Goal: Transaction & Acquisition: Book appointment/travel/reservation

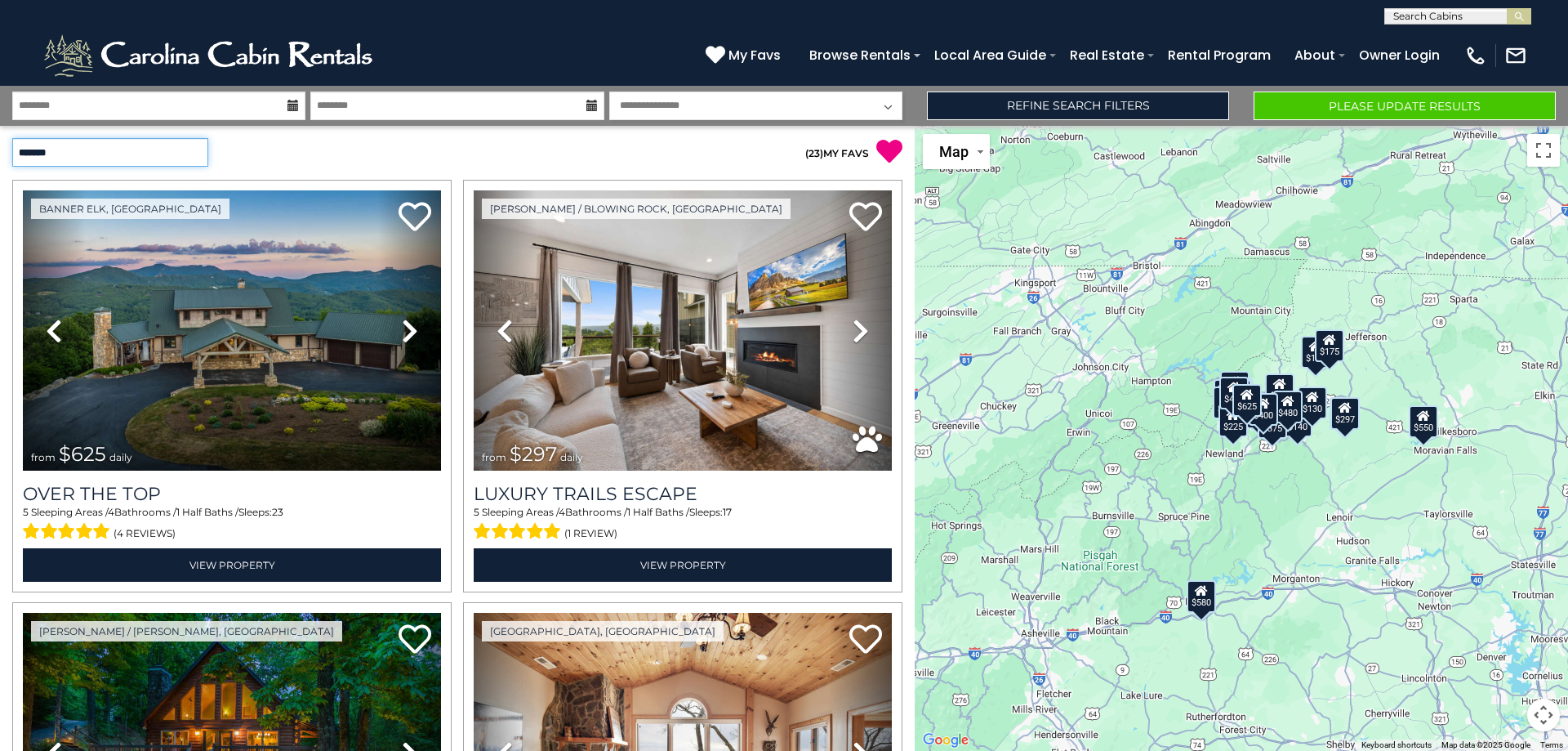
click at [199, 147] on select "**********" at bounding box center [110, 152] width 196 height 29
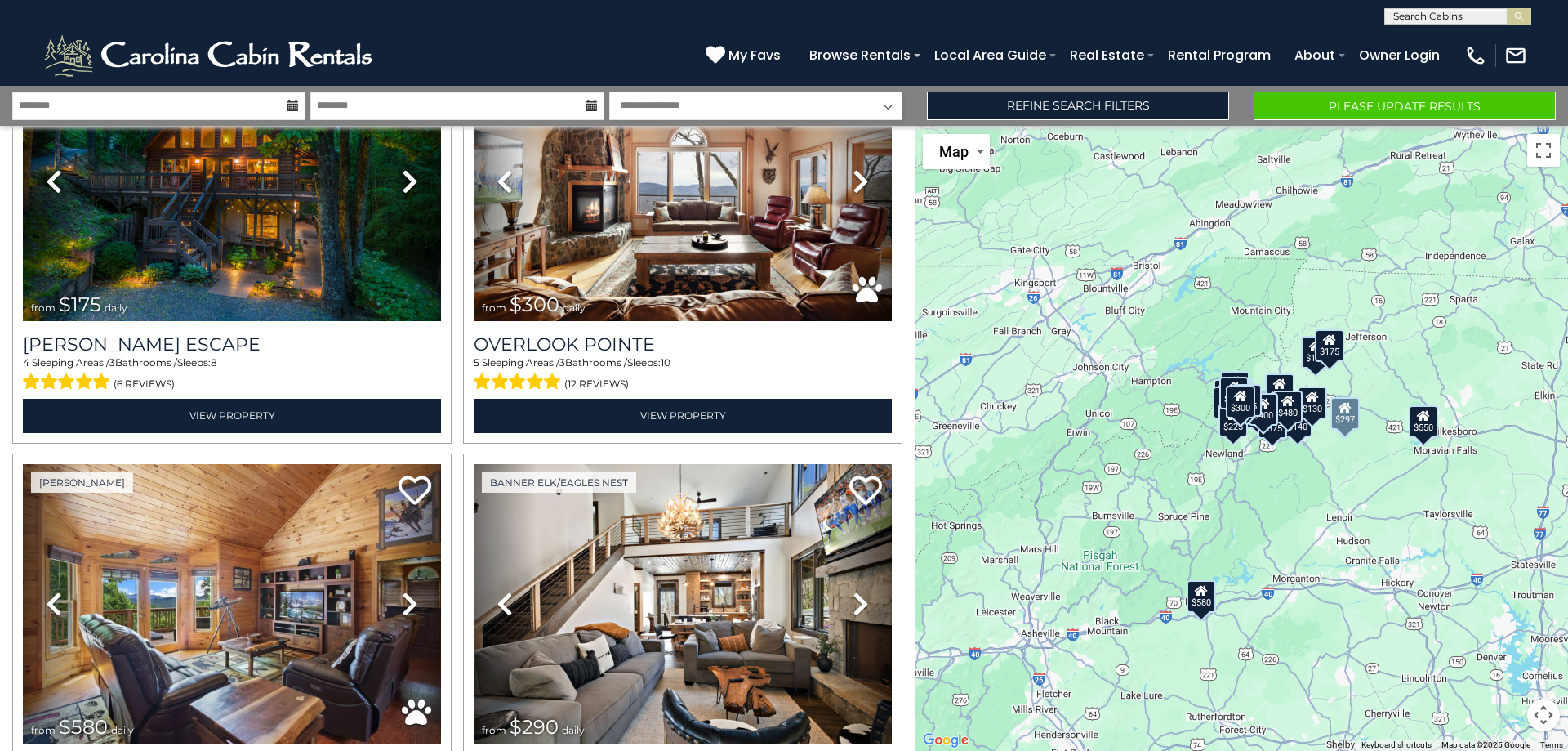
scroll to position [163, 0]
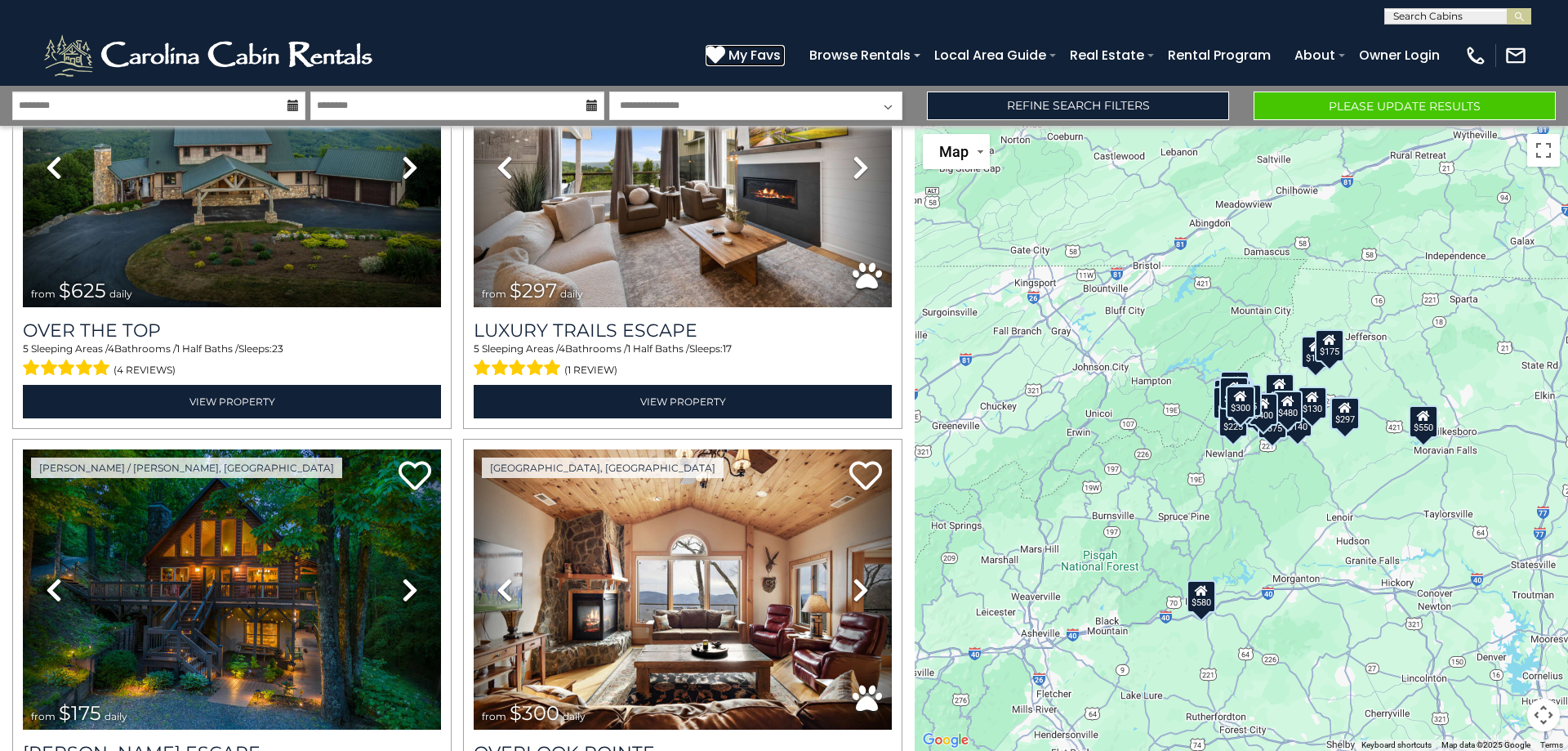
click at [763, 58] on span "My Favs" at bounding box center [755, 54] width 52 height 20
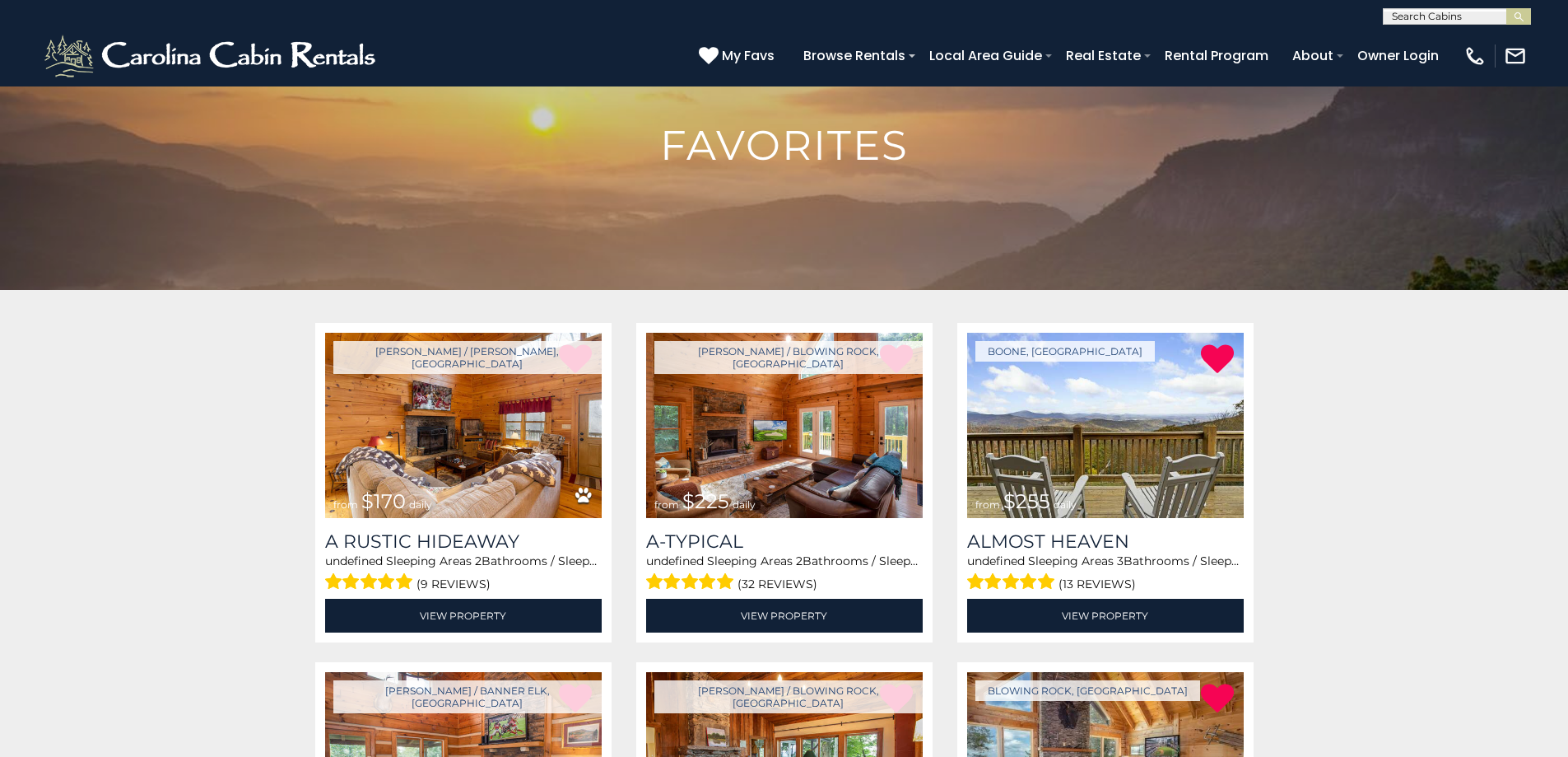
scroll to position [82, 0]
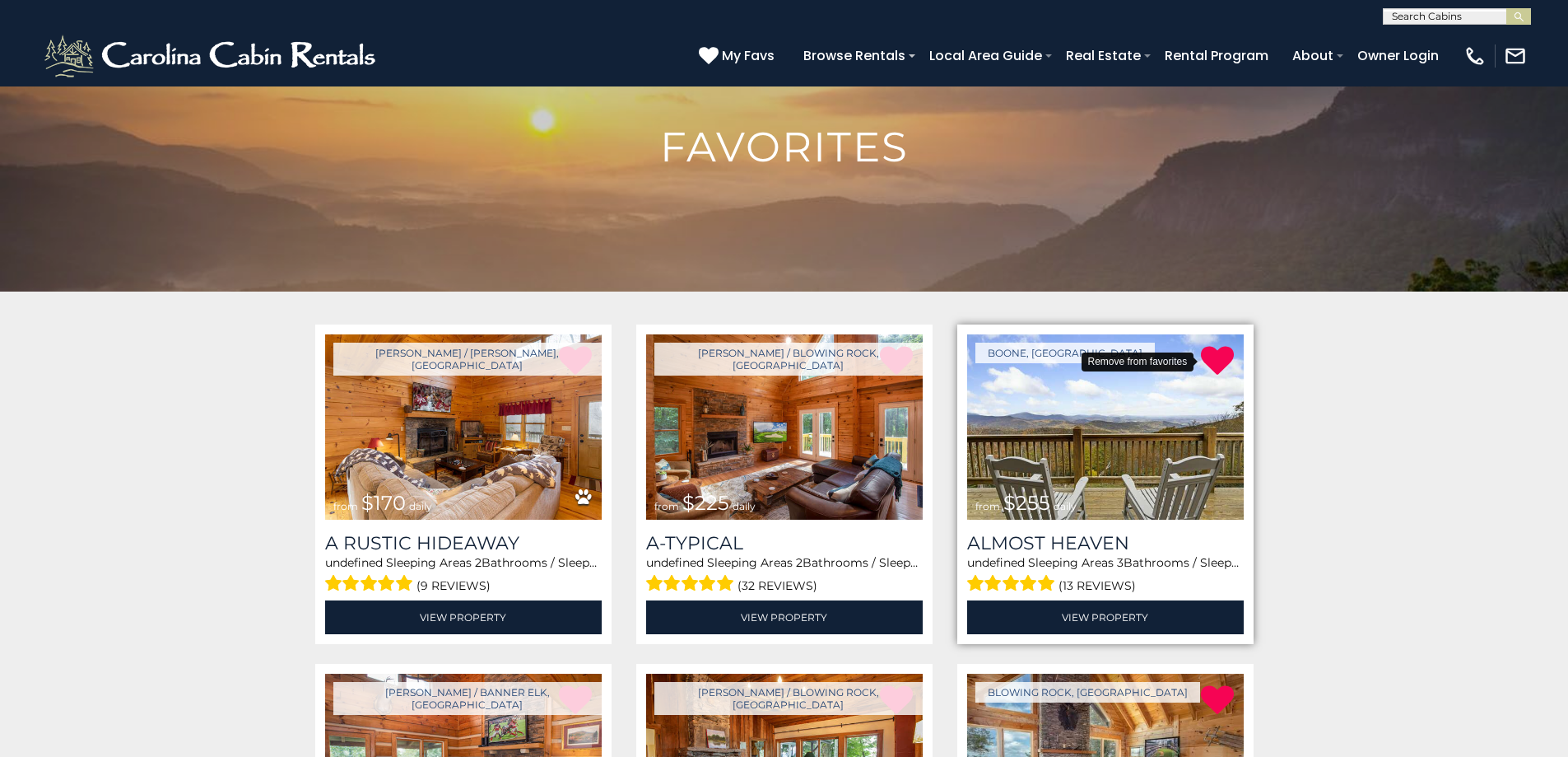
click at [1211, 359] on icon at bounding box center [1217, 360] width 33 height 33
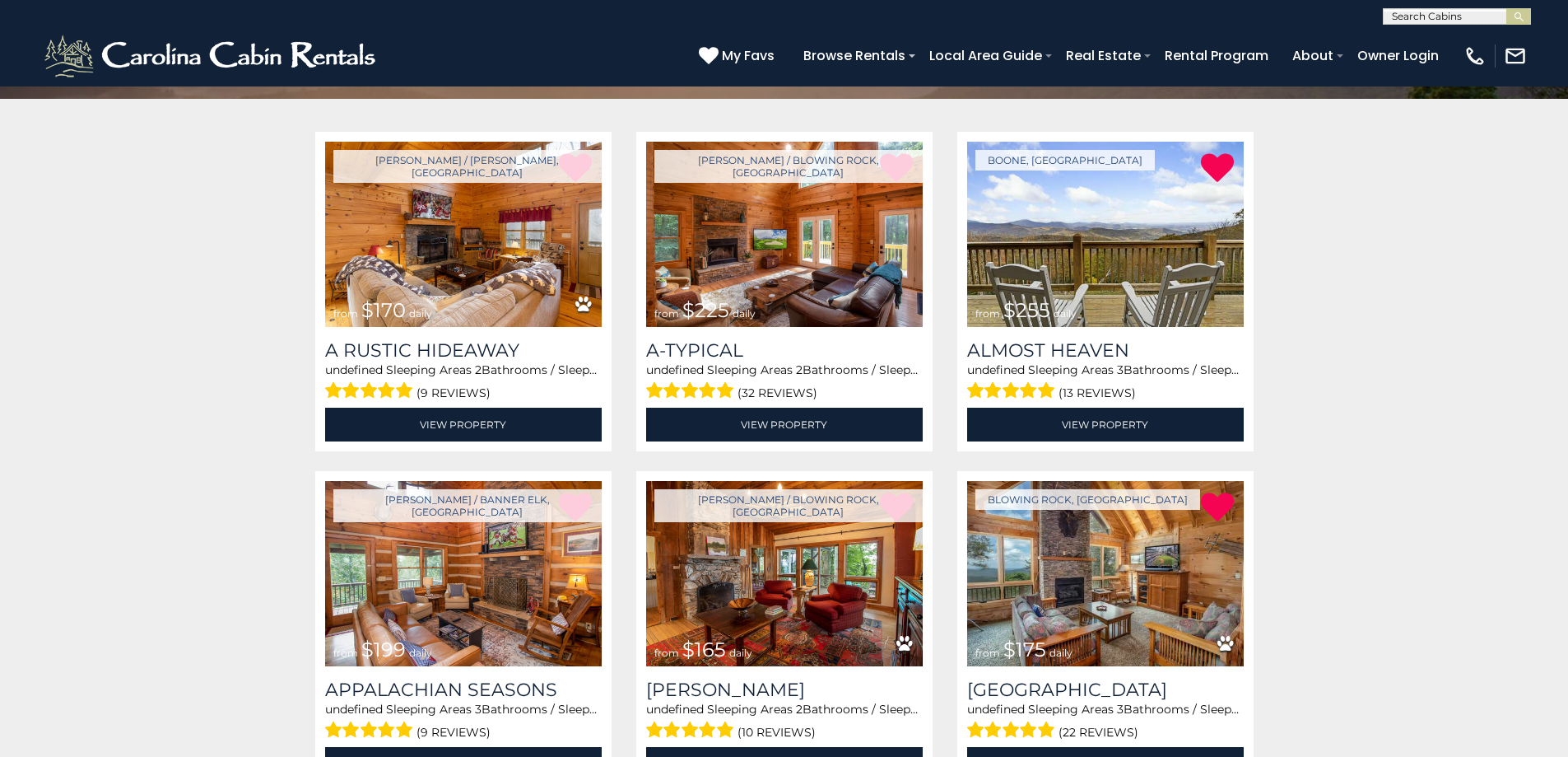
scroll to position [247, 0]
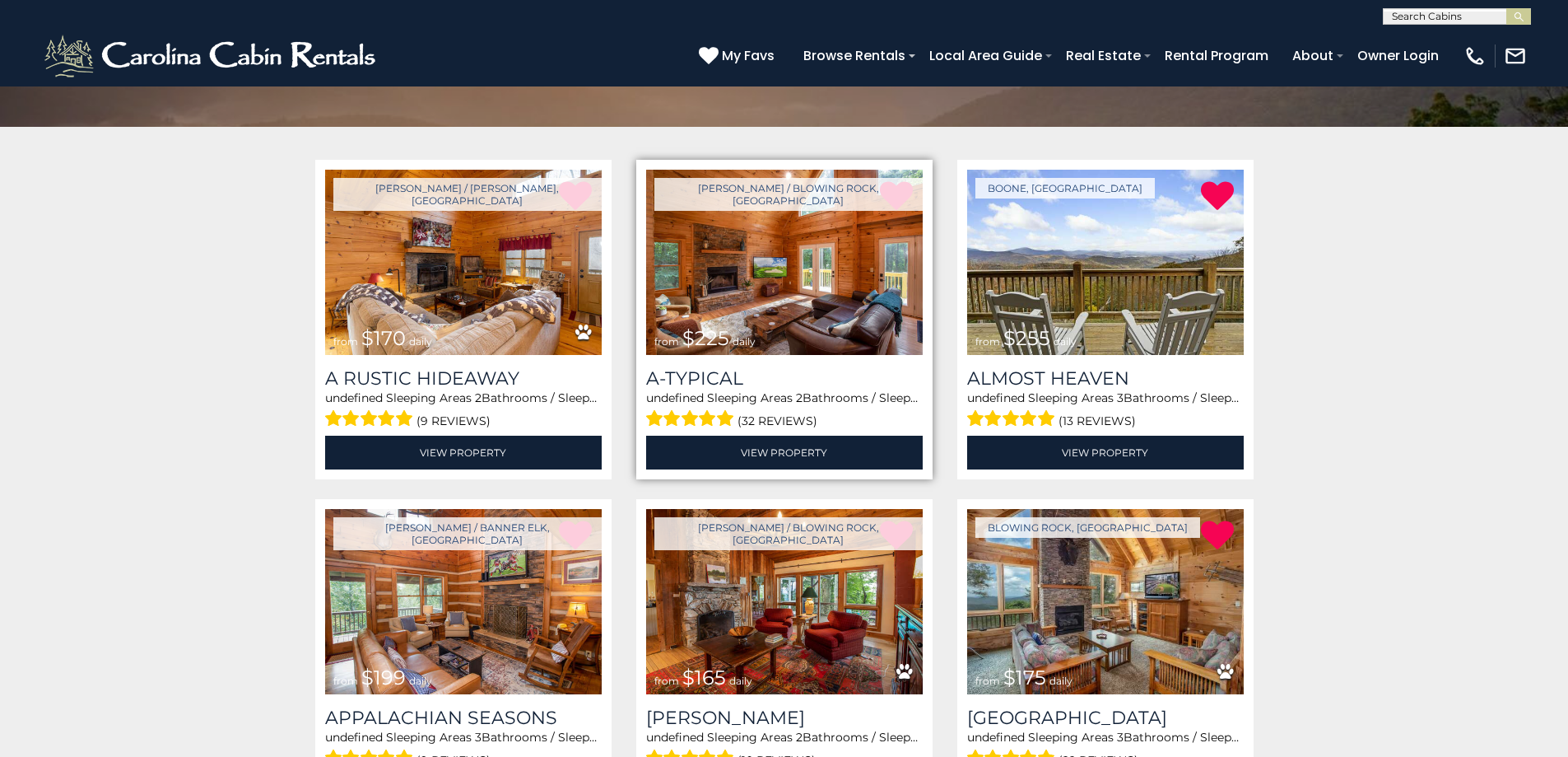
click at [788, 320] on img at bounding box center [785, 263] width 277 height 185
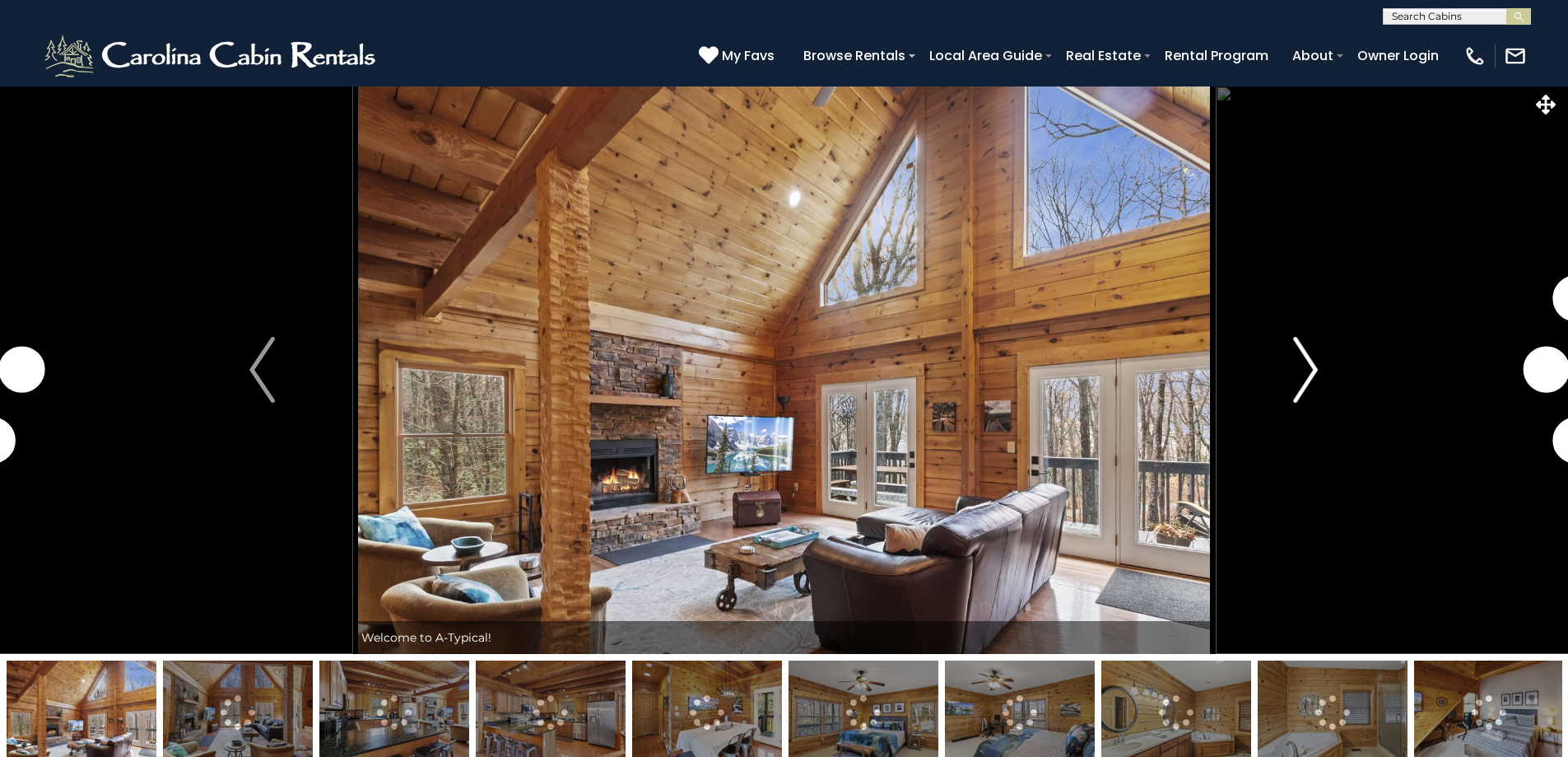
click at [1304, 381] on img "Next" at bounding box center [1305, 369] width 25 height 66
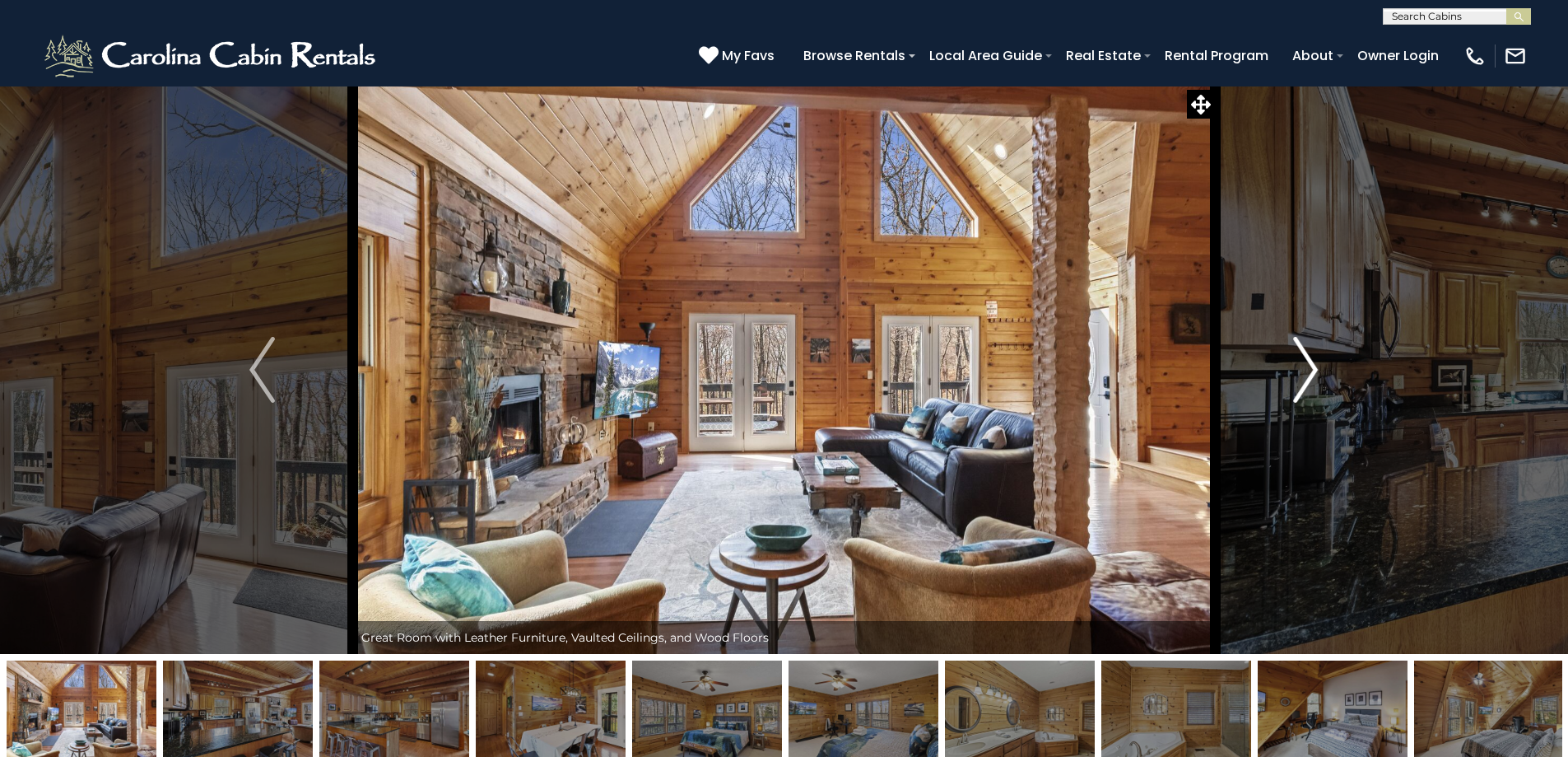
click at [1304, 381] on img "Next" at bounding box center [1305, 369] width 25 height 66
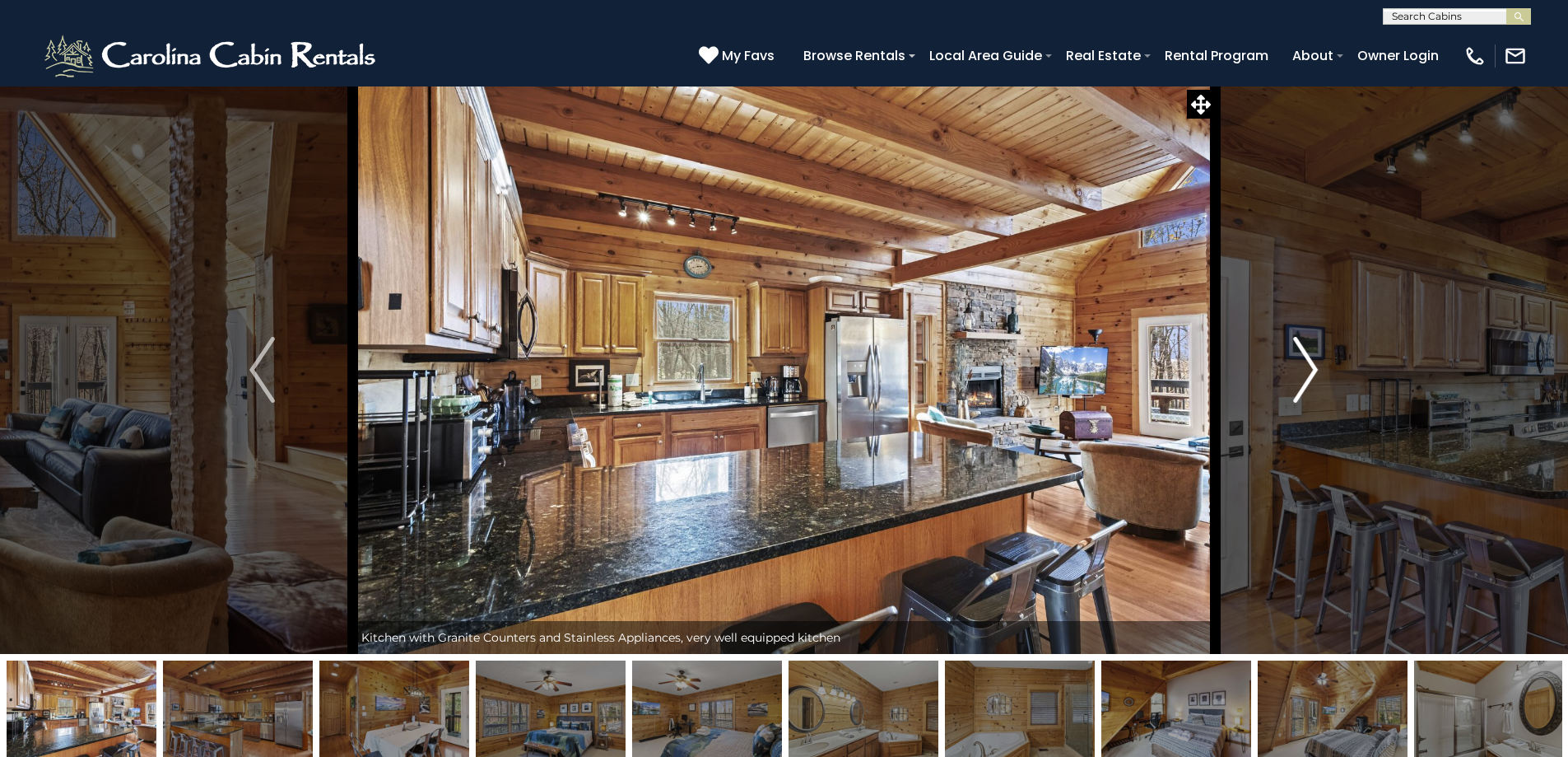
click at [1304, 381] on img "Next" at bounding box center [1305, 369] width 25 height 66
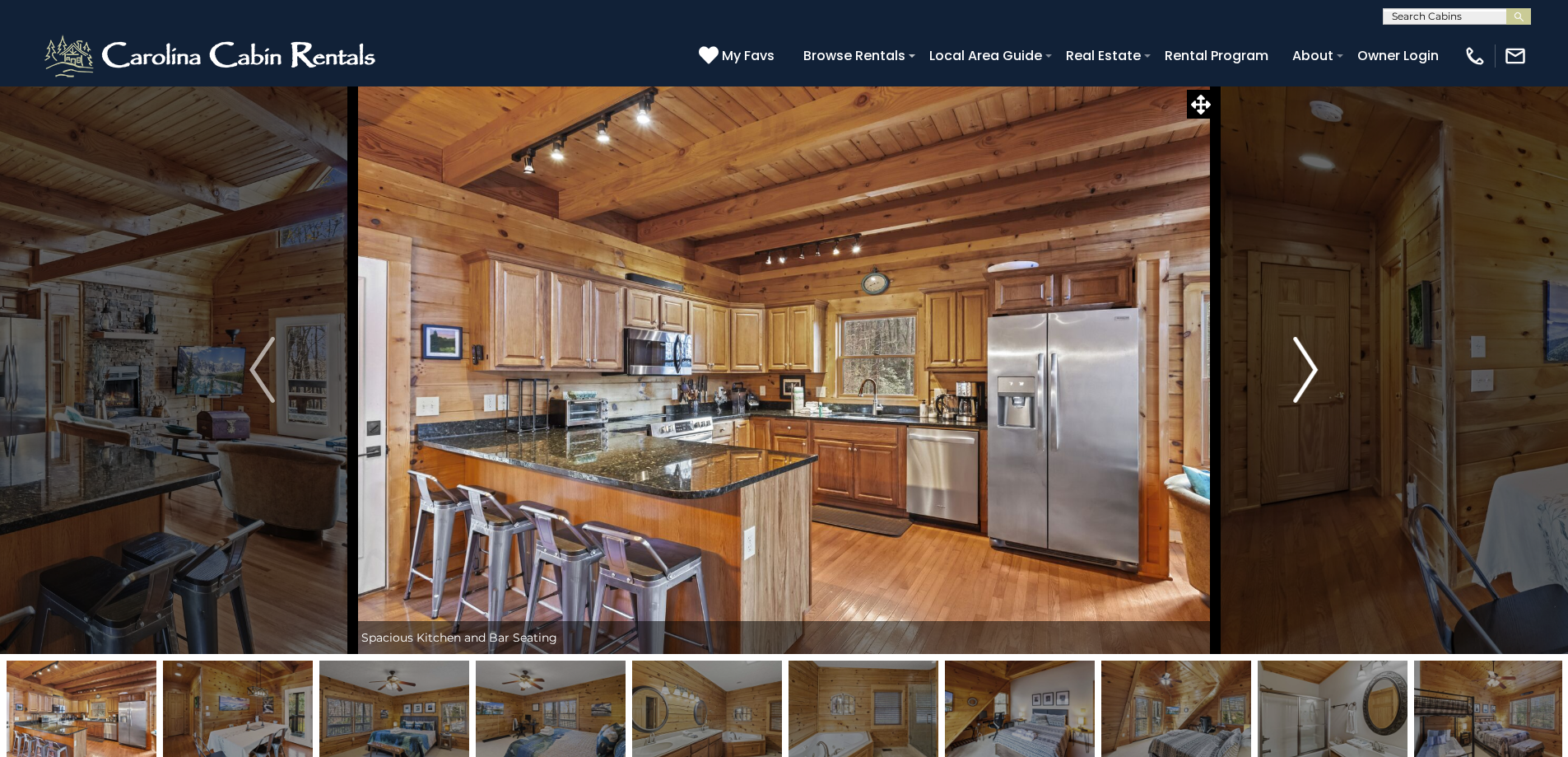
click at [1304, 381] on img "Next" at bounding box center [1305, 369] width 25 height 66
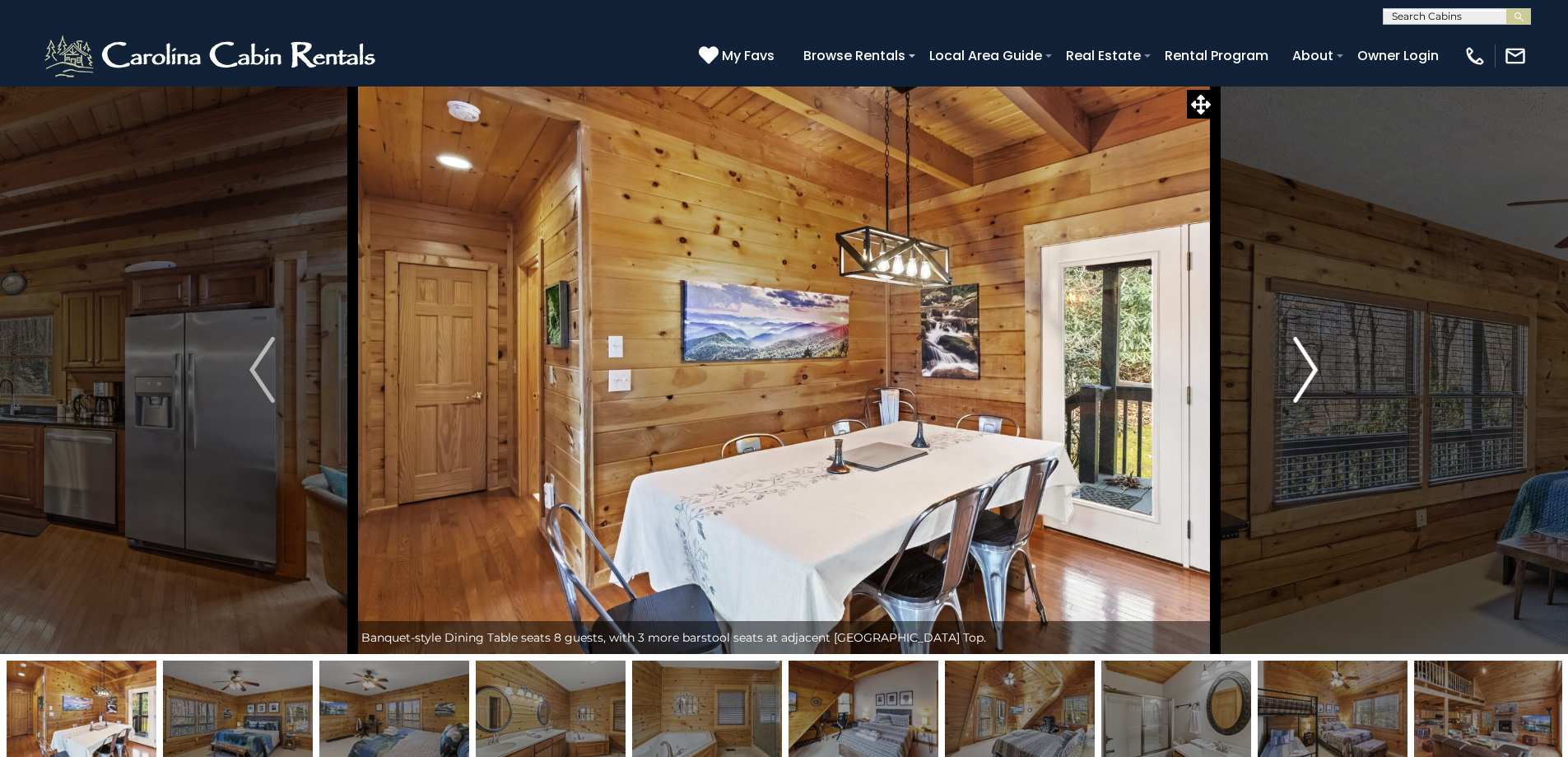
click at [1304, 381] on img "Next" at bounding box center [1305, 369] width 25 height 66
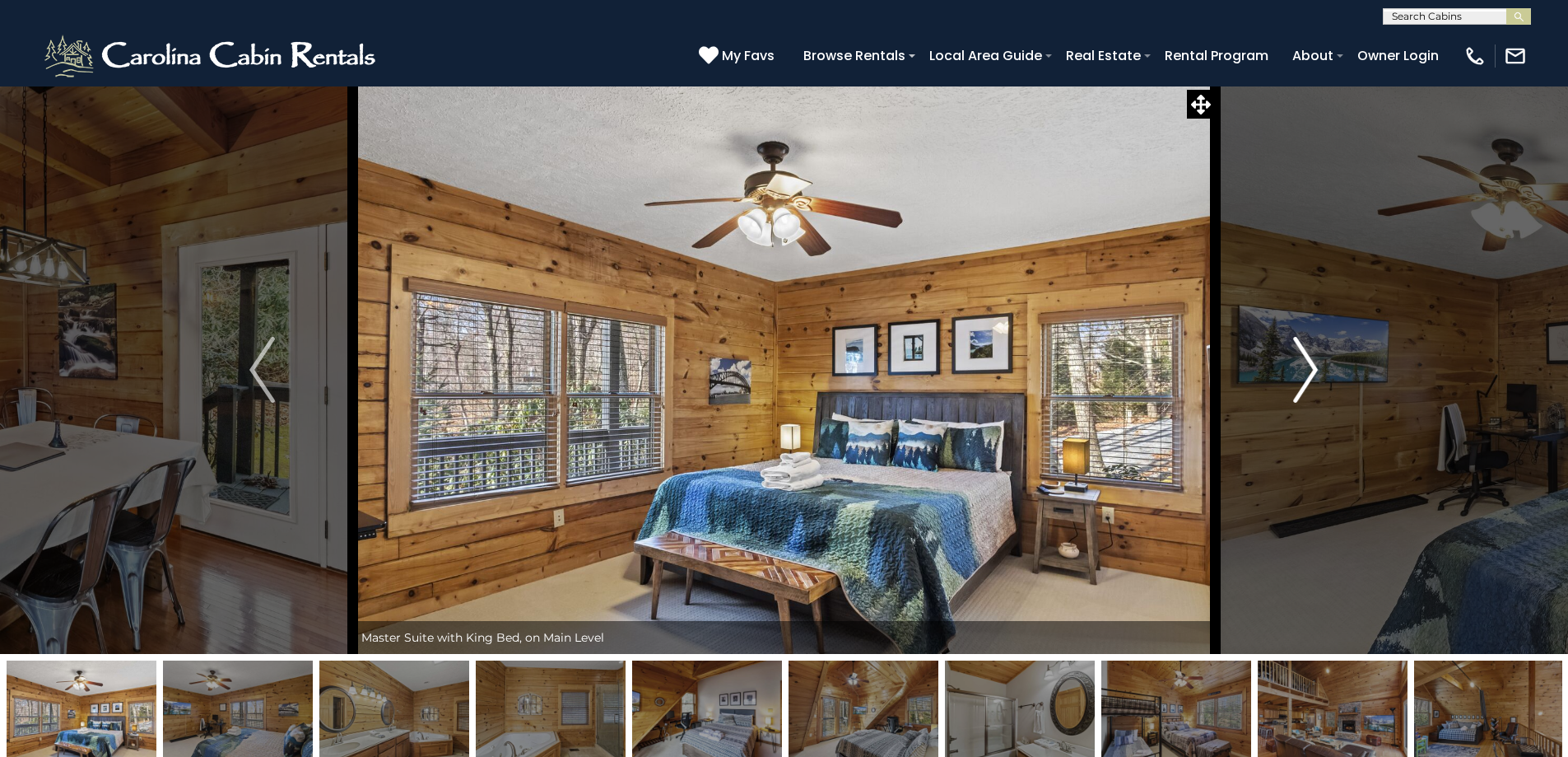
click at [1304, 381] on img "Next" at bounding box center [1305, 369] width 25 height 66
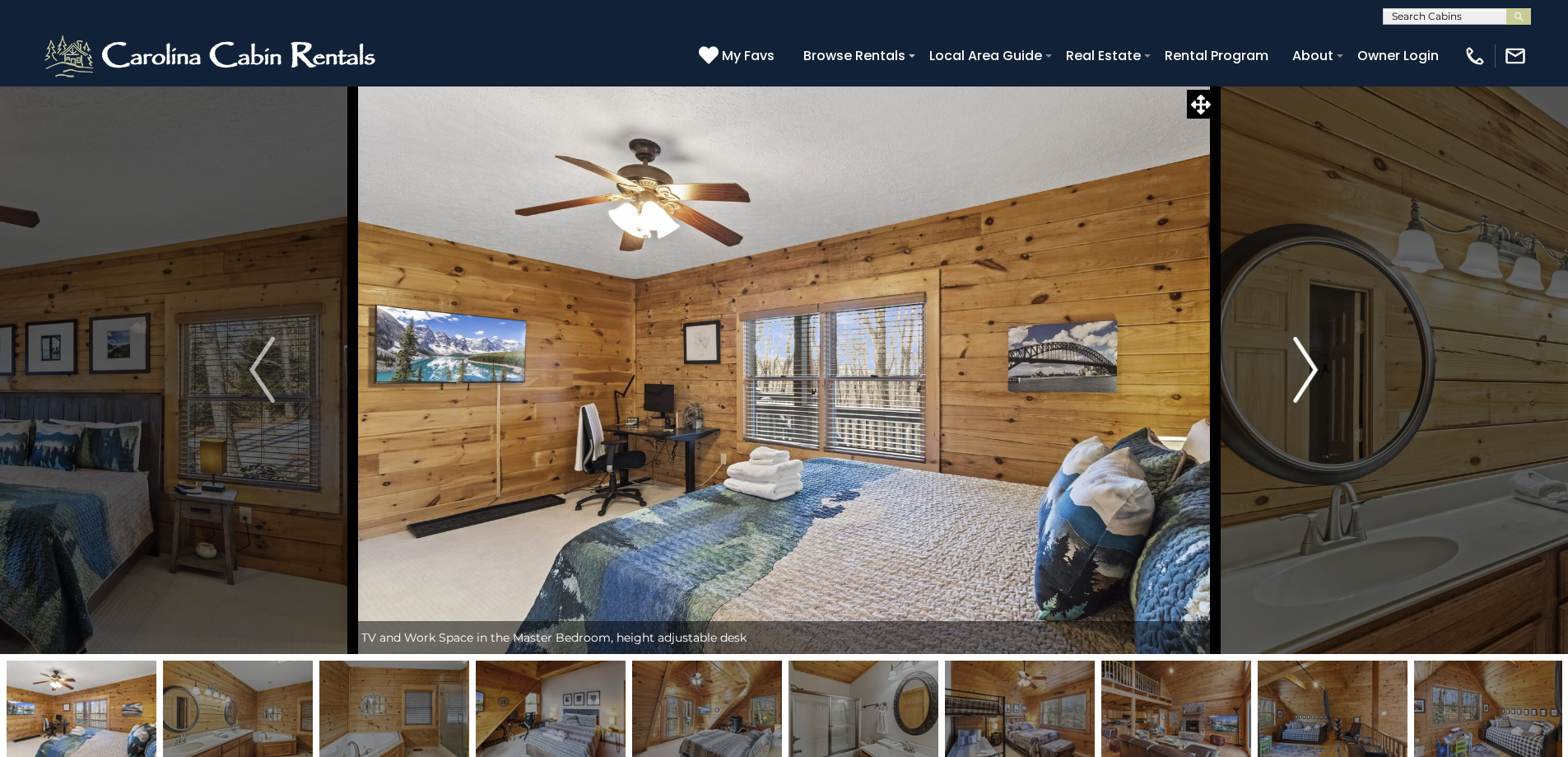
click at [1304, 381] on img "Next" at bounding box center [1305, 369] width 25 height 66
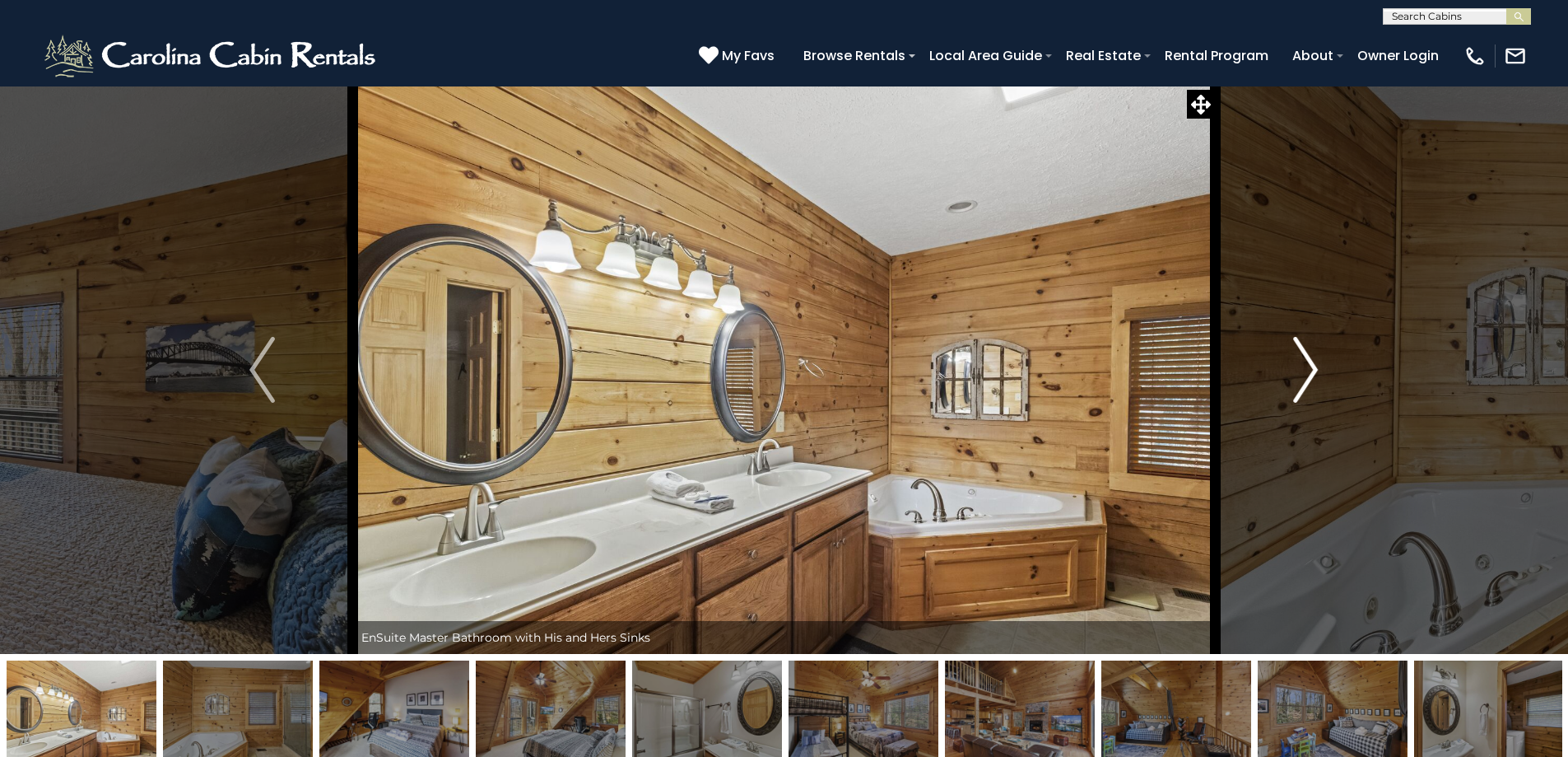
click at [1304, 381] on img "Next" at bounding box center [1305, 369] width 25 height 66
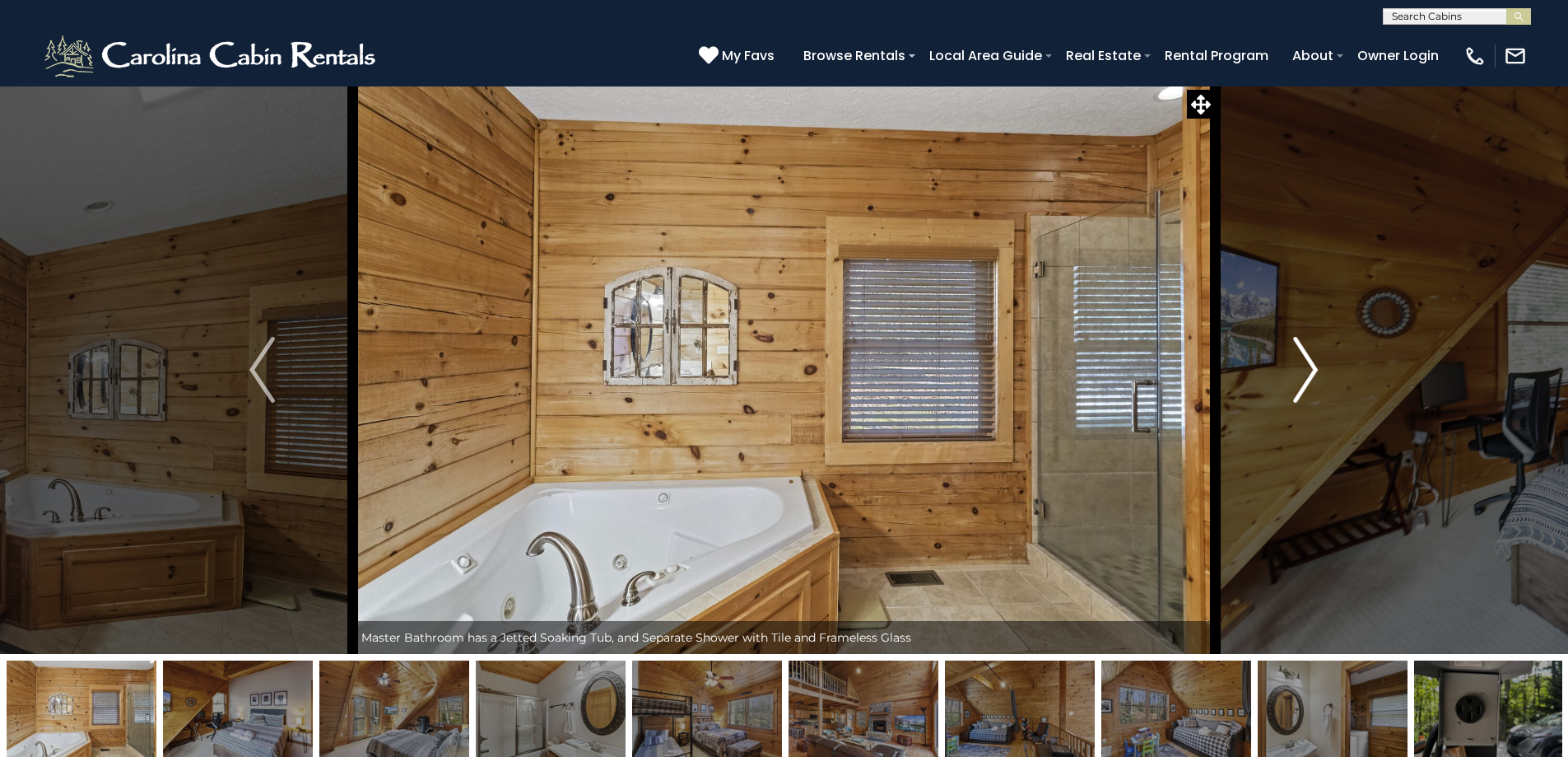
click at [1304, 381] on img "Next" at bounding box center [1305, 369] width 25 height 66
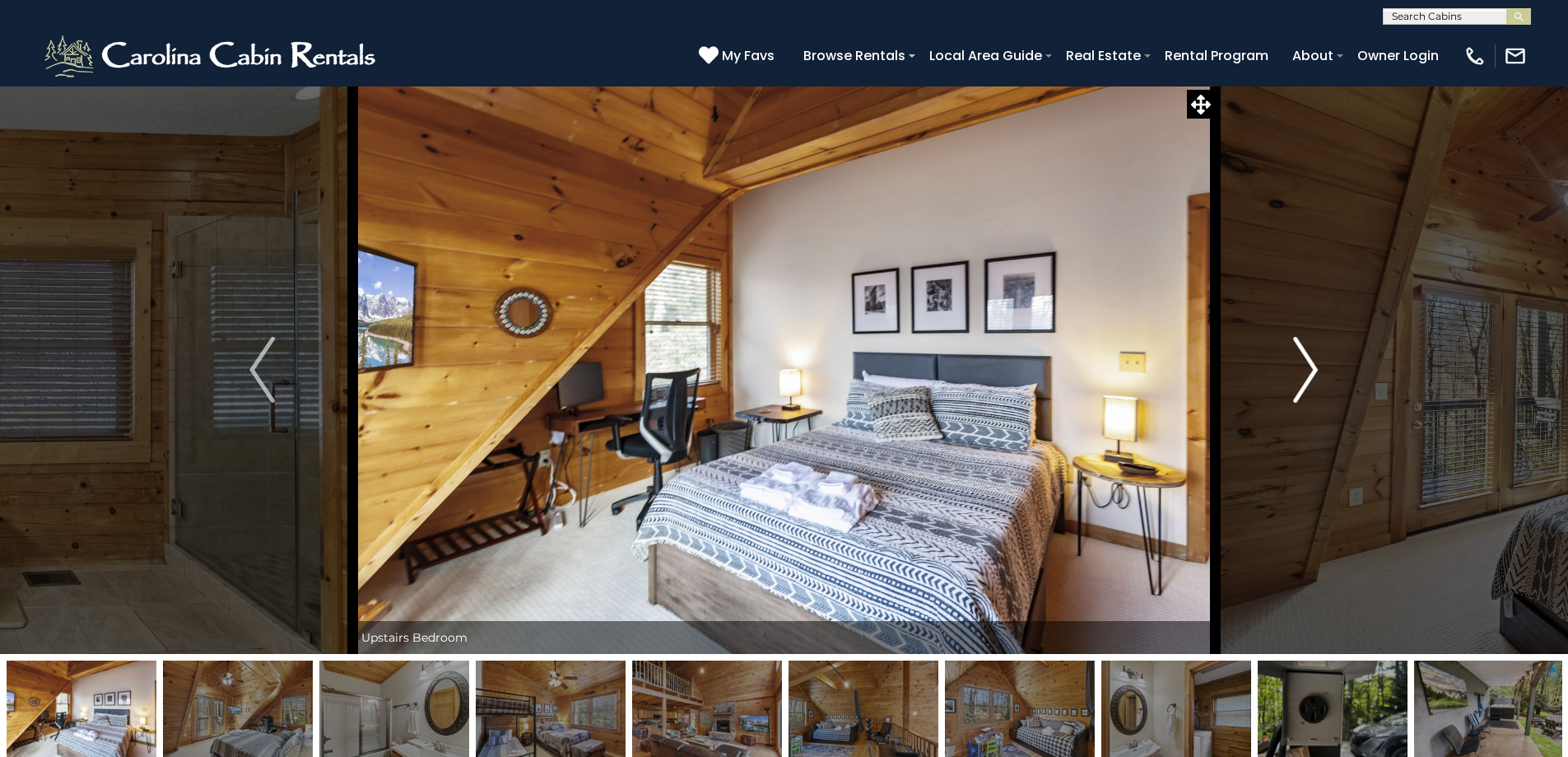
click at [1304, 381] on img "Next" at bounding box center [1305, 369] width 25 height 66
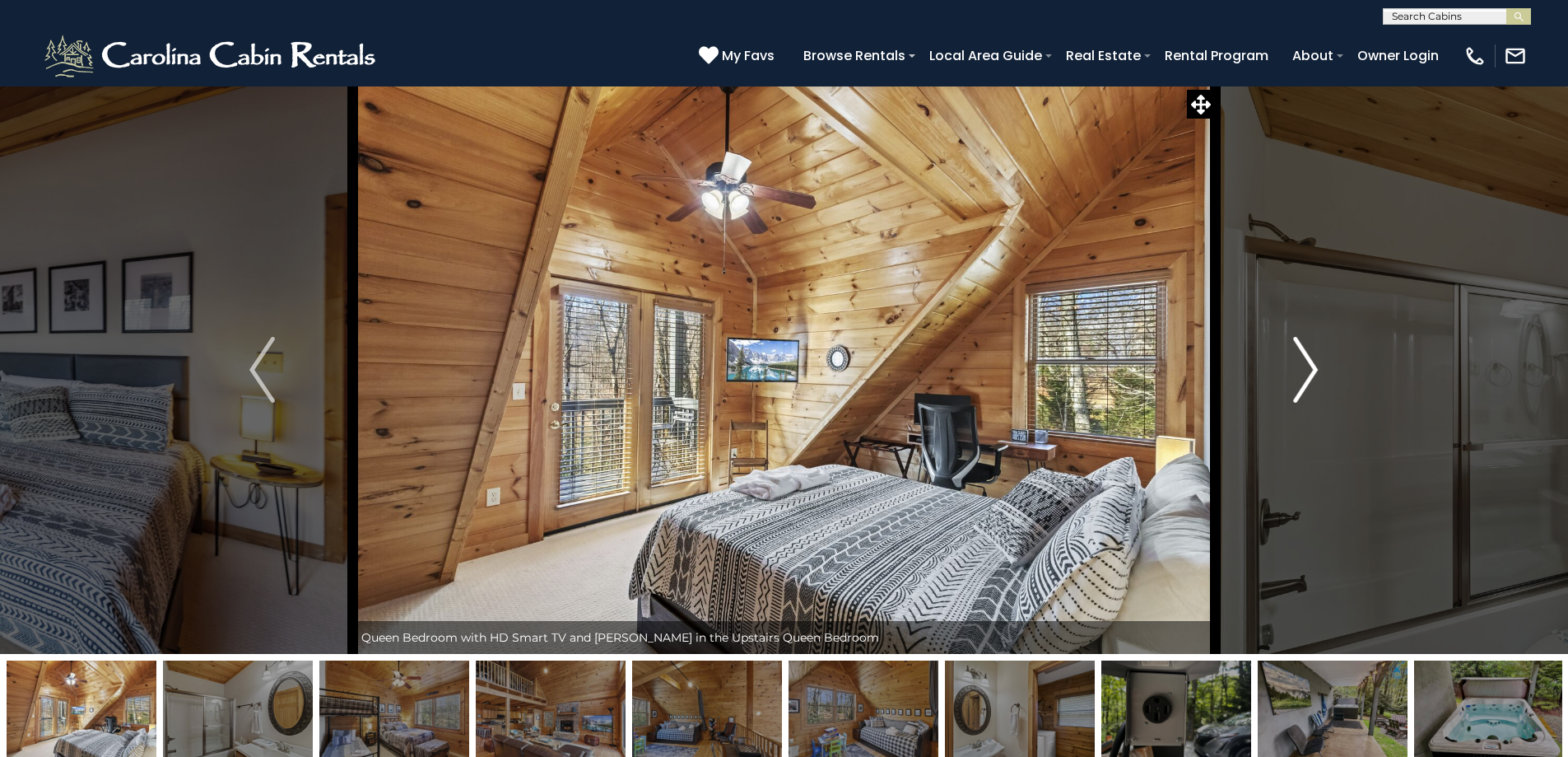
click at [1304, 381] on img "Next" at bounding box center [1305, 369] width 25 height 66
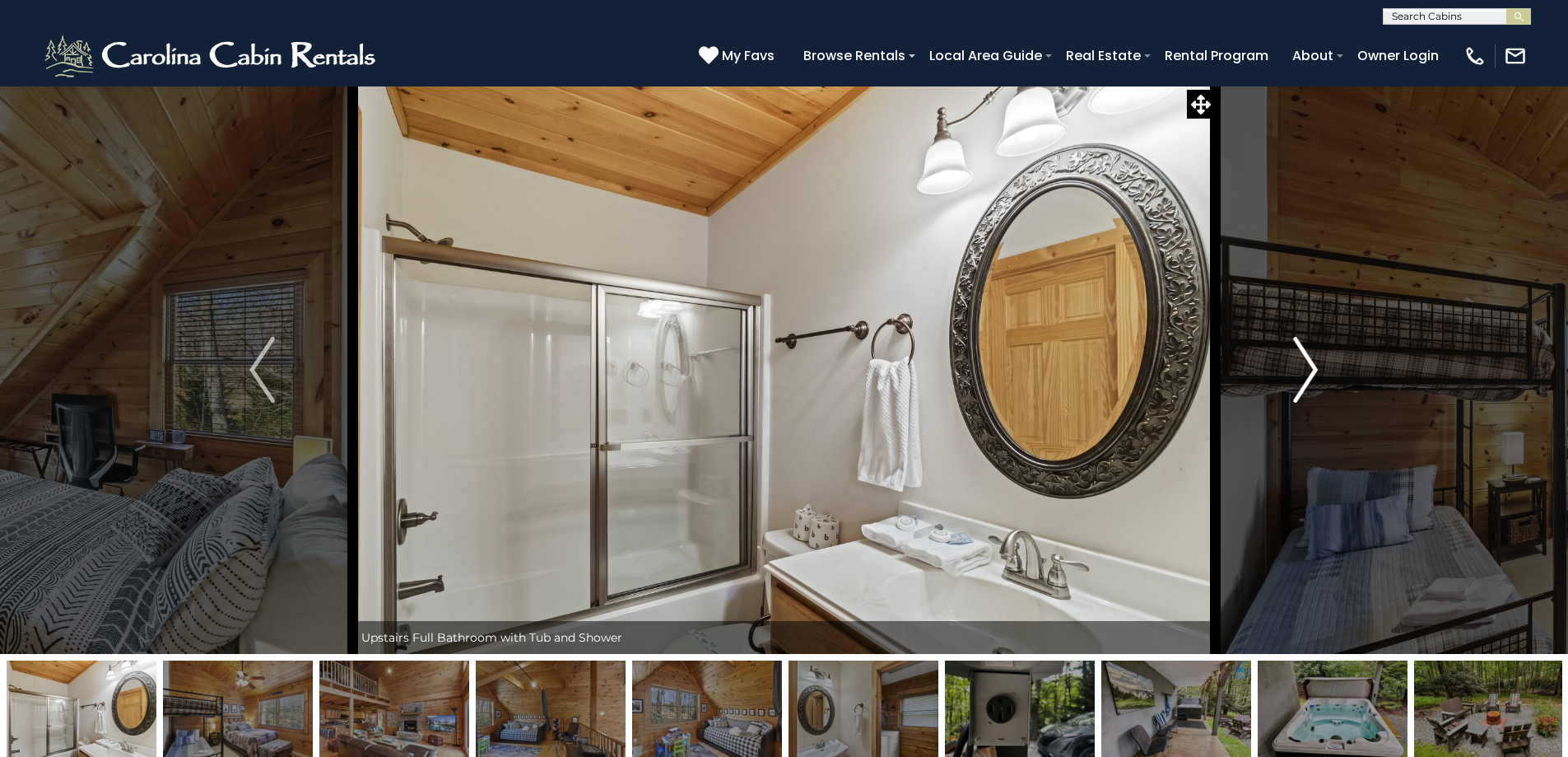
click at [1304, 381] on img "Next" at bounding box center [1305, 369] width 25 height 66
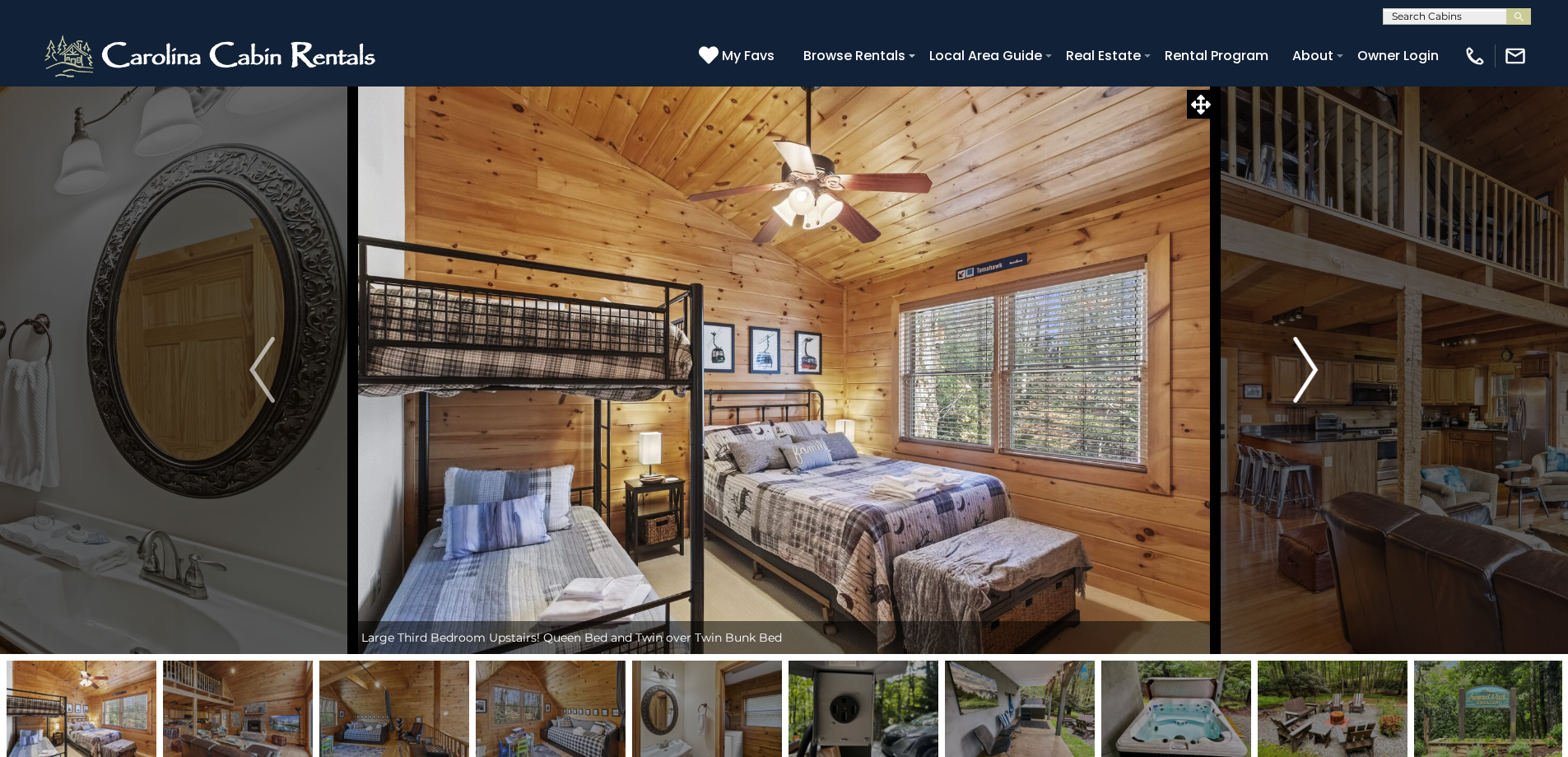
click at [1304, 381] on img "Next" at bounding box center [1305, 369] width 25 height 66
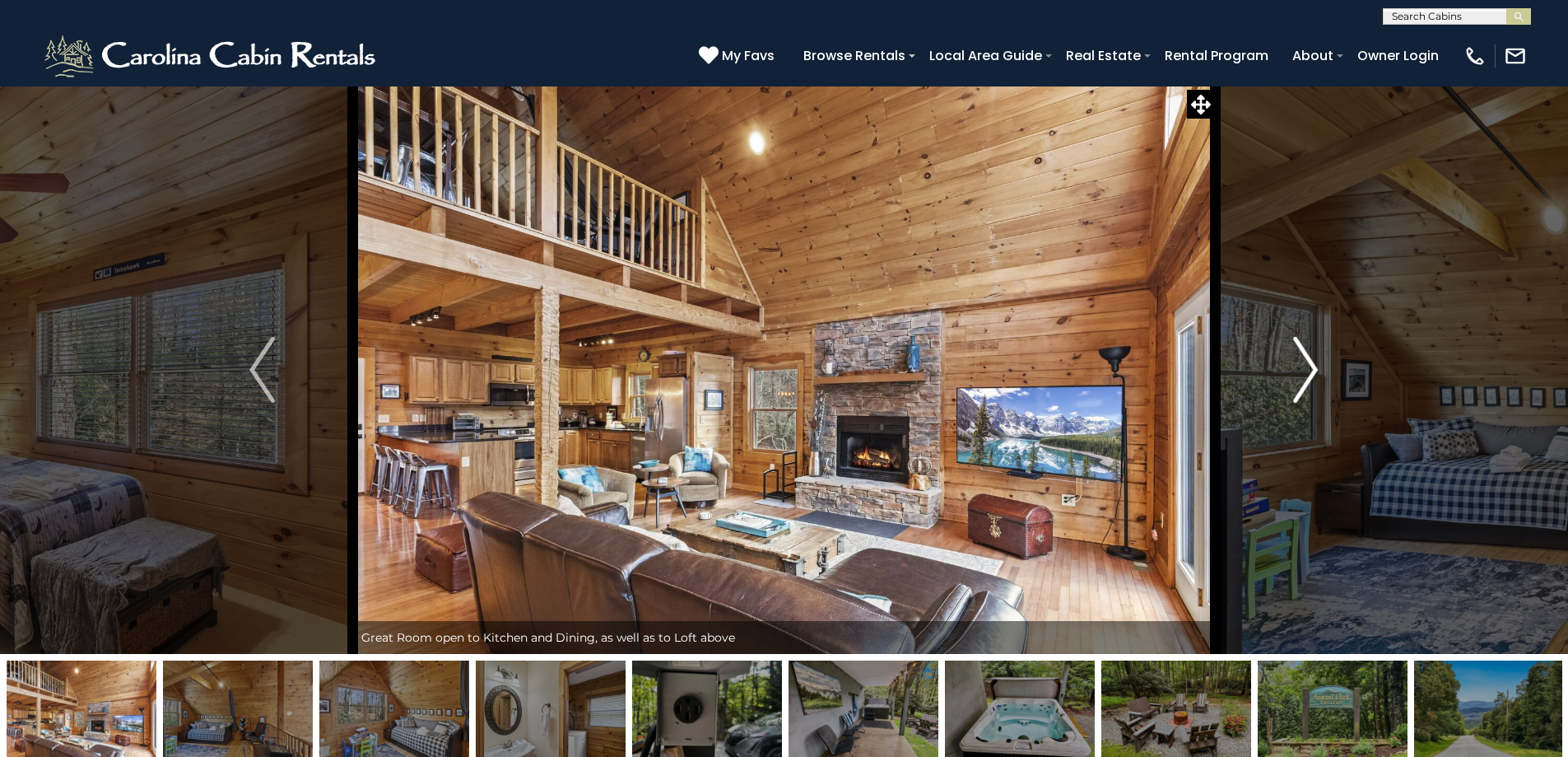
click at [1304, 381] on img "Next" at bounding box center [1305, 369] width 25 height 66
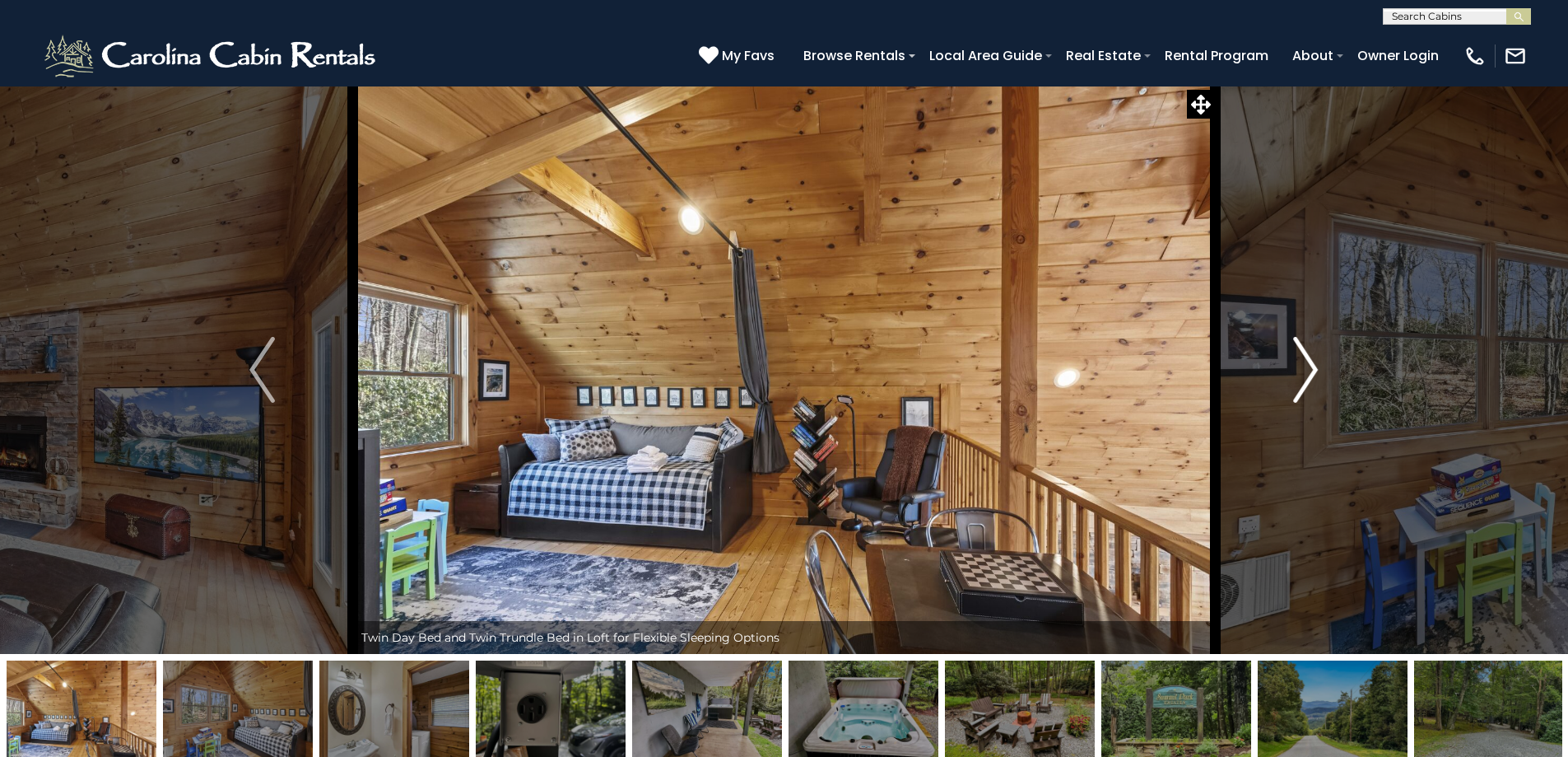
click at [1304, 381] on img "Next" at bounding box center [1305, 369] width 25 height 66
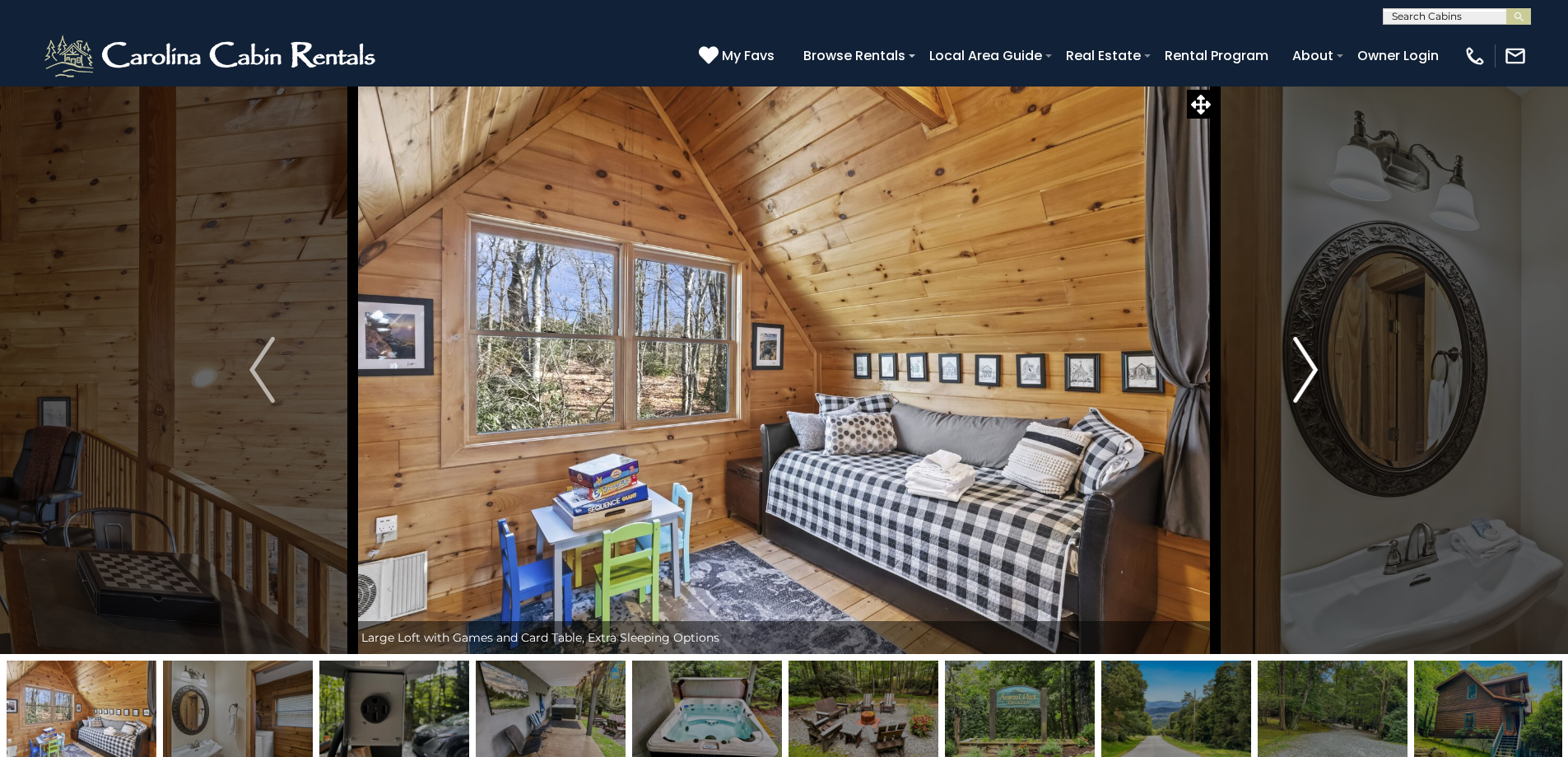
click at [1304, 381] on img "Next" at bounding box center [1305, 369] width 25 height 66
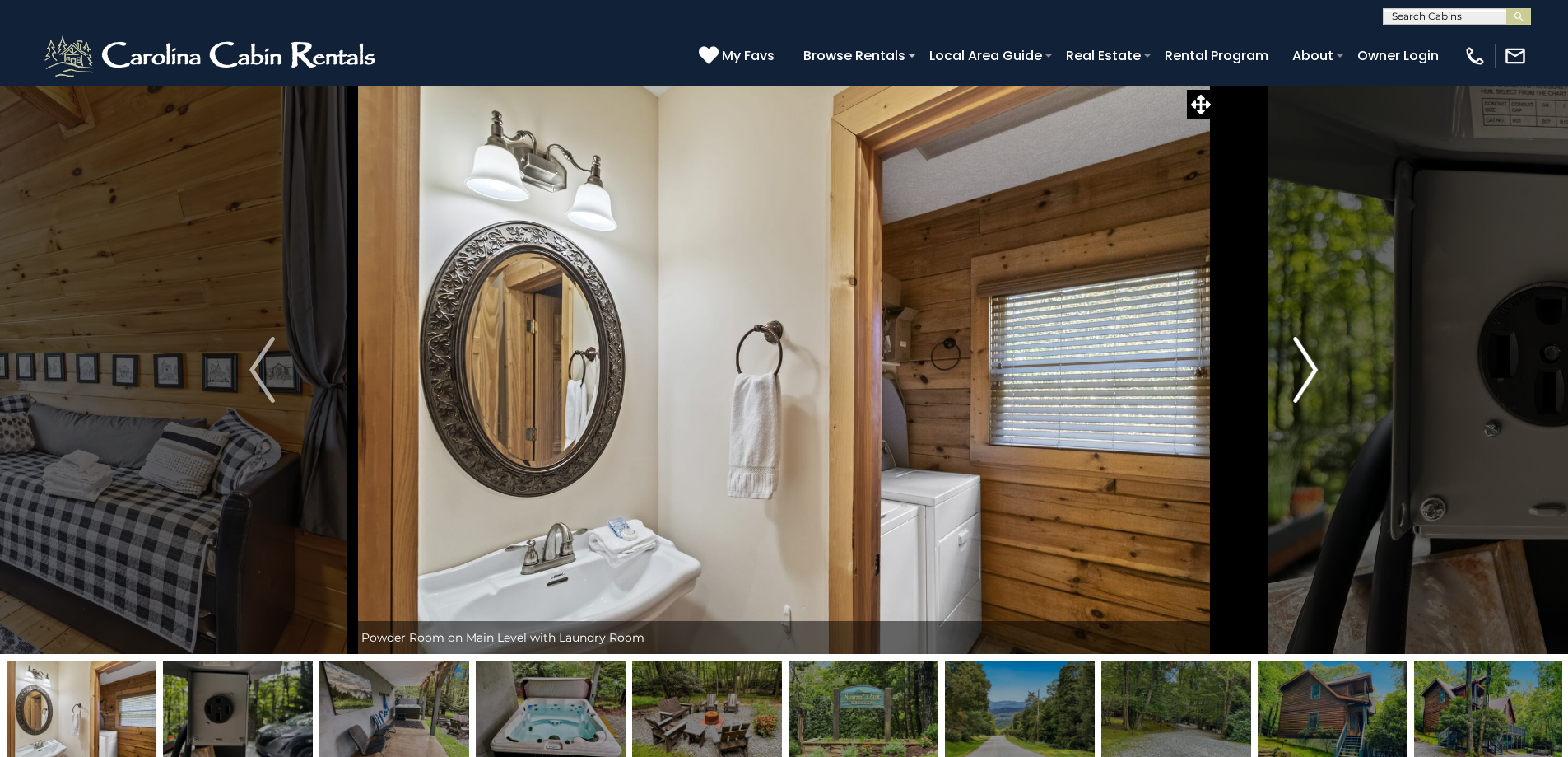
click at [1304, 381] on img "Next" at bounding box center [1305, 369] width 25 height 66
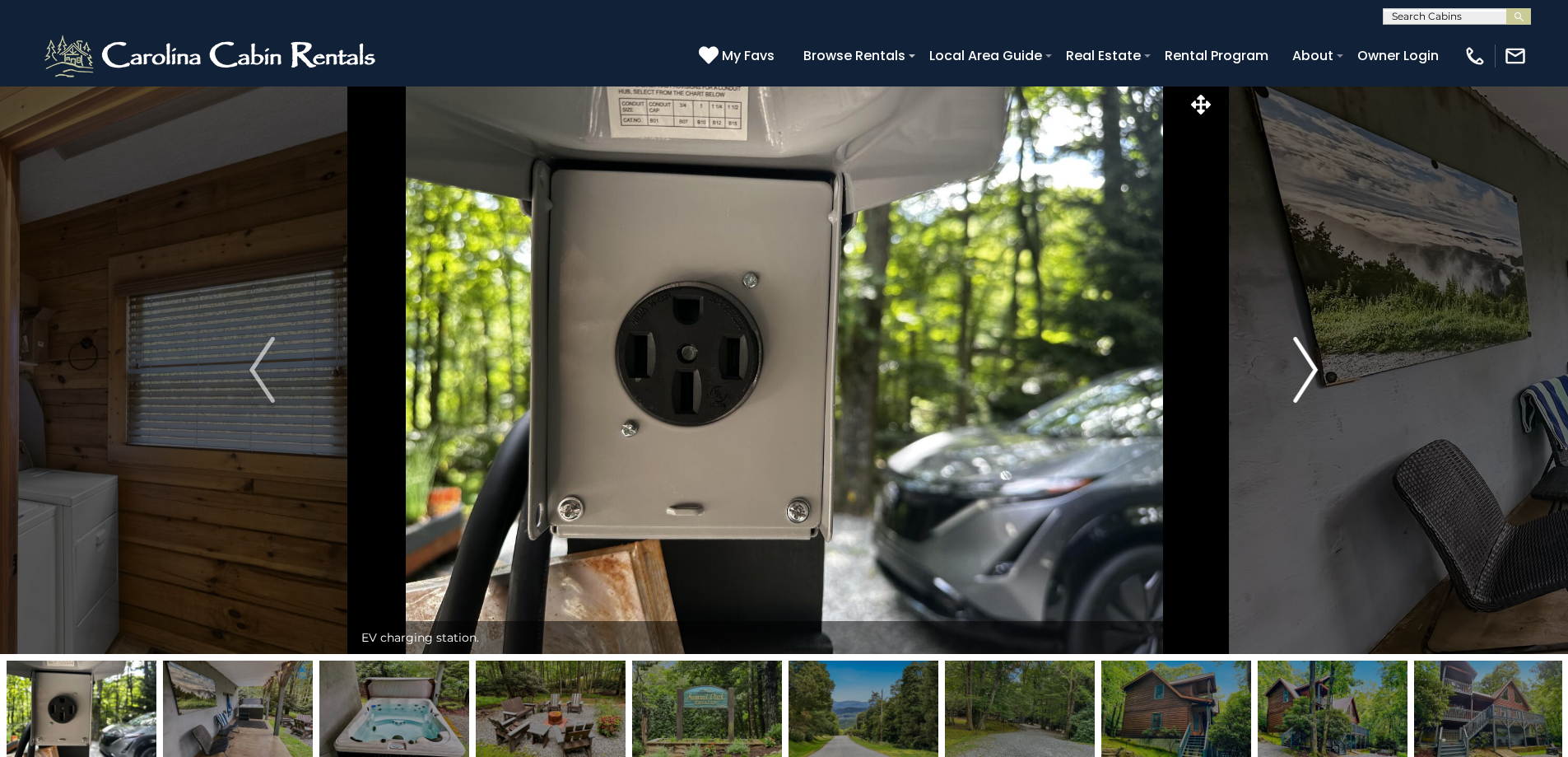
click at [1304, 381] on img "Next" at bounding box center [1305, 369] width 25 height 66
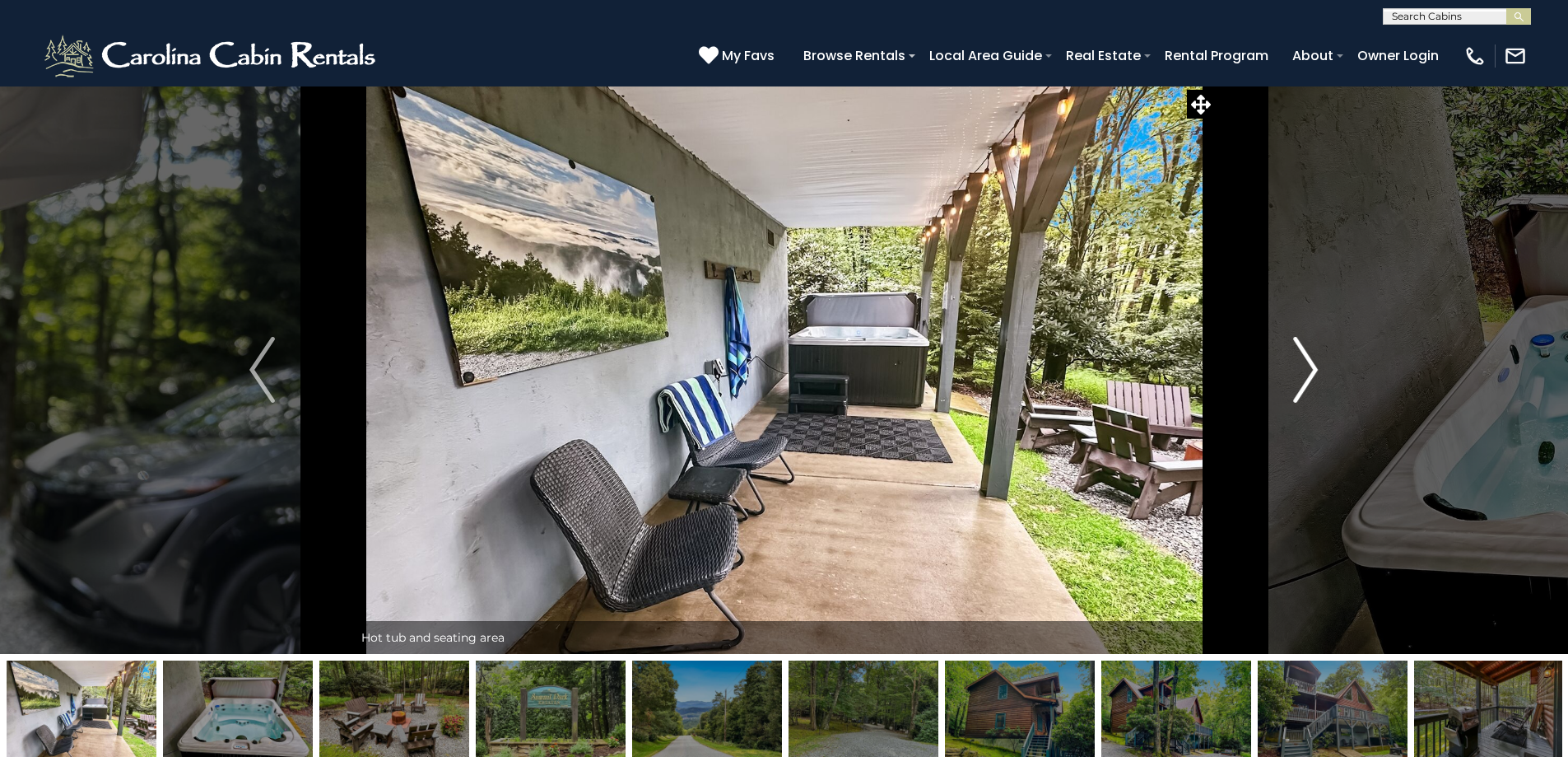
click at [1304, 381] on img "Next" at bounding box center [1305, 369] width 25 height 66
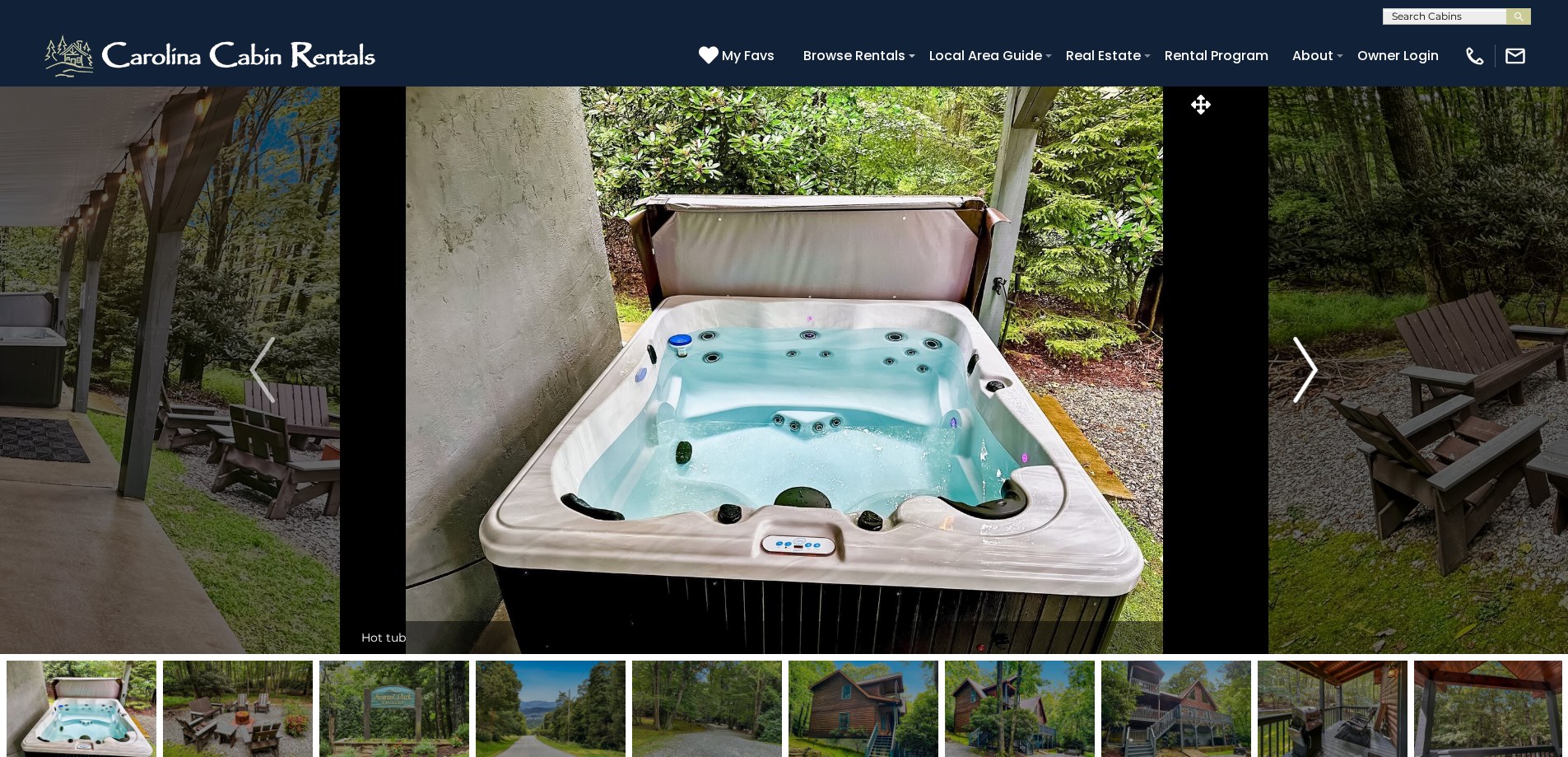
click at [1304, 381] on img "Next" at bounding box center [1305, 369] width 25 height 66
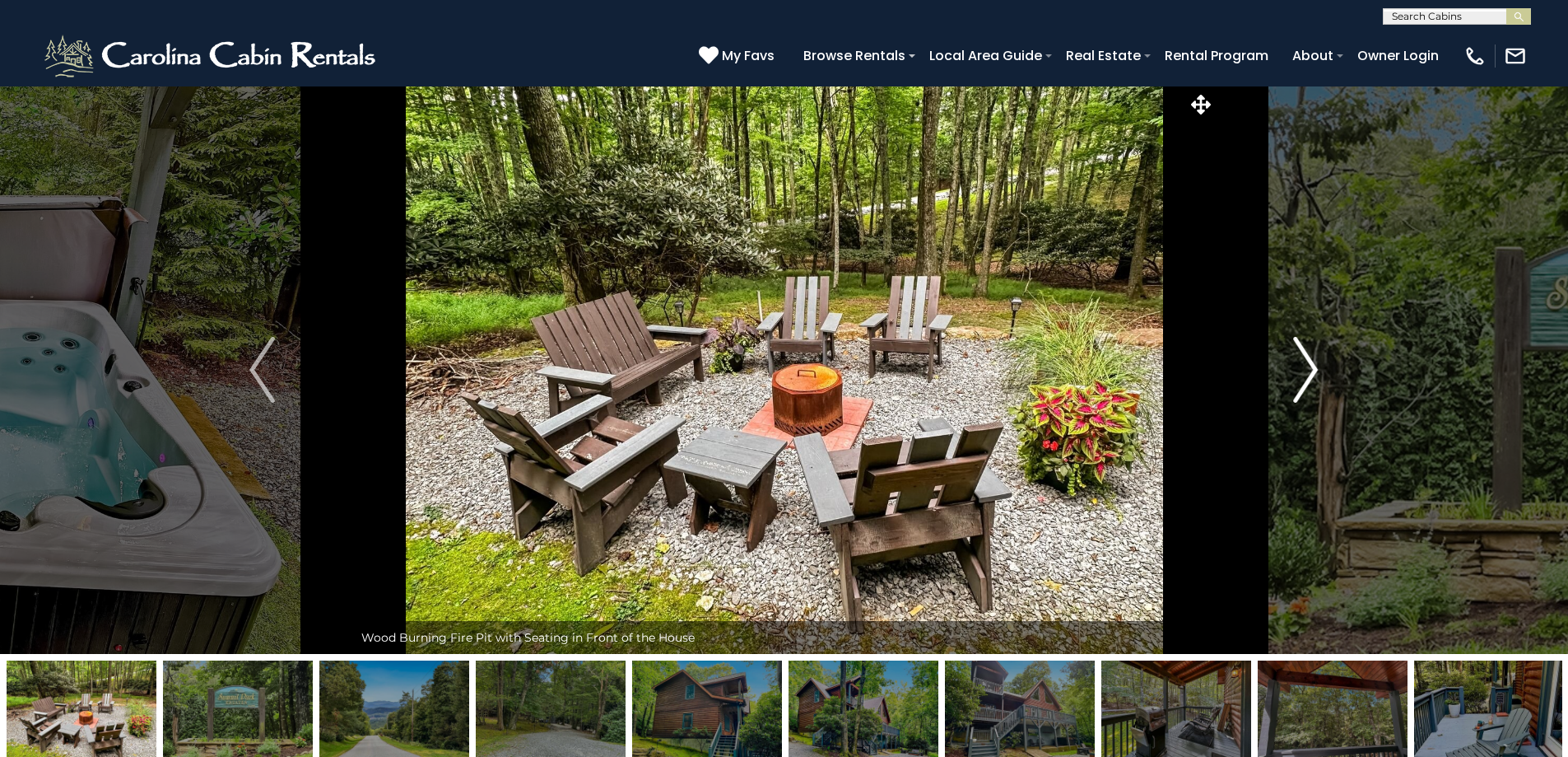
click at [1304, 381] on img "Next" at bounding box center [1305, 369] width 25 height 66
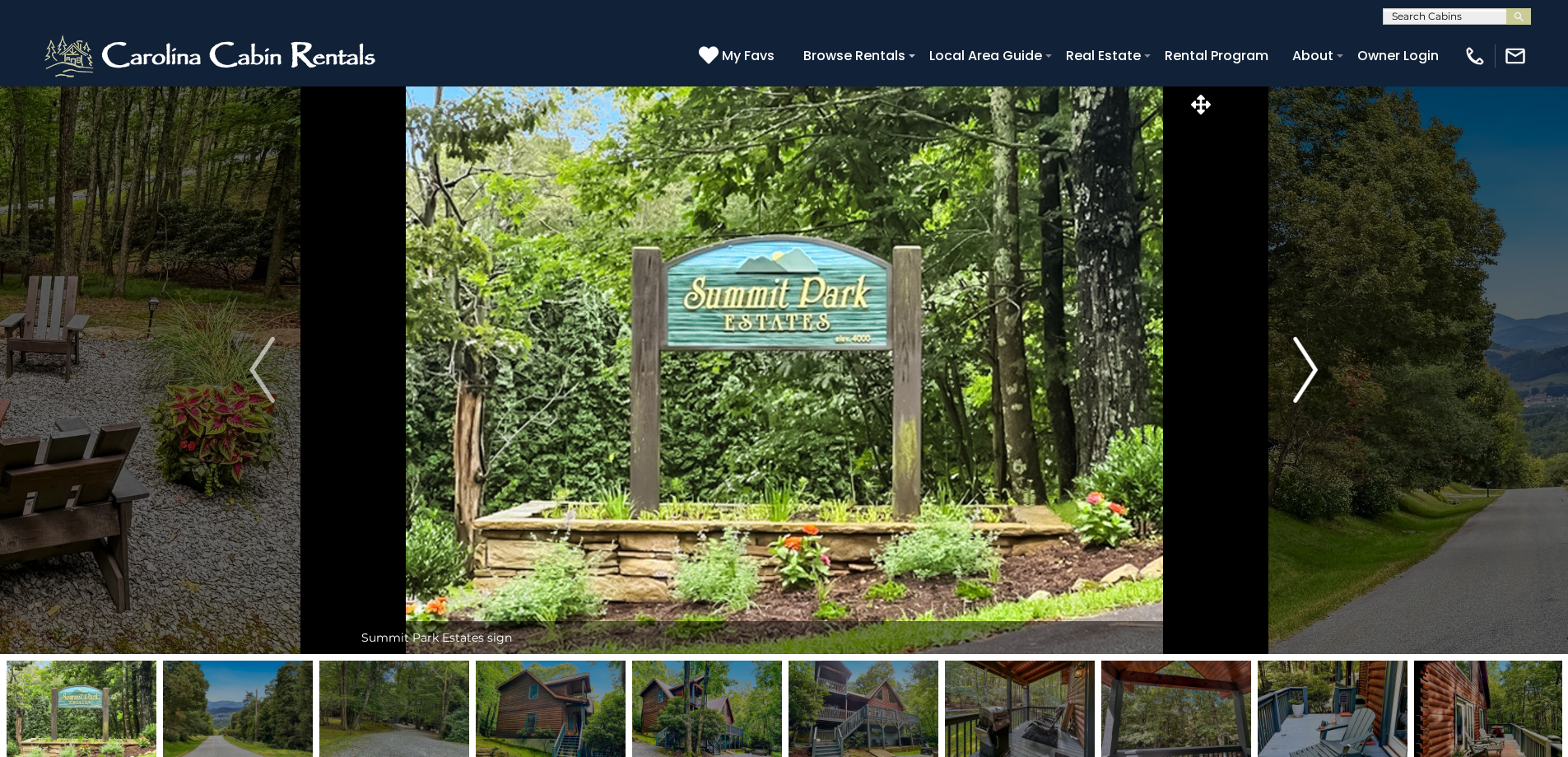
click at [1304, 381] on img "Next" at bounding box center [1305, 369] width 25 height 66
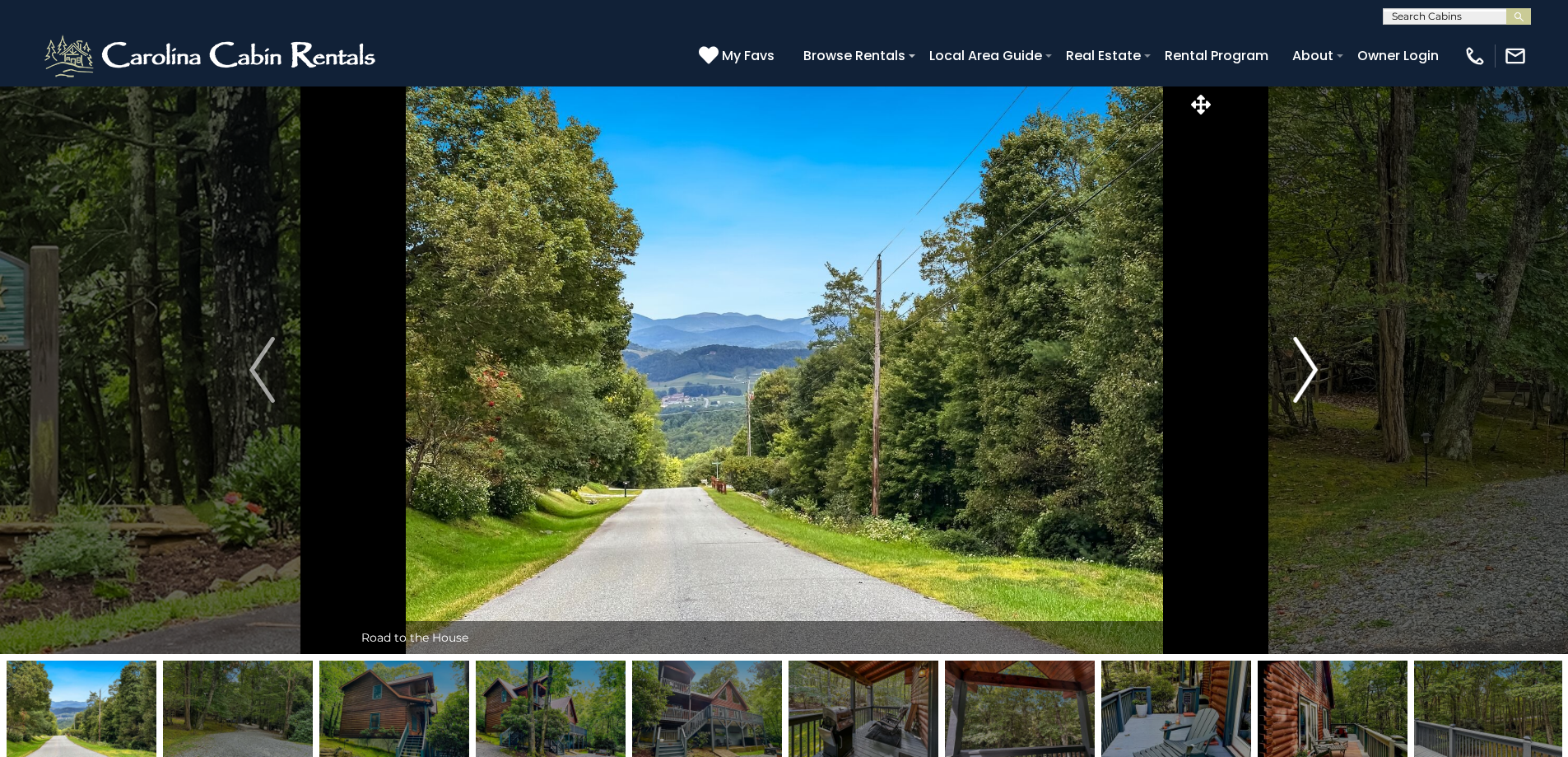
click at [1304, 381] on img "Next" at bounding box center [1305, 369] width 25 height 66
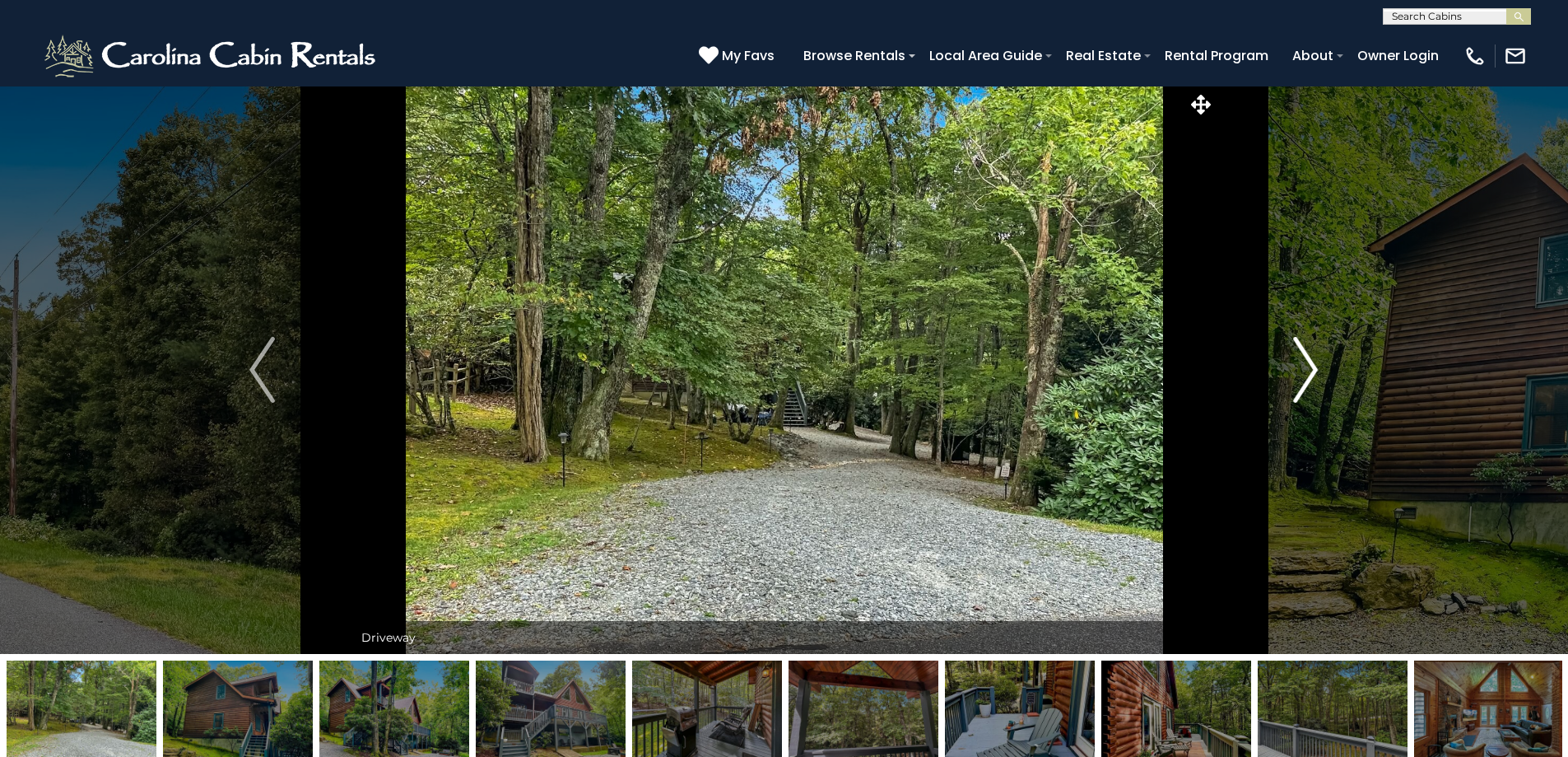
click at [1304, 381] on img "Next" at bounding box center [1305, 369] width 25 height 66
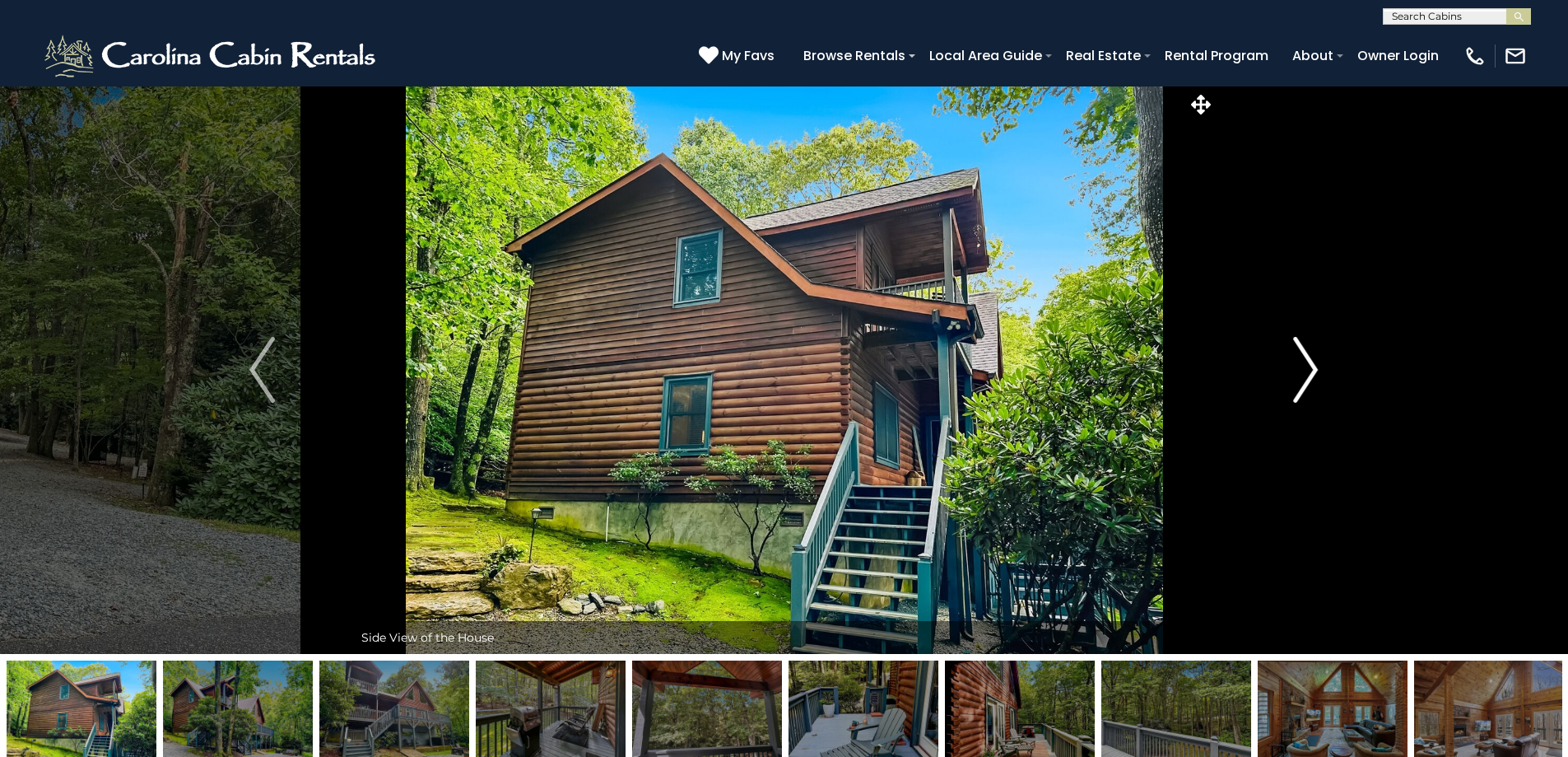
click at [1304, 381] on img "Next" at bounding box center [1305, 369] width 25 height 66
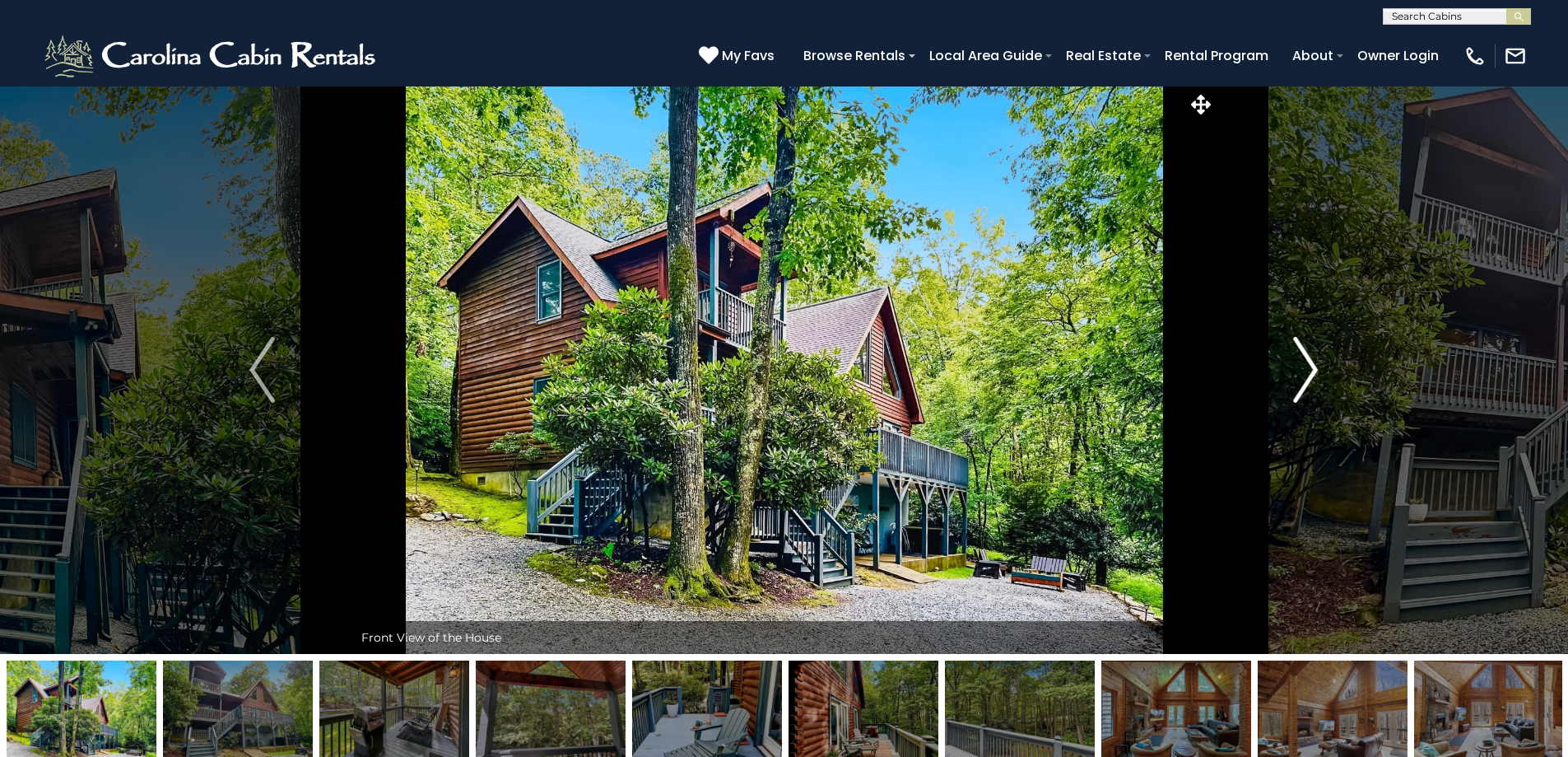
click at [1304, 381] on img "Next" at bounding box center [1305, 369] width 25 height 66
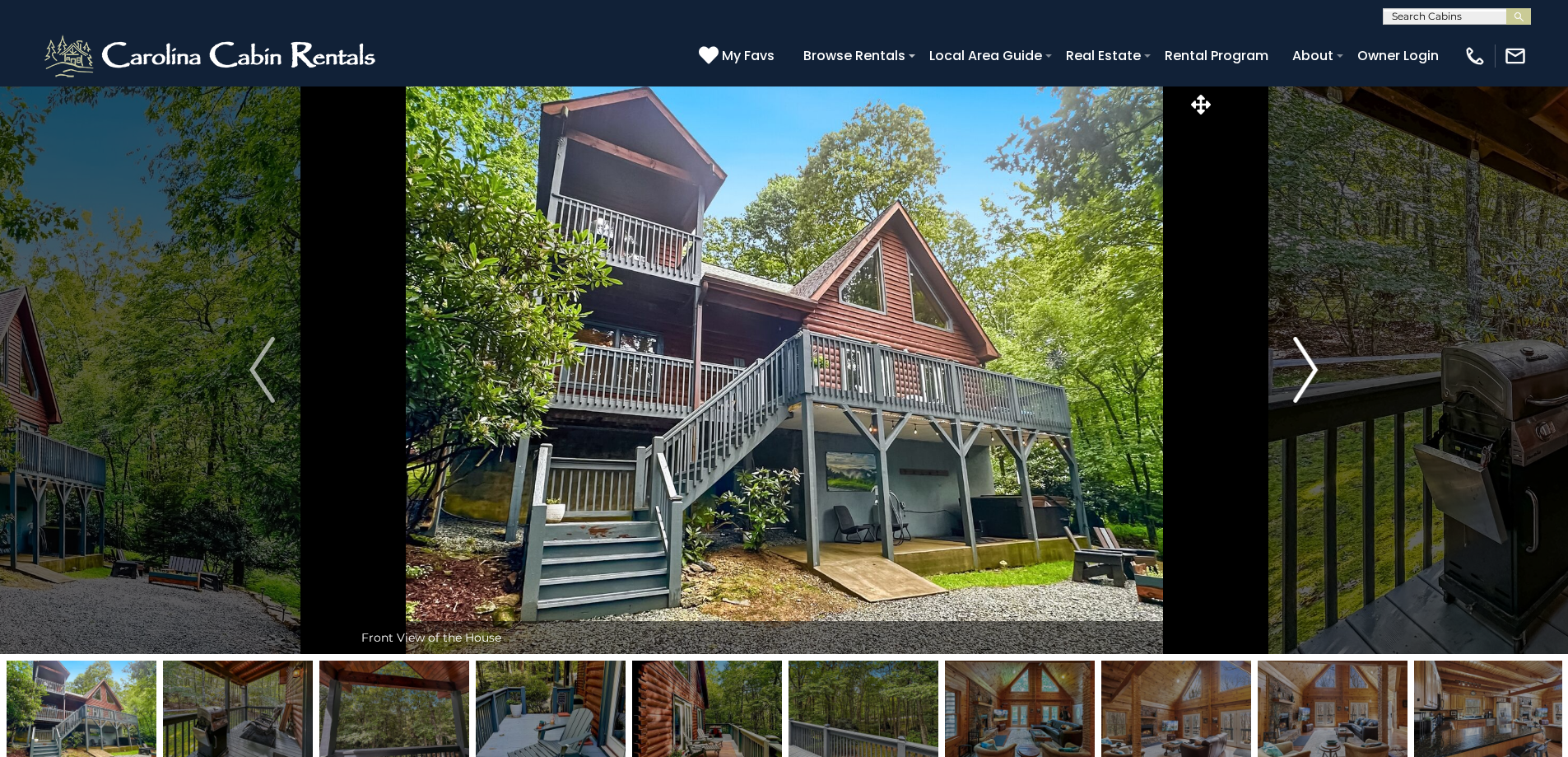
click at [1304, 381] on img "Next" at bounding box center [1305, 369] width 25 height 66
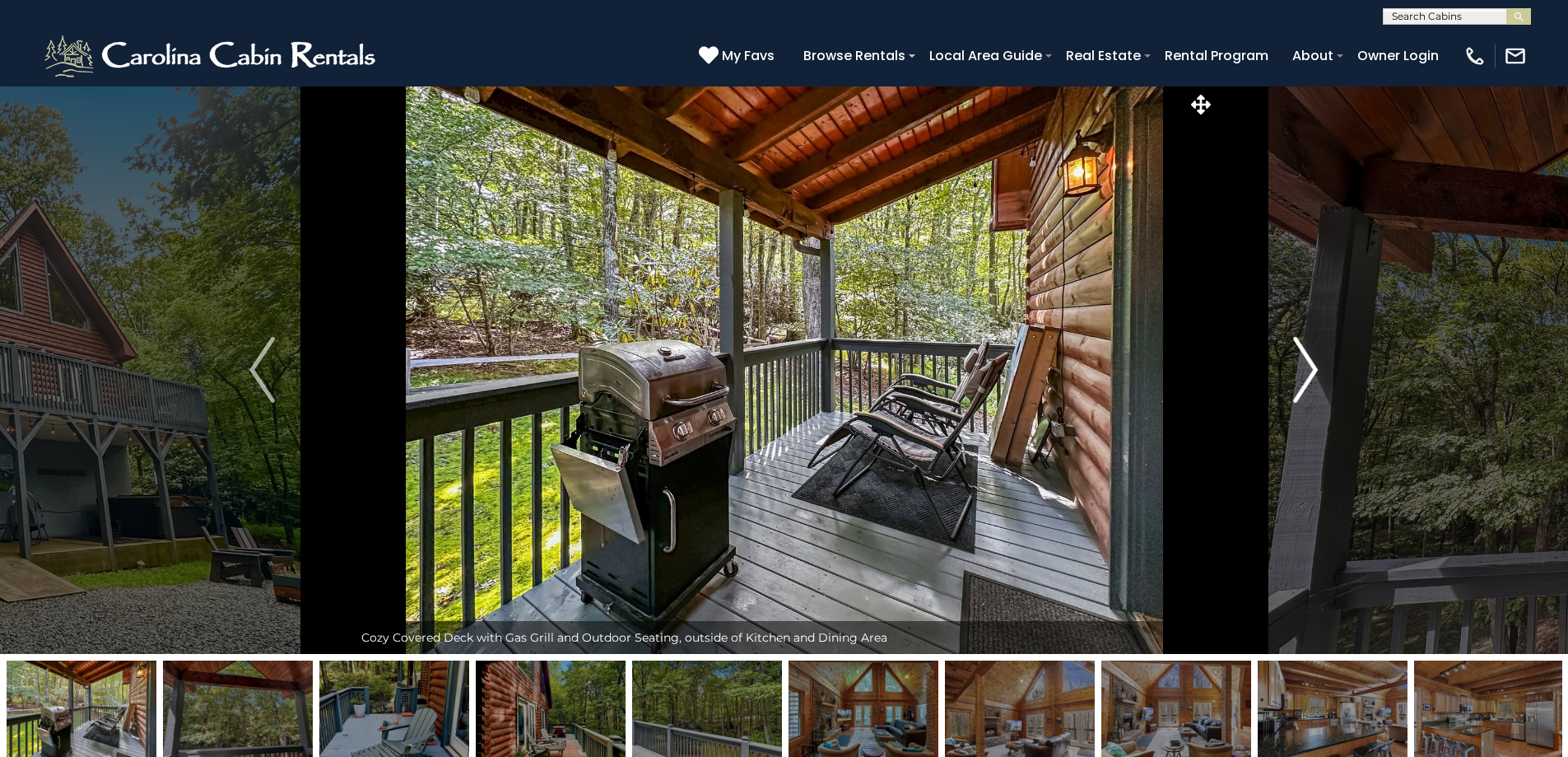
click at [1304, 381] on img "Next" at bounding box center [1305, 369] width 25 height 66
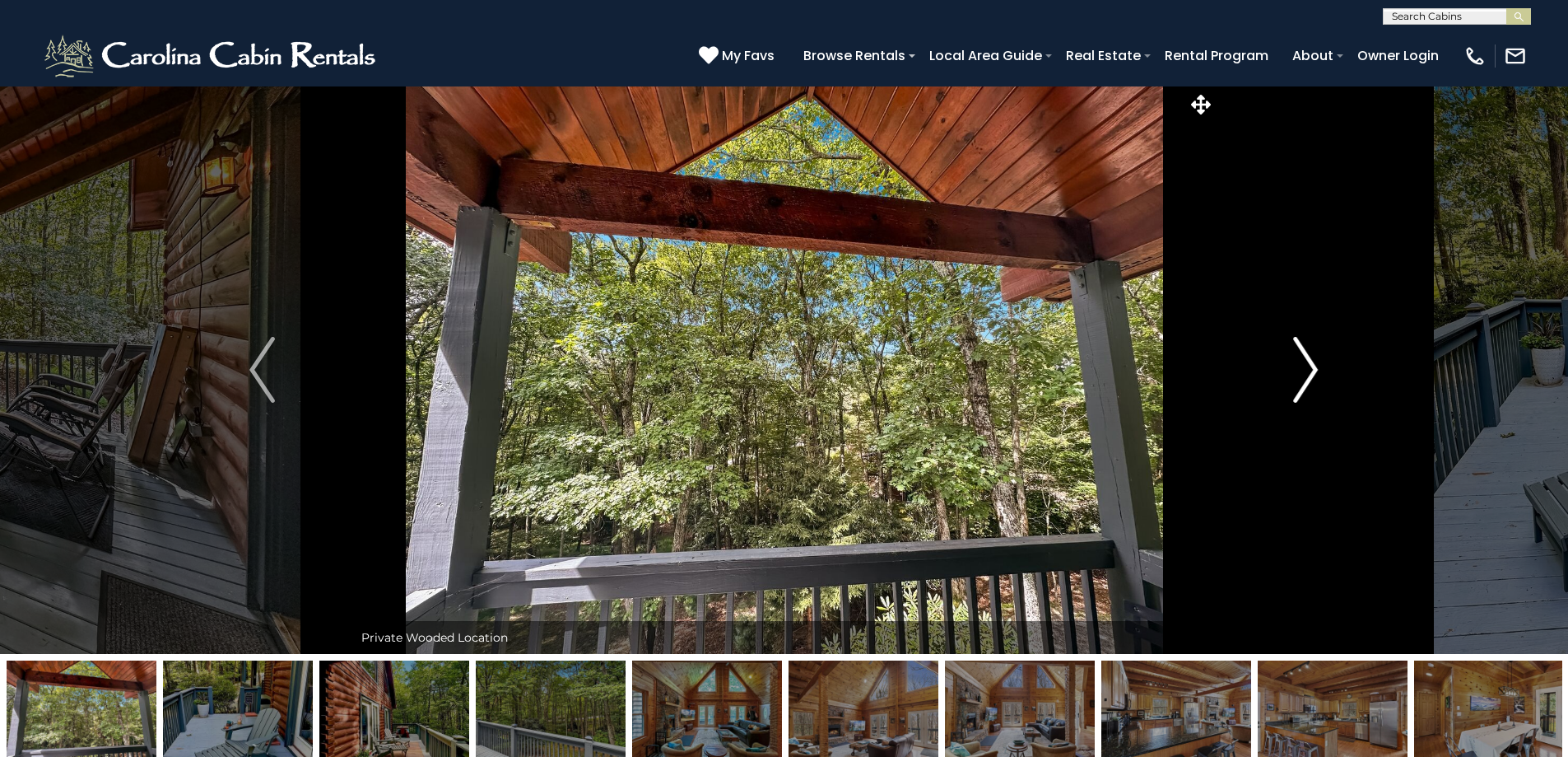
click at [1304, 381] on img "Next" at bounding box center [1305, 369] width 25 height 66
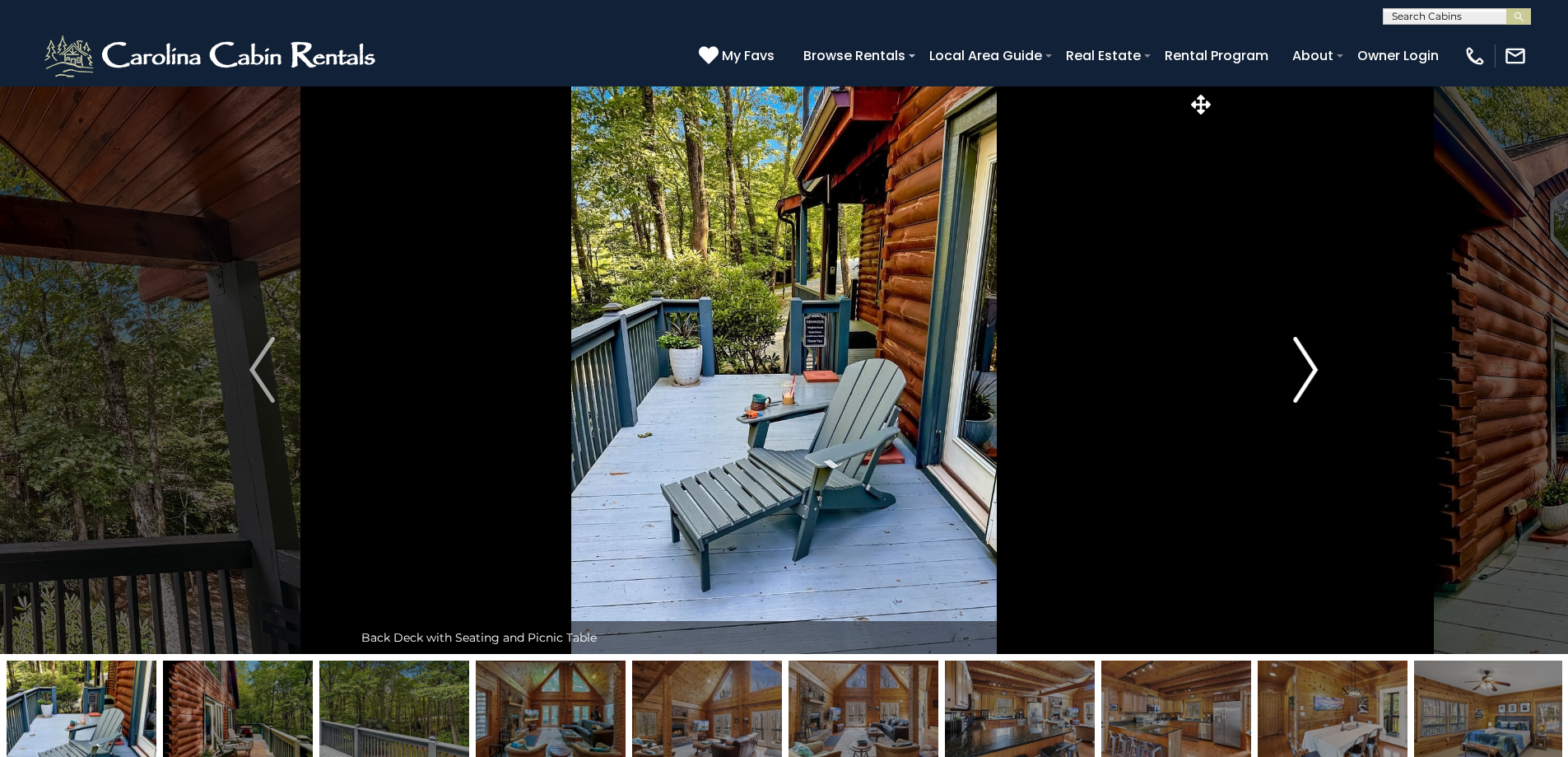
click at [1304, 381] on img "Next" at bounding box center [1305, 369] width 25 height 66
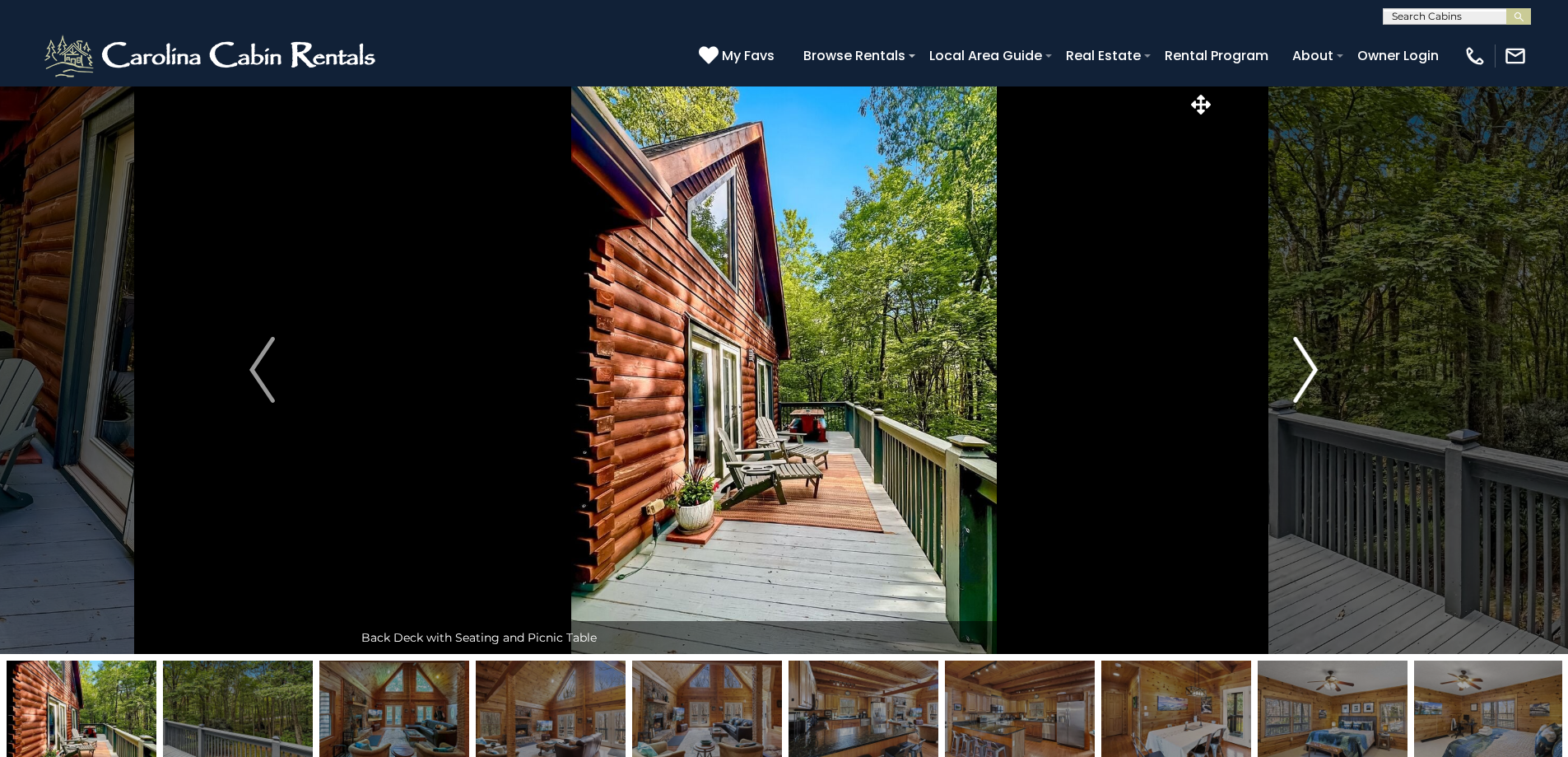
click at [1304, 381] on img "Next" at bounding box center [1305, 369] width 25 height 66
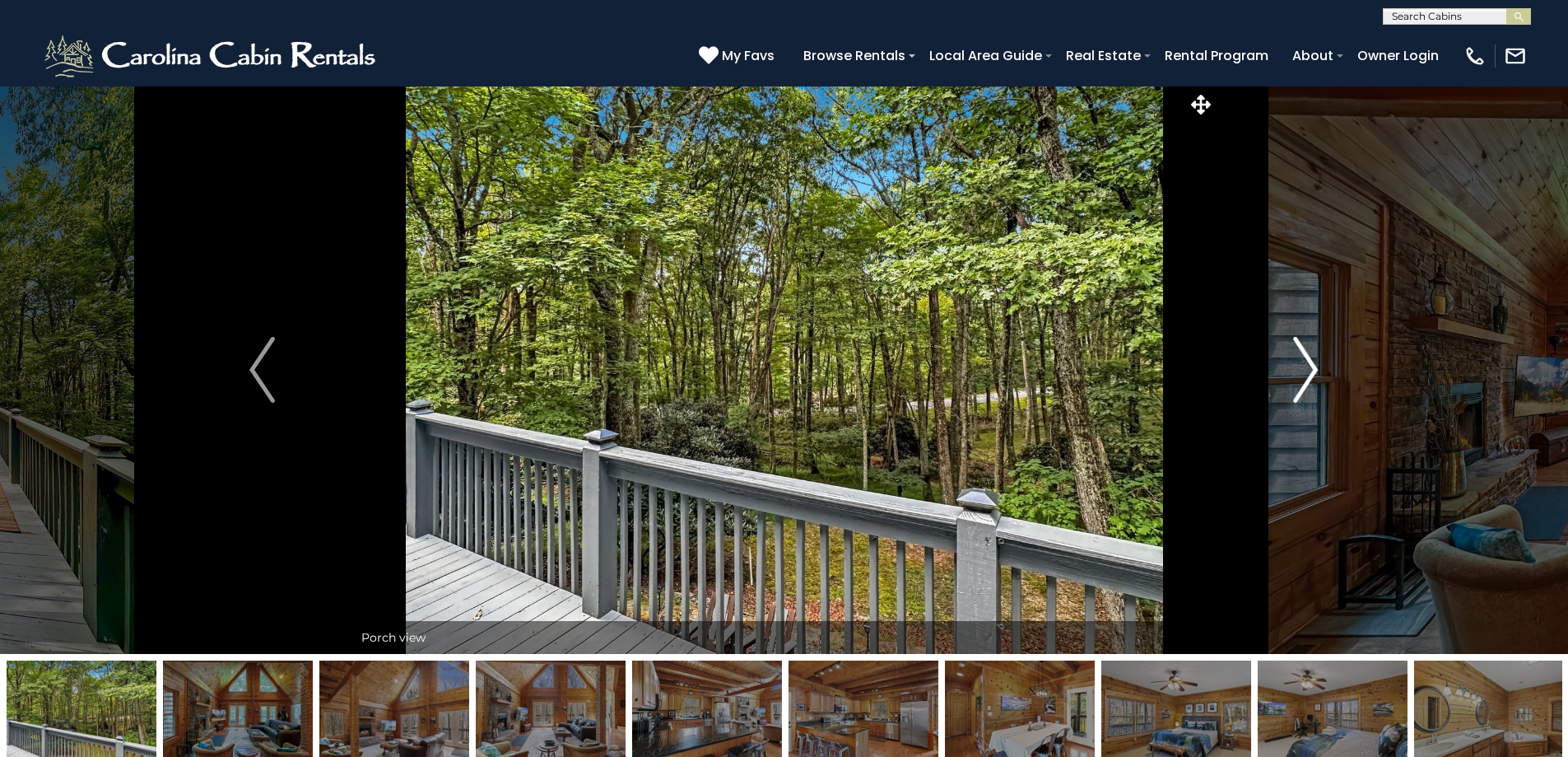
click at [1304, 381] on img "Next" at bounding box center [1305, 369] width 25 height 66
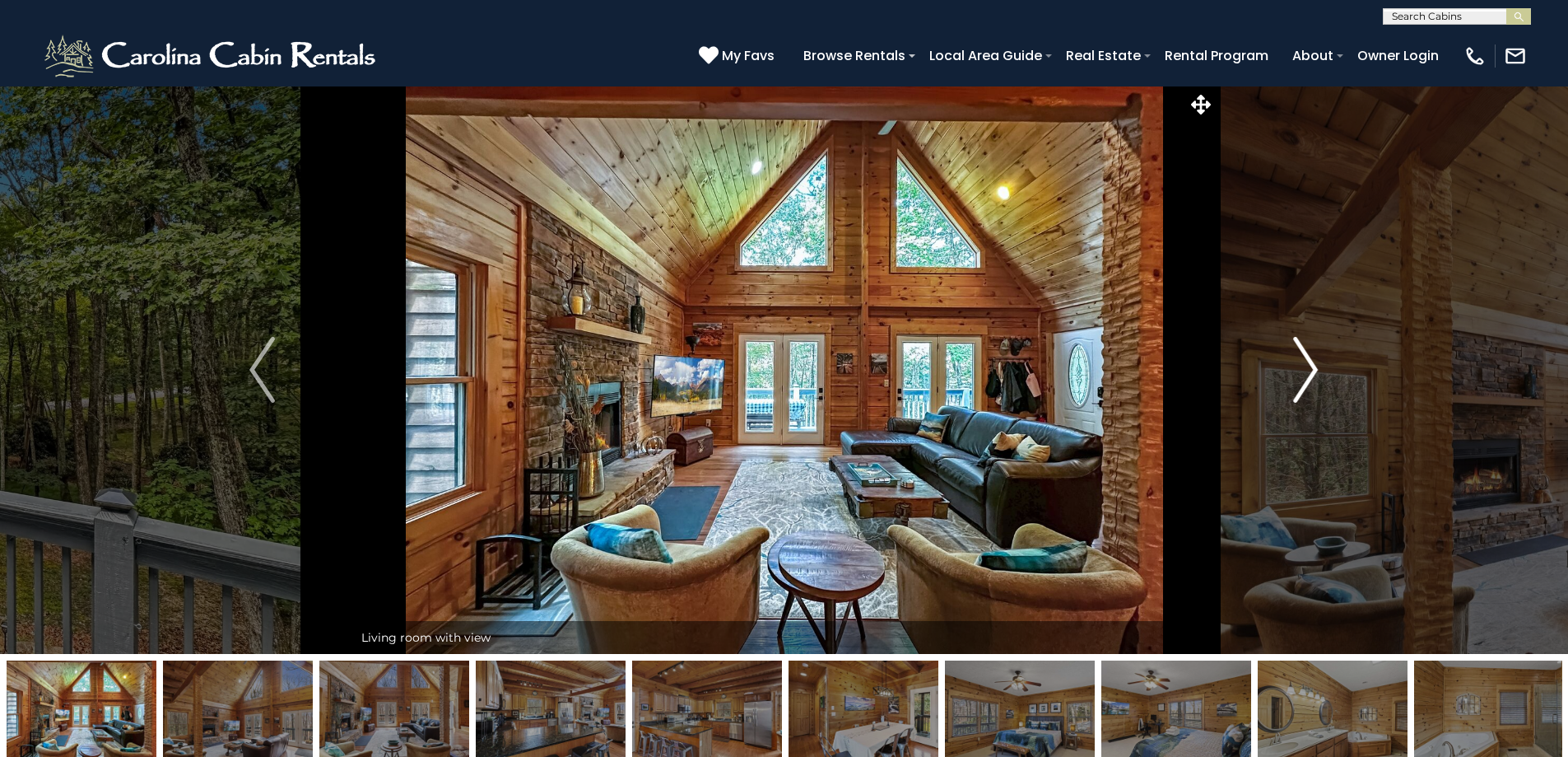
click at [1304, 381] on img "Next" at bounding box center [1305, 369] width 25 height 66
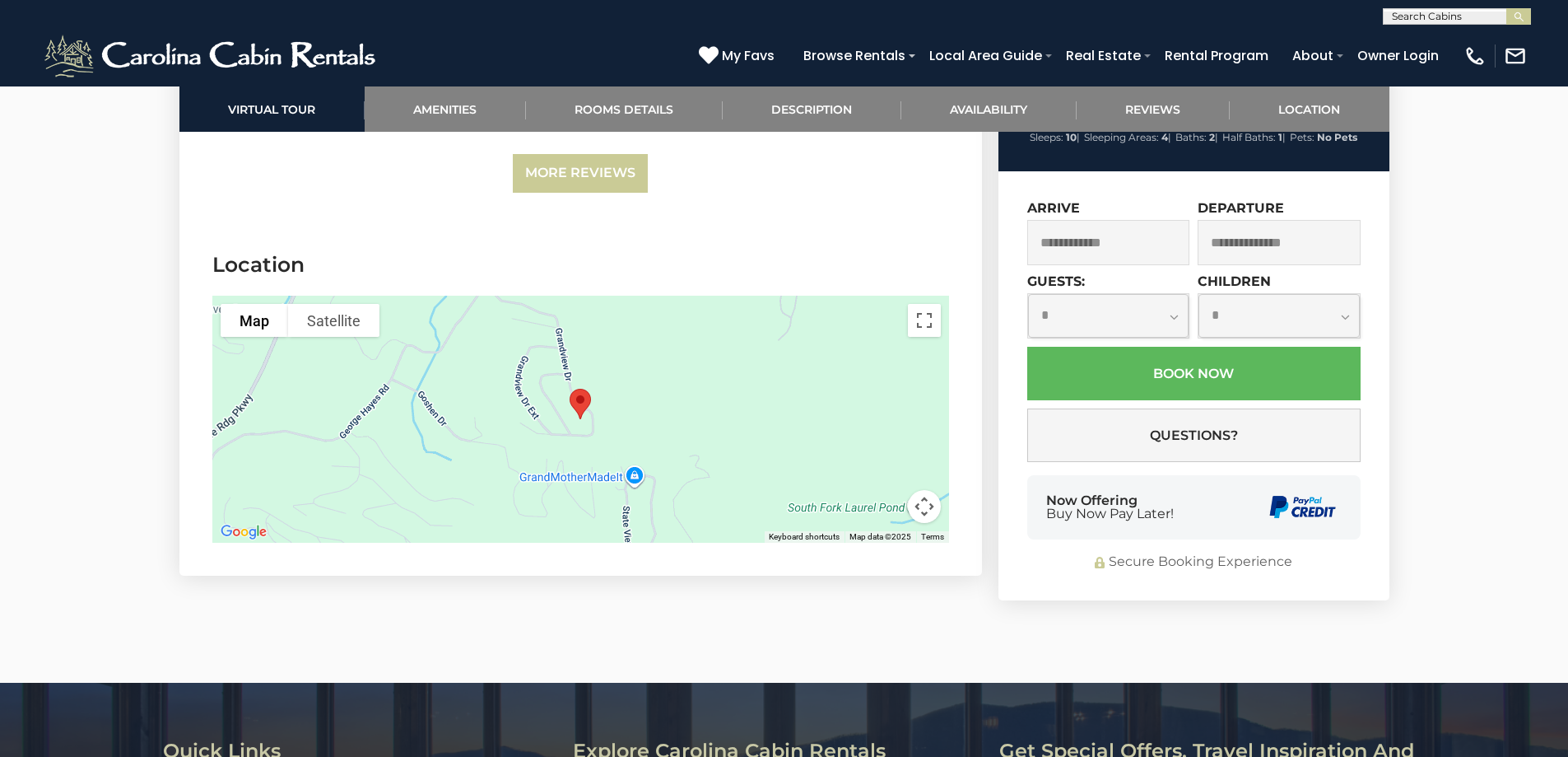
scroll to position [4942, 0]
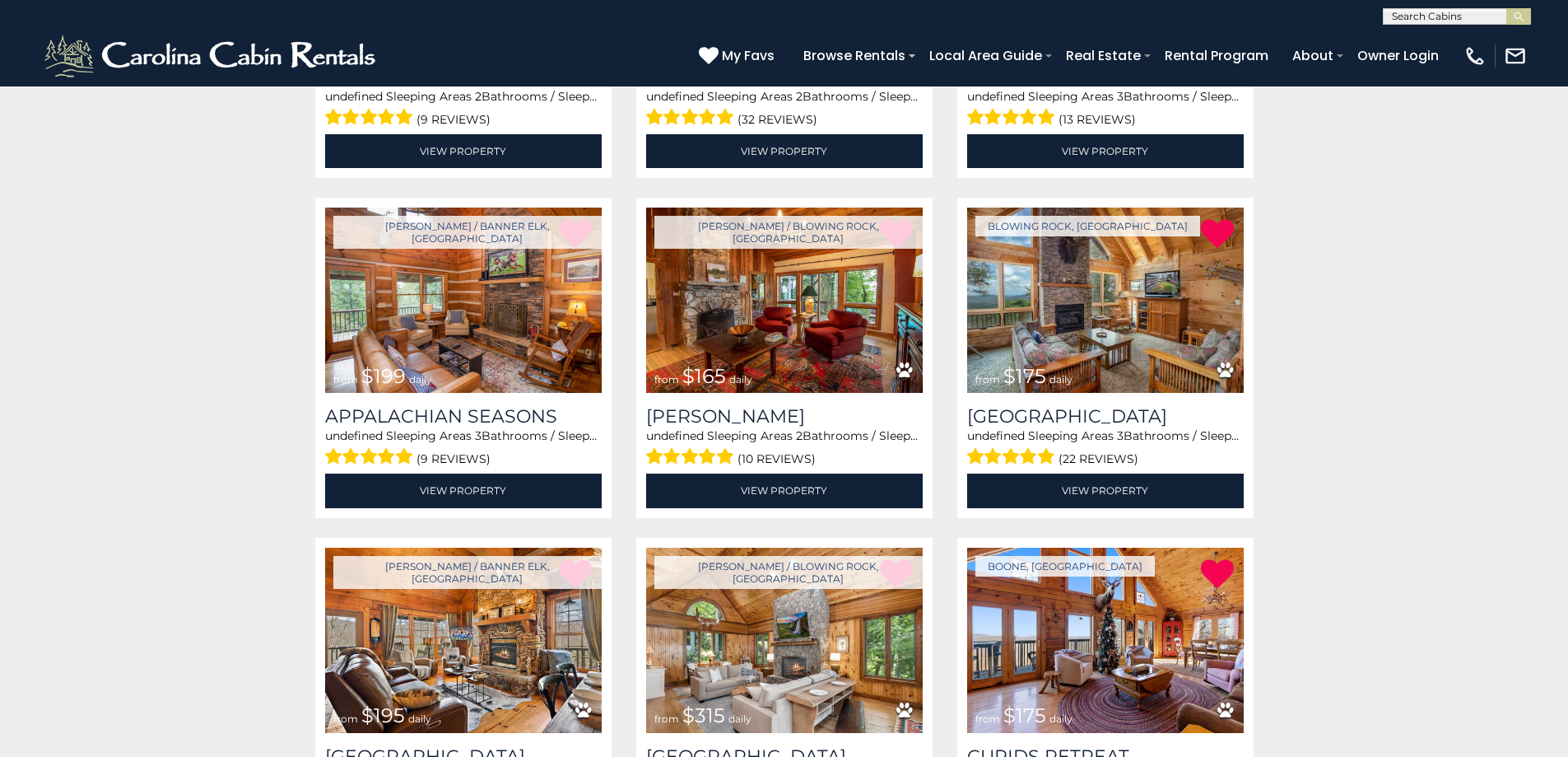
scroll to position [576, 0]
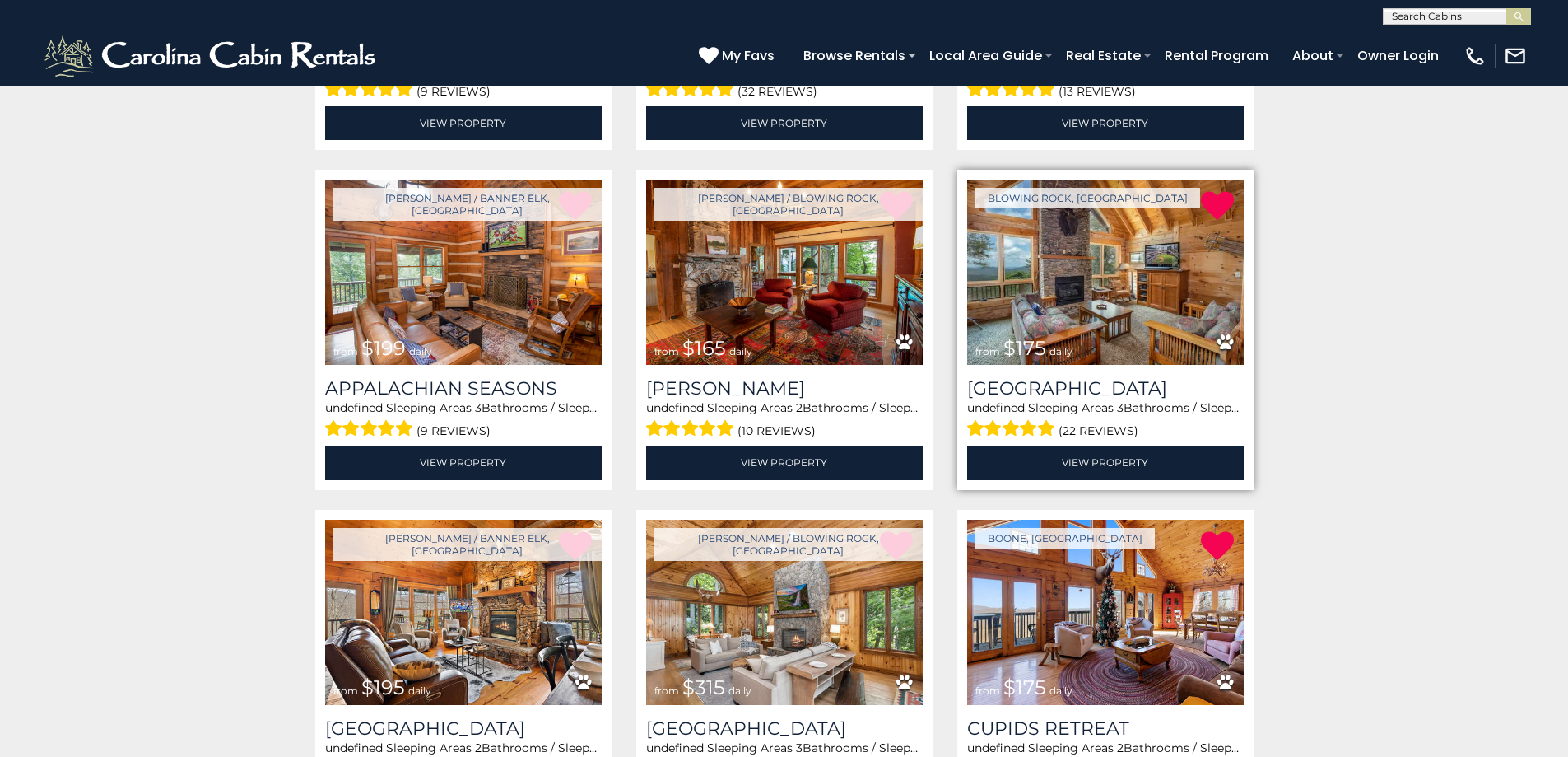
click at [1118, 296] on img at bounding box center [1106, 272] width 277 height 185
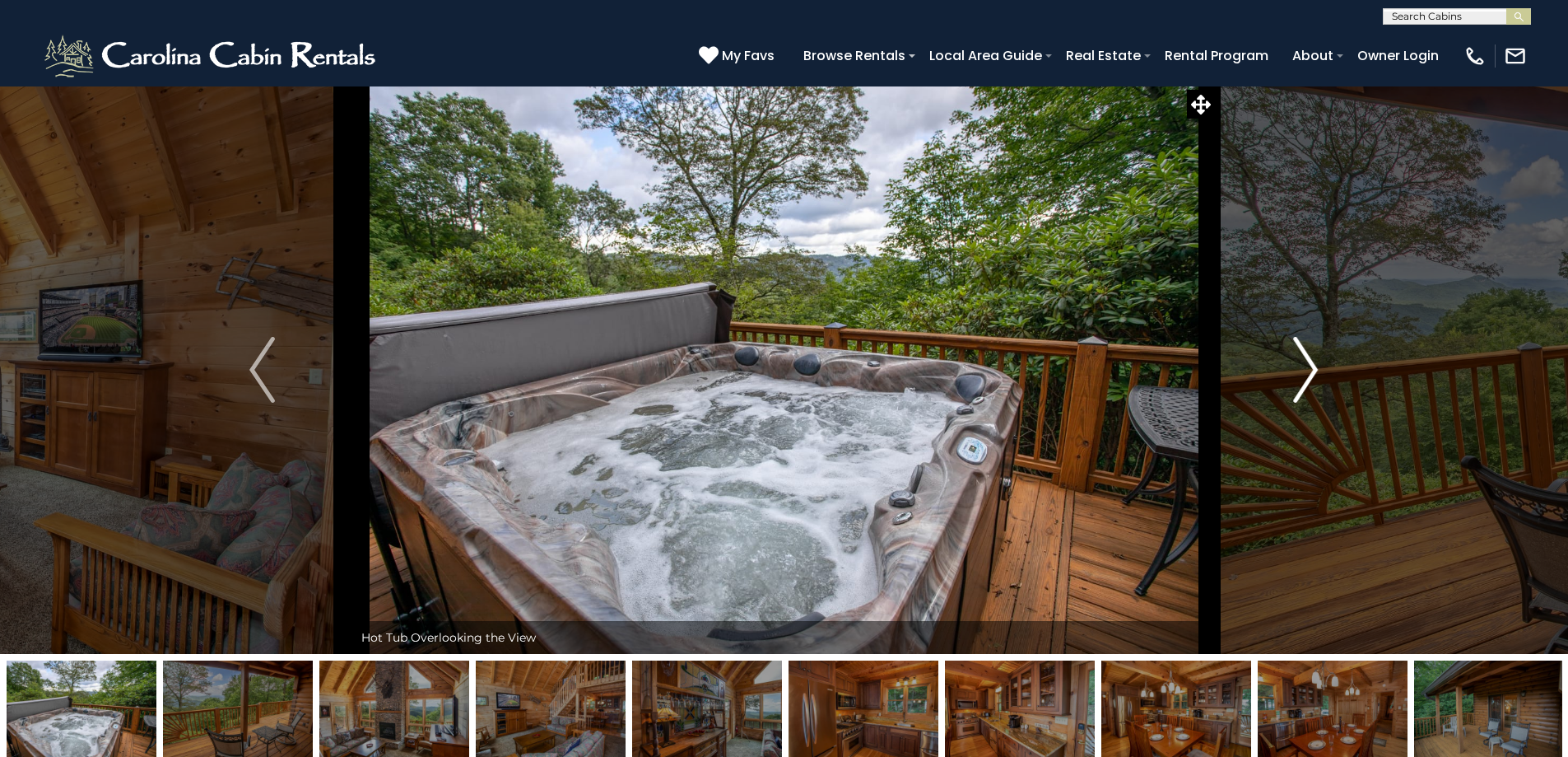
click at [1299, 384] on img "Next" at bounding box center [1305, 369] width 25 height 66
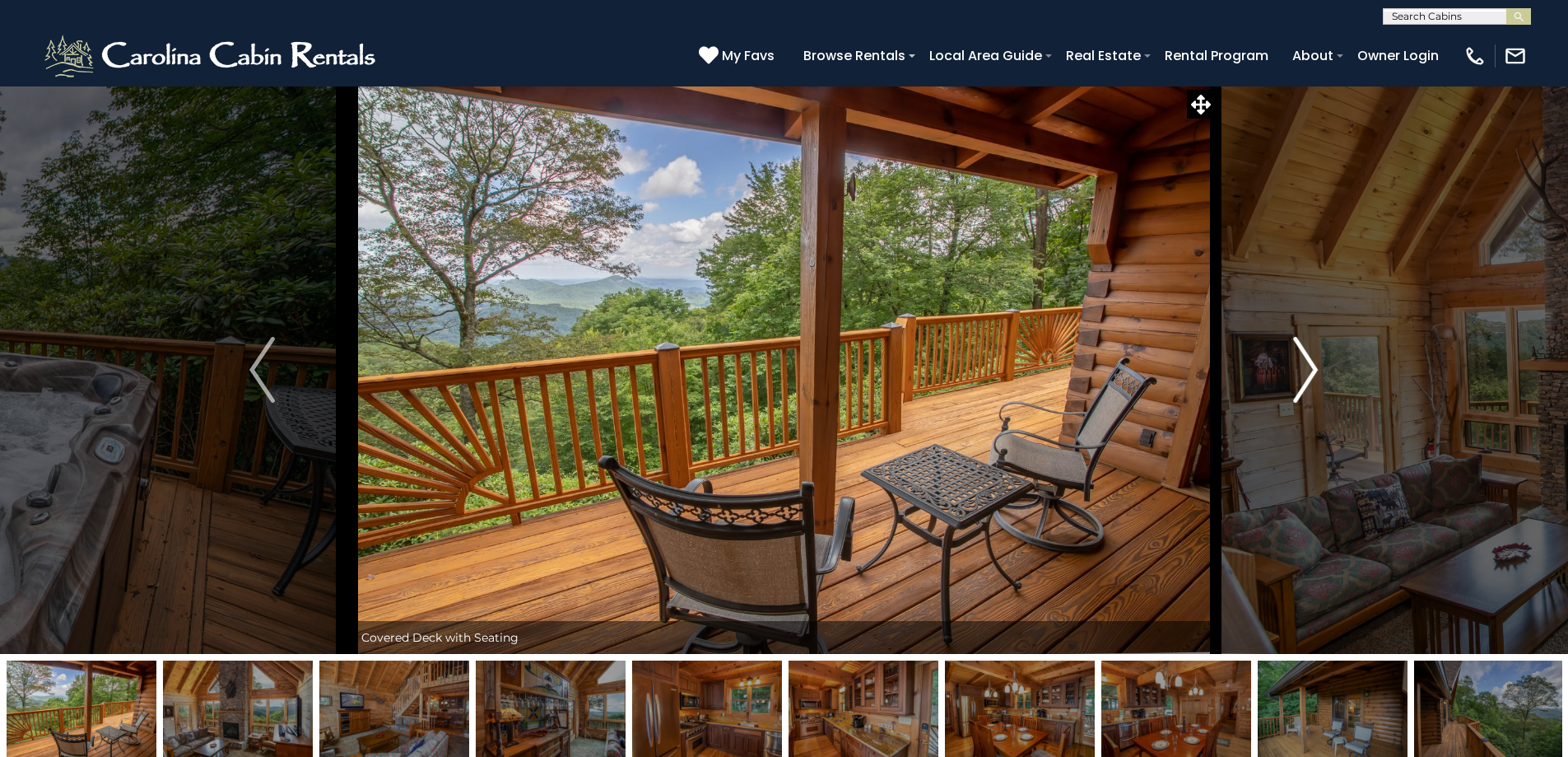
click at [1299, 384] on img "Next" at bounding box center [1305, 369] width 25 height 66
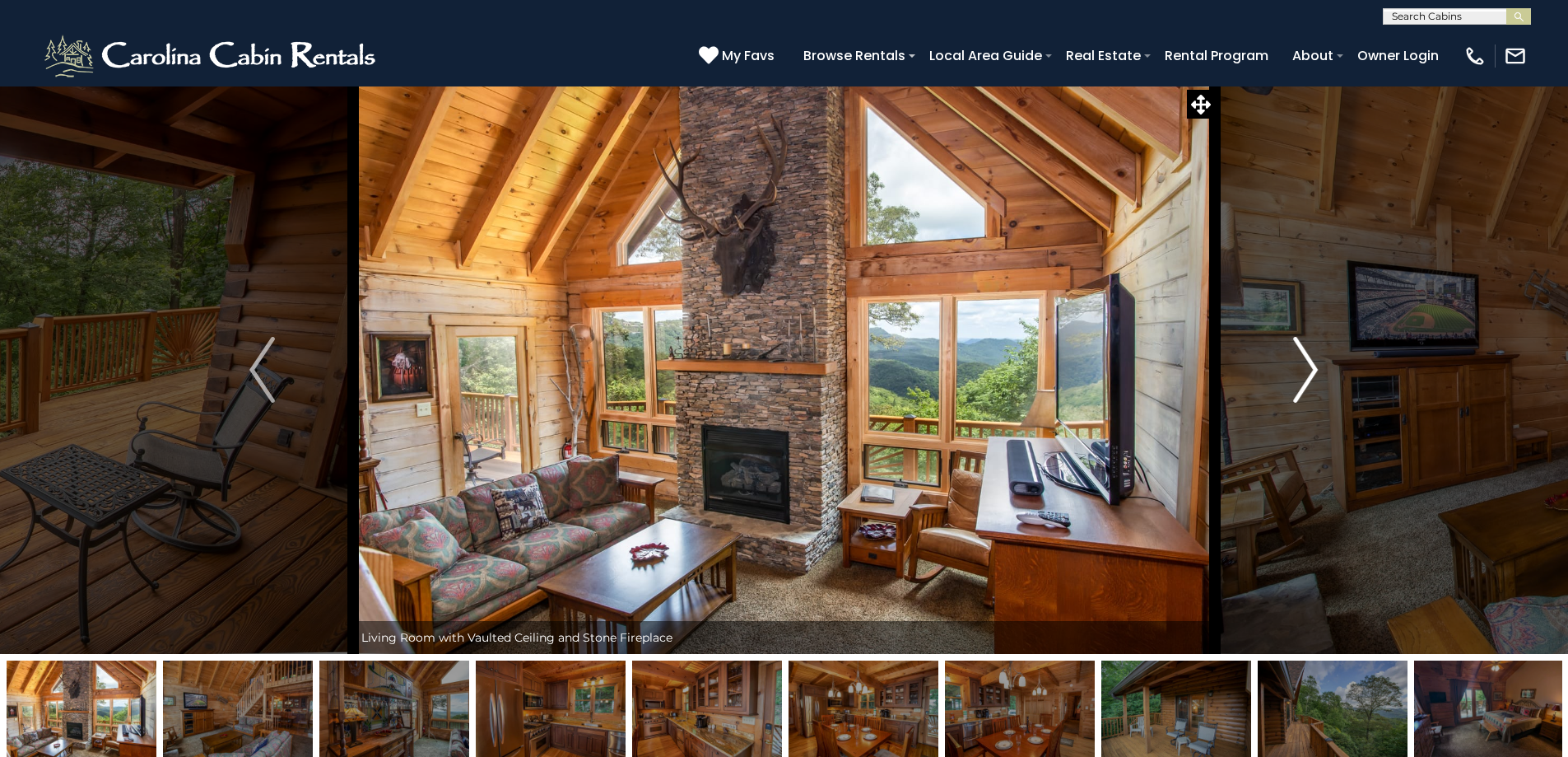
click at [1299, 384] on img "Next" at bounding box center [1305, 369] width 25 height 66
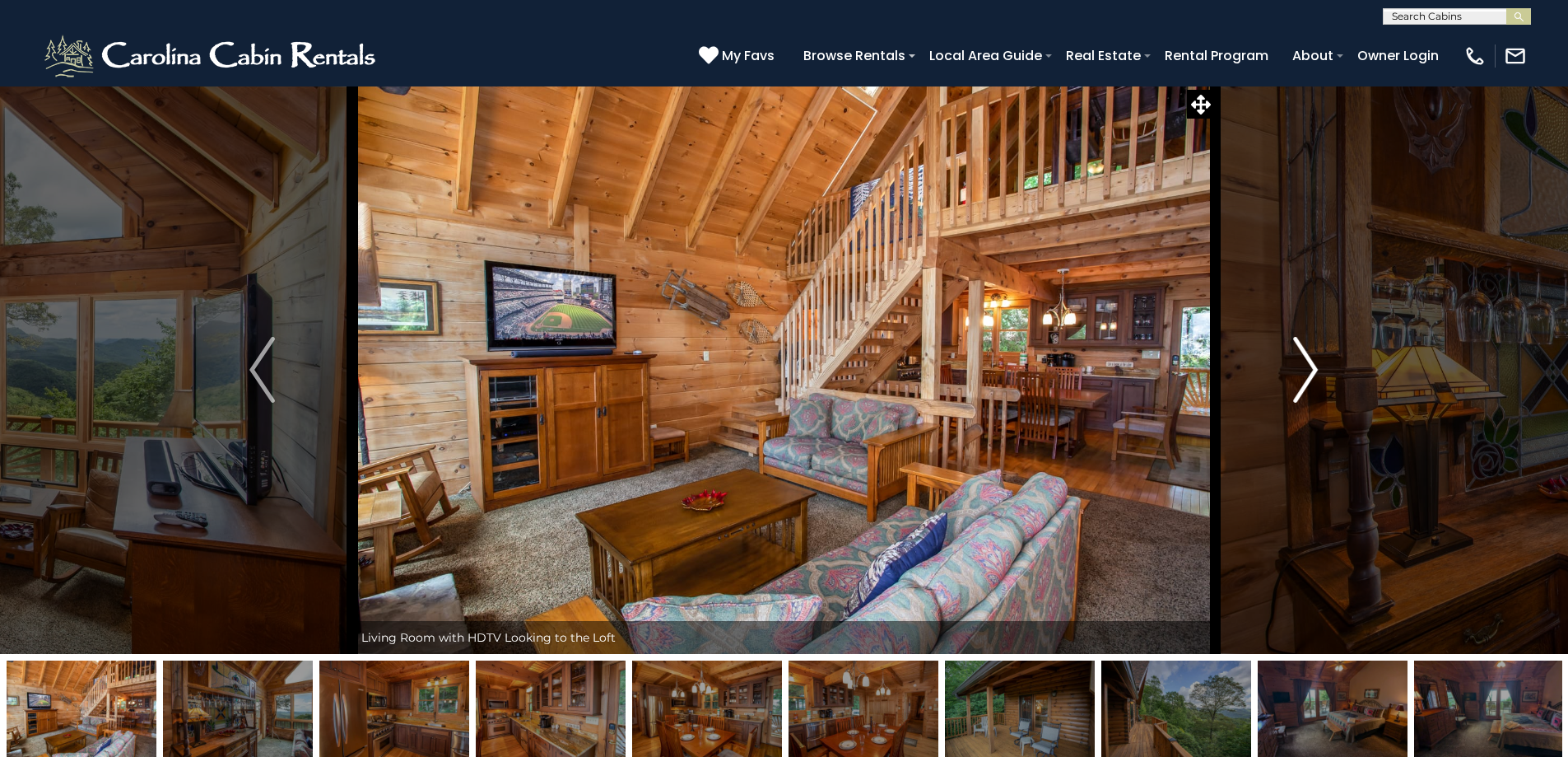
click at [1299, 384] on img "Next" at bounding box center [1305, 369] width 25 height 66
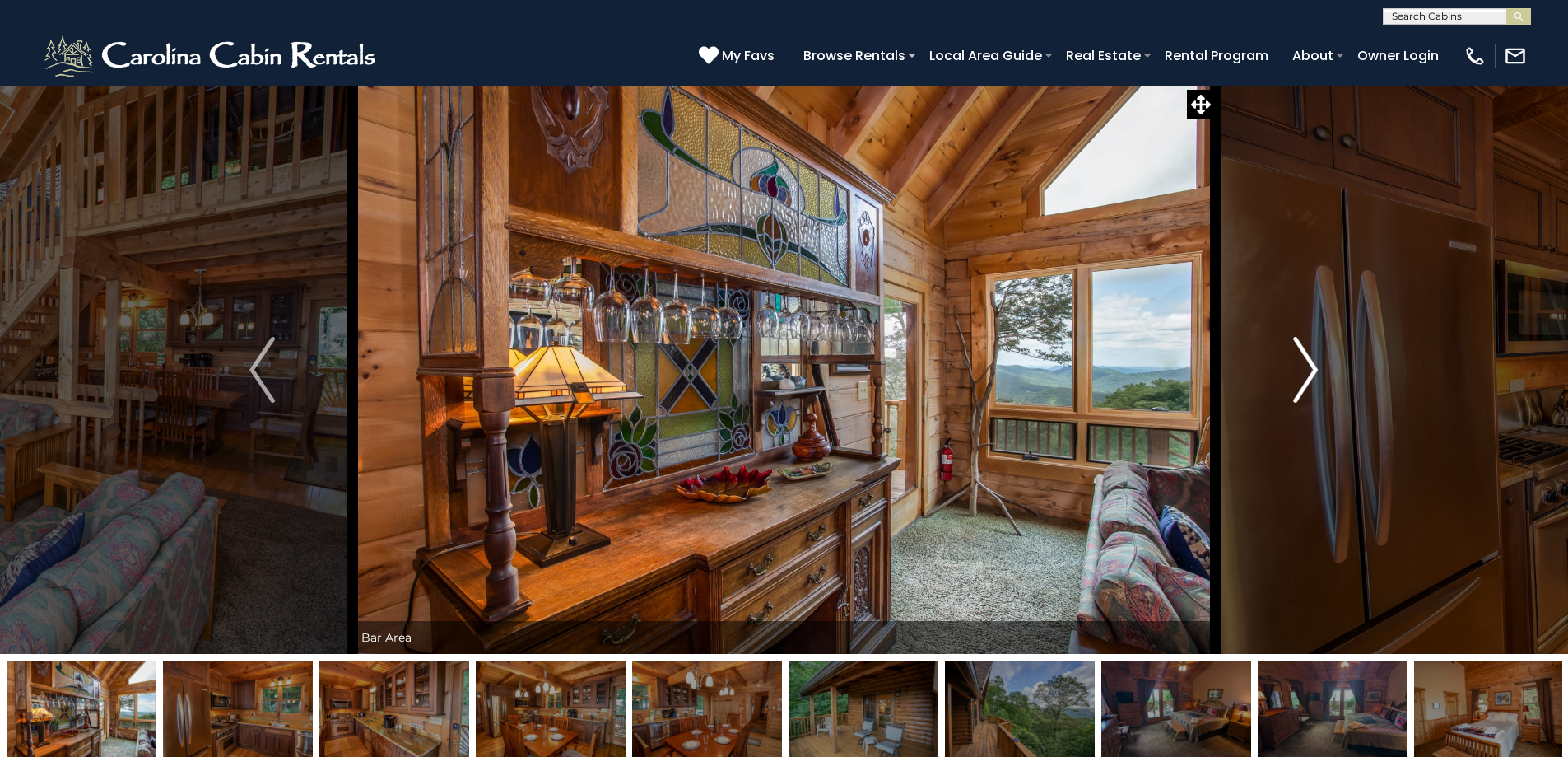
click at [1299, 384] on img "Next" at bounding box center [1305, 369] width 25 height 66
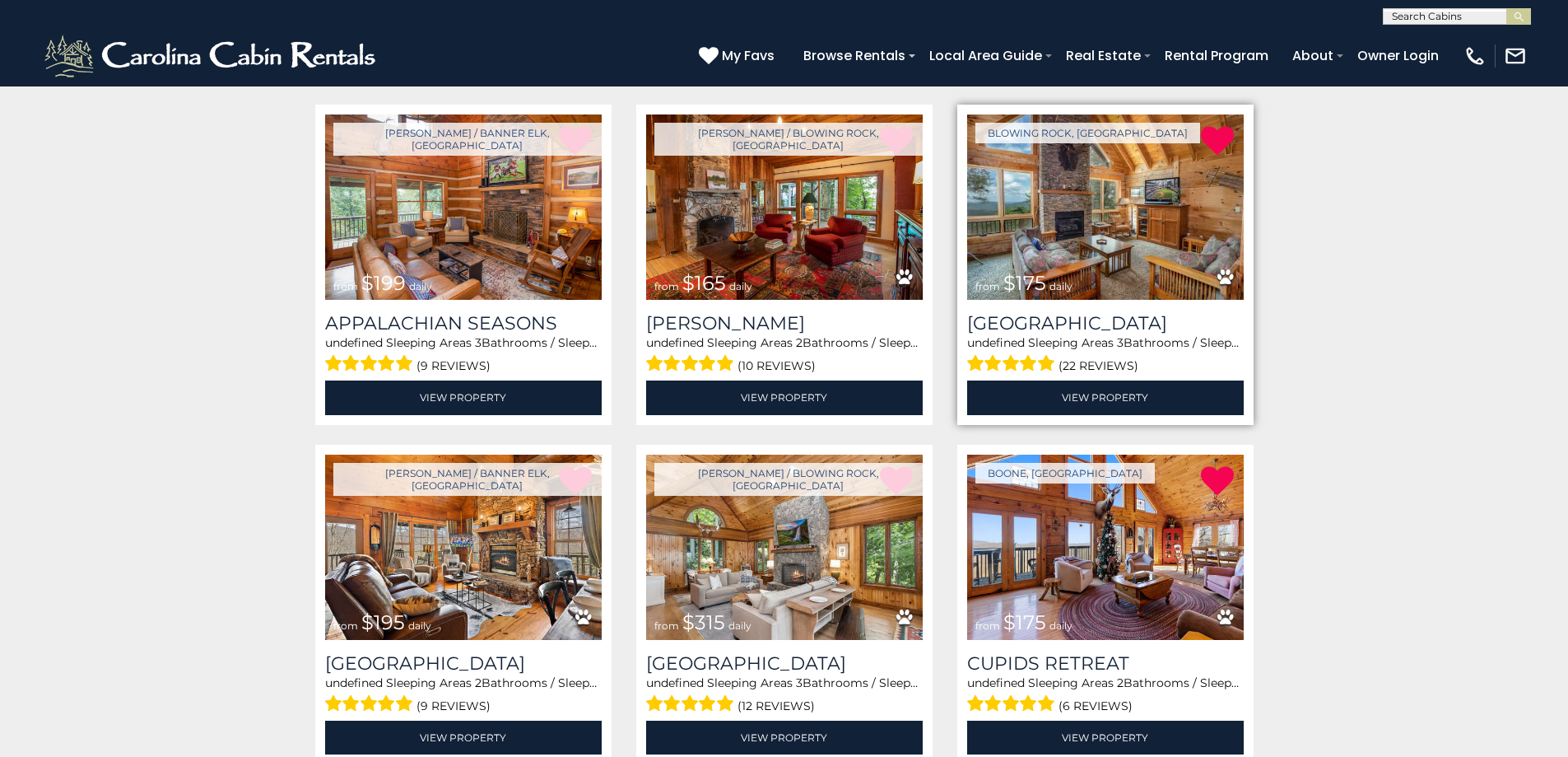
scroll to position [741, 0]
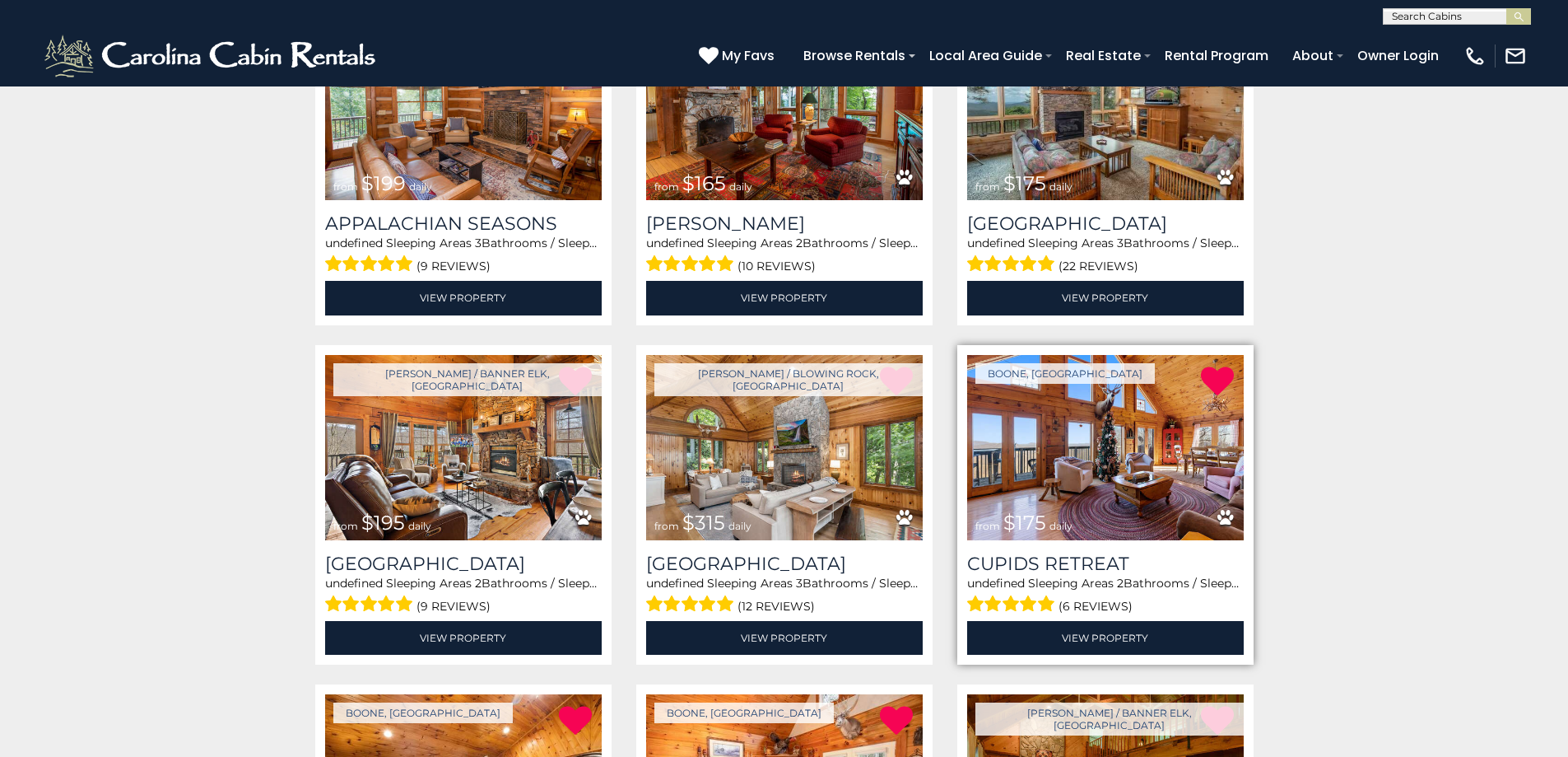
click at [1084, 439] on img at bounding box center [1106, 448] width 277 height 185
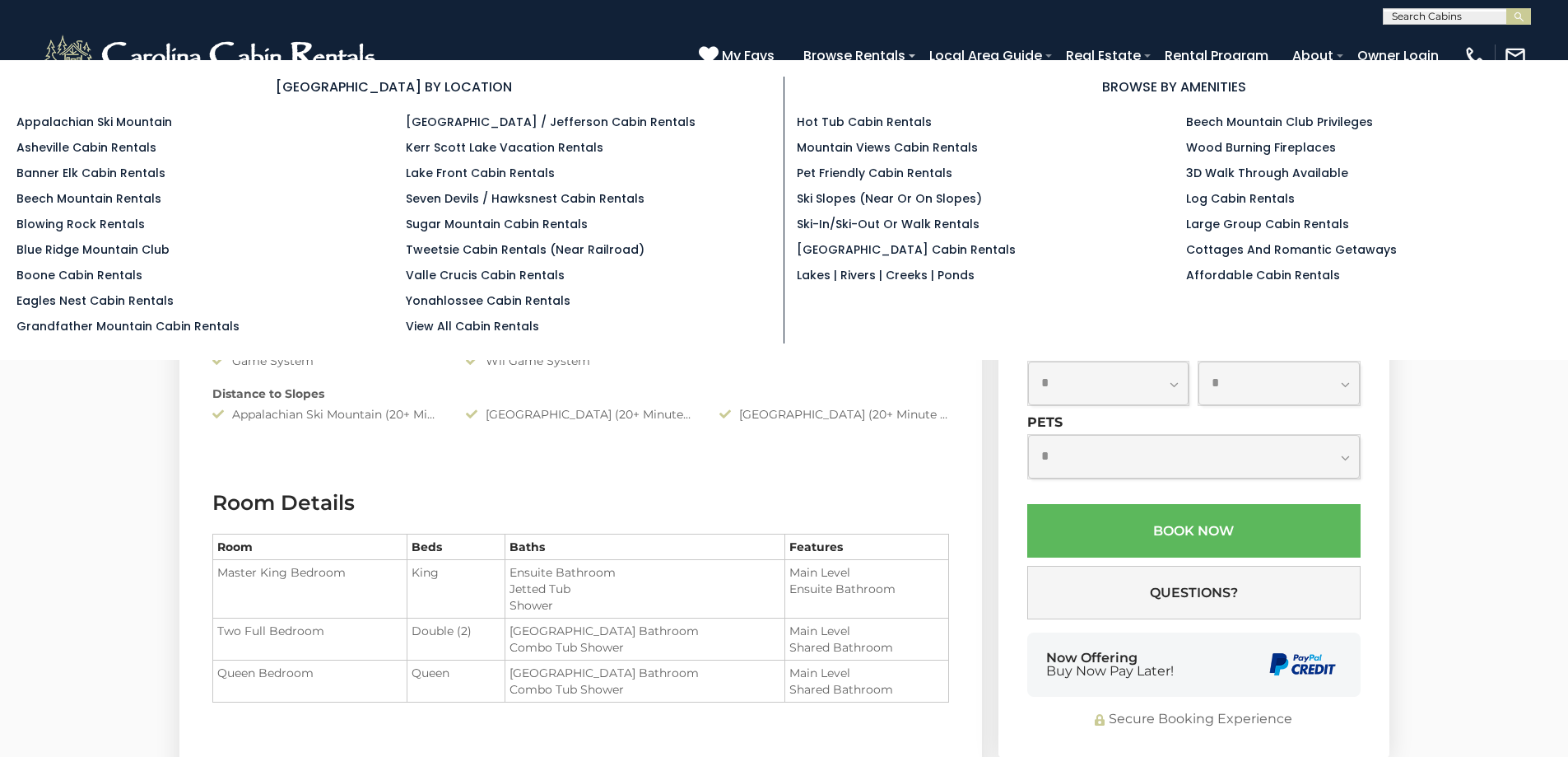
scroll to position [989, 0]
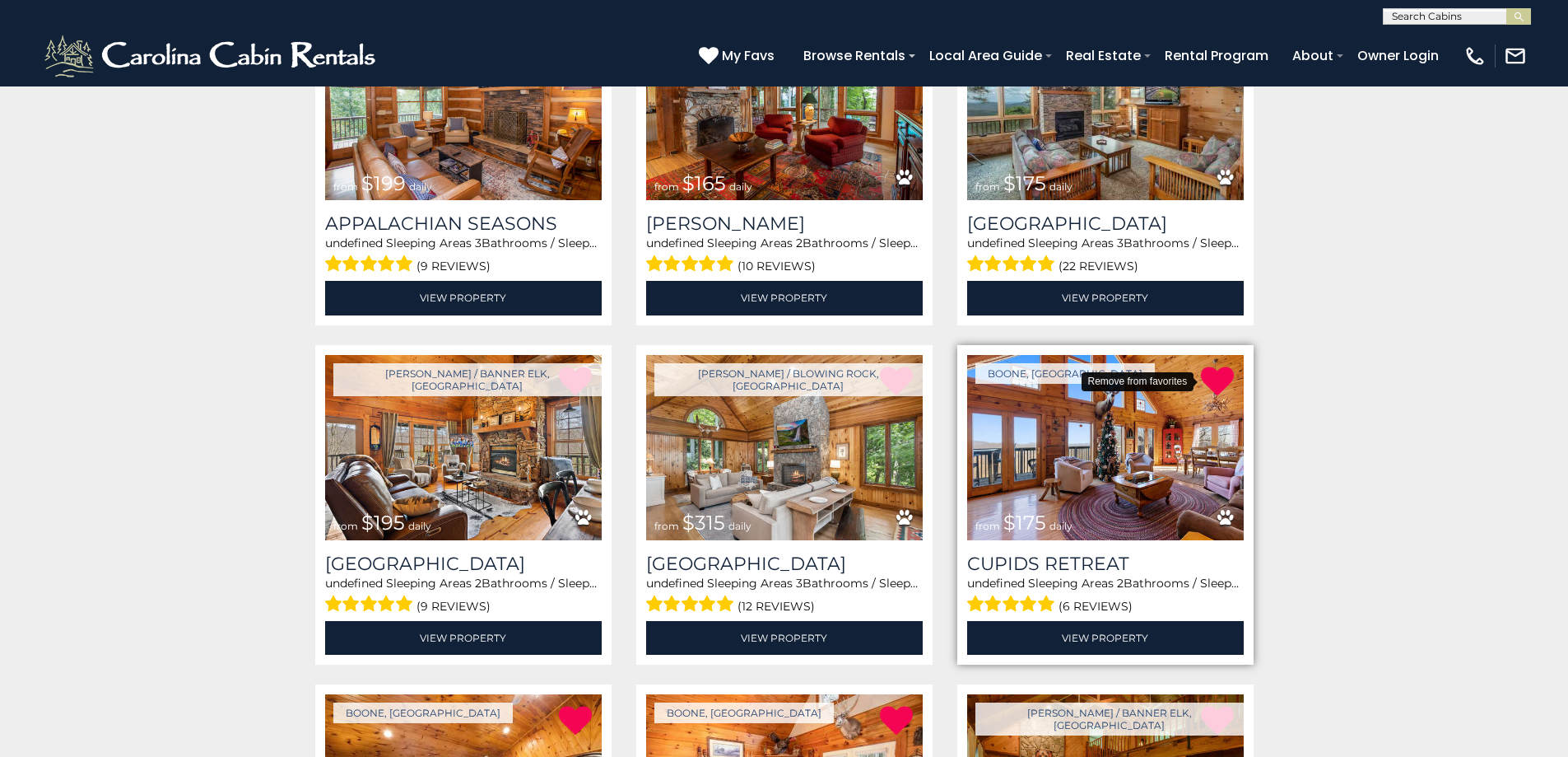
click at [1212, 377] on icon at bounding box center [1217, 381] width 33 height 33
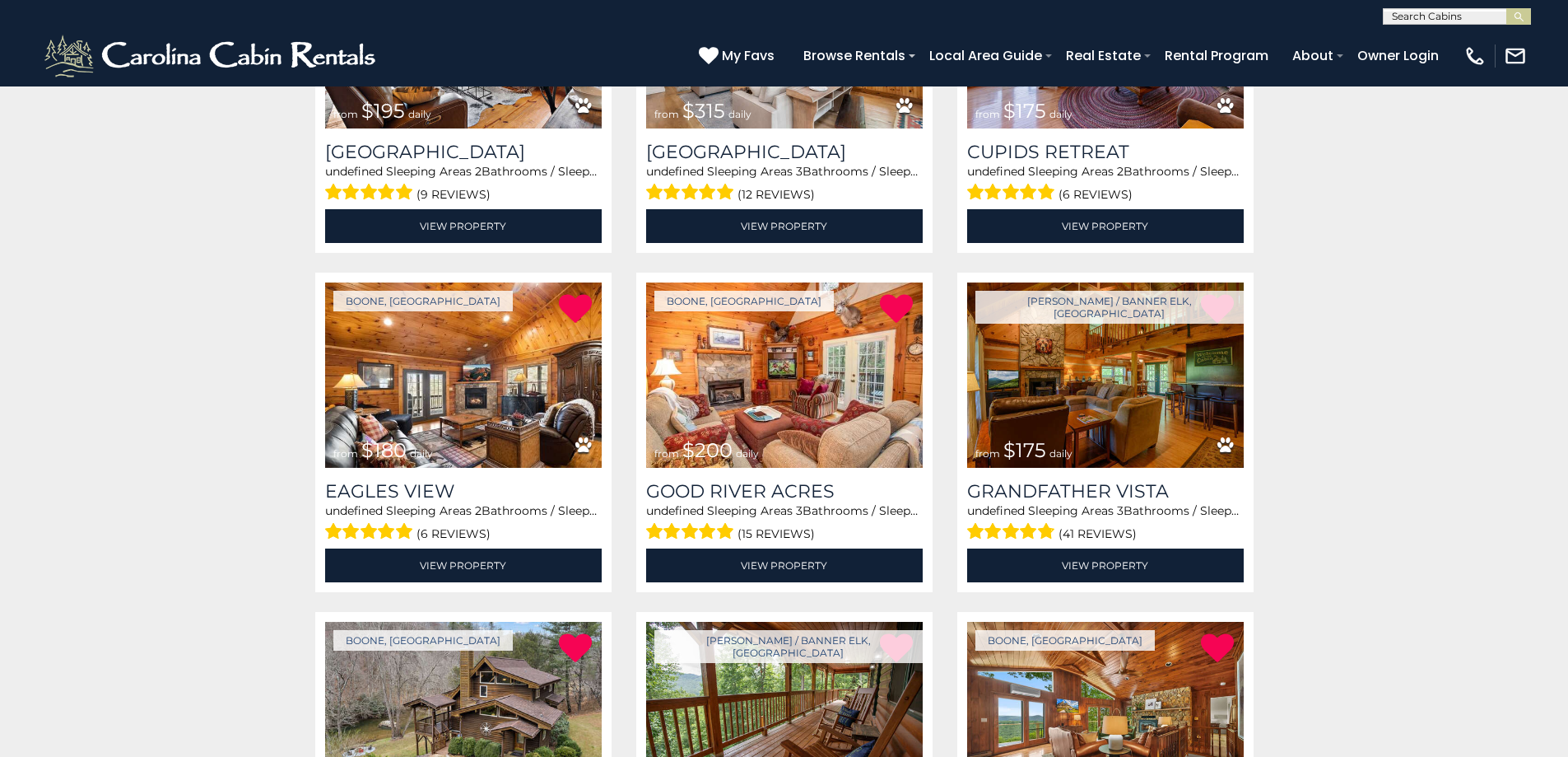
scroll to position [1236, 0]
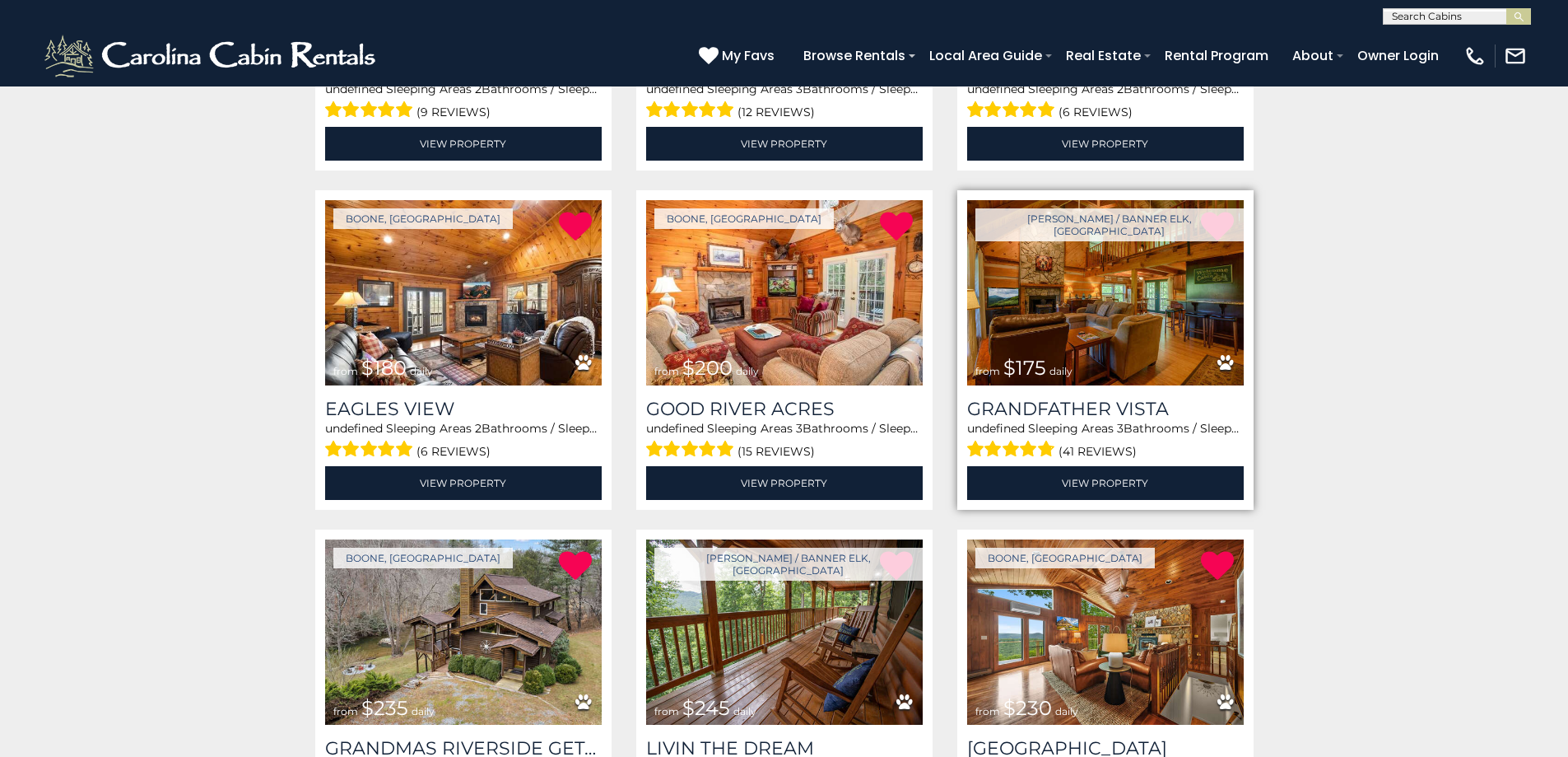
click at [1107, 301] on img at bounding box center [1106, 293] width 277 height 185
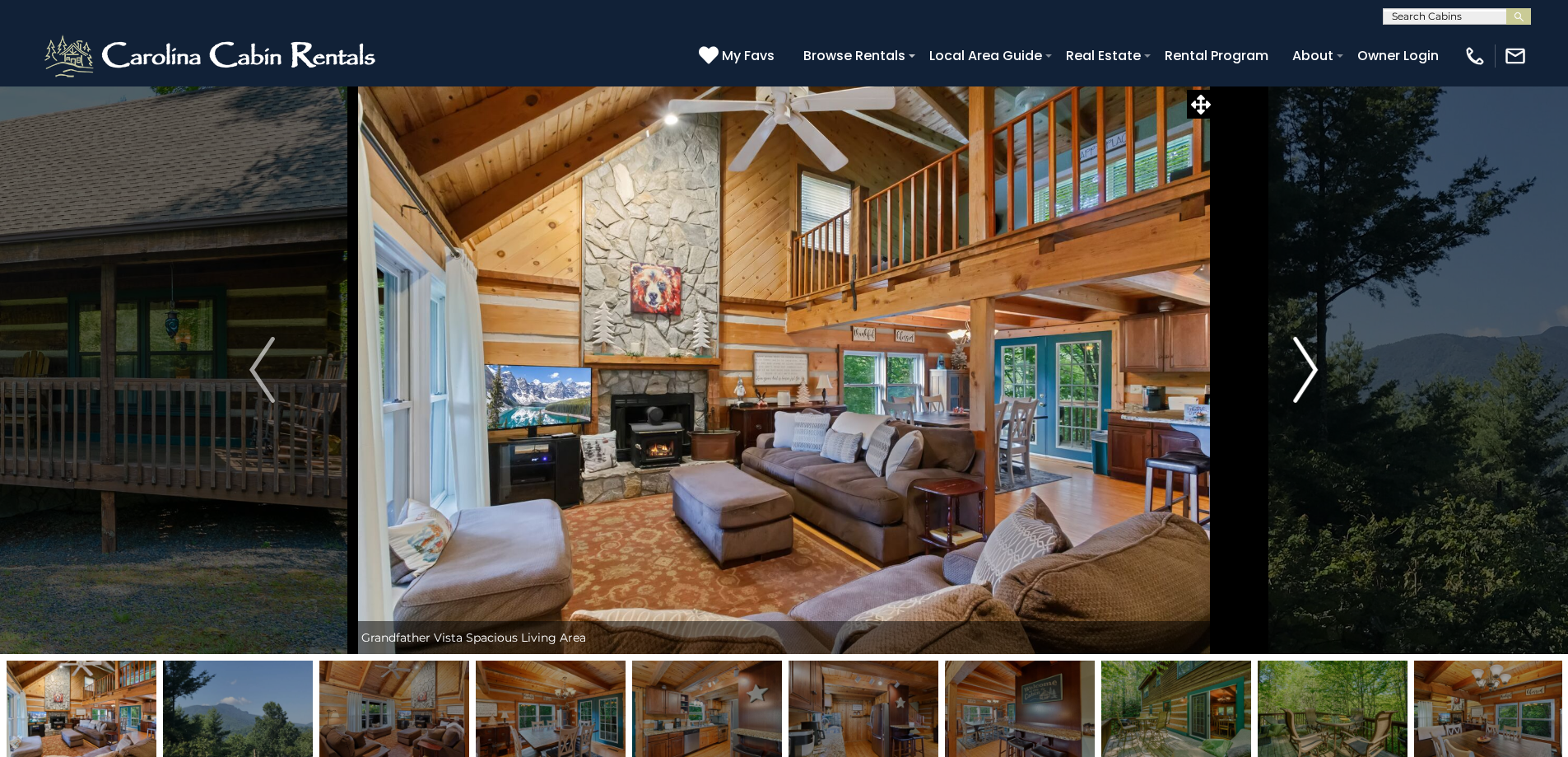
click at [1320, 375] on button "Next" at bounding box center [1305, 369] width 181 height 568
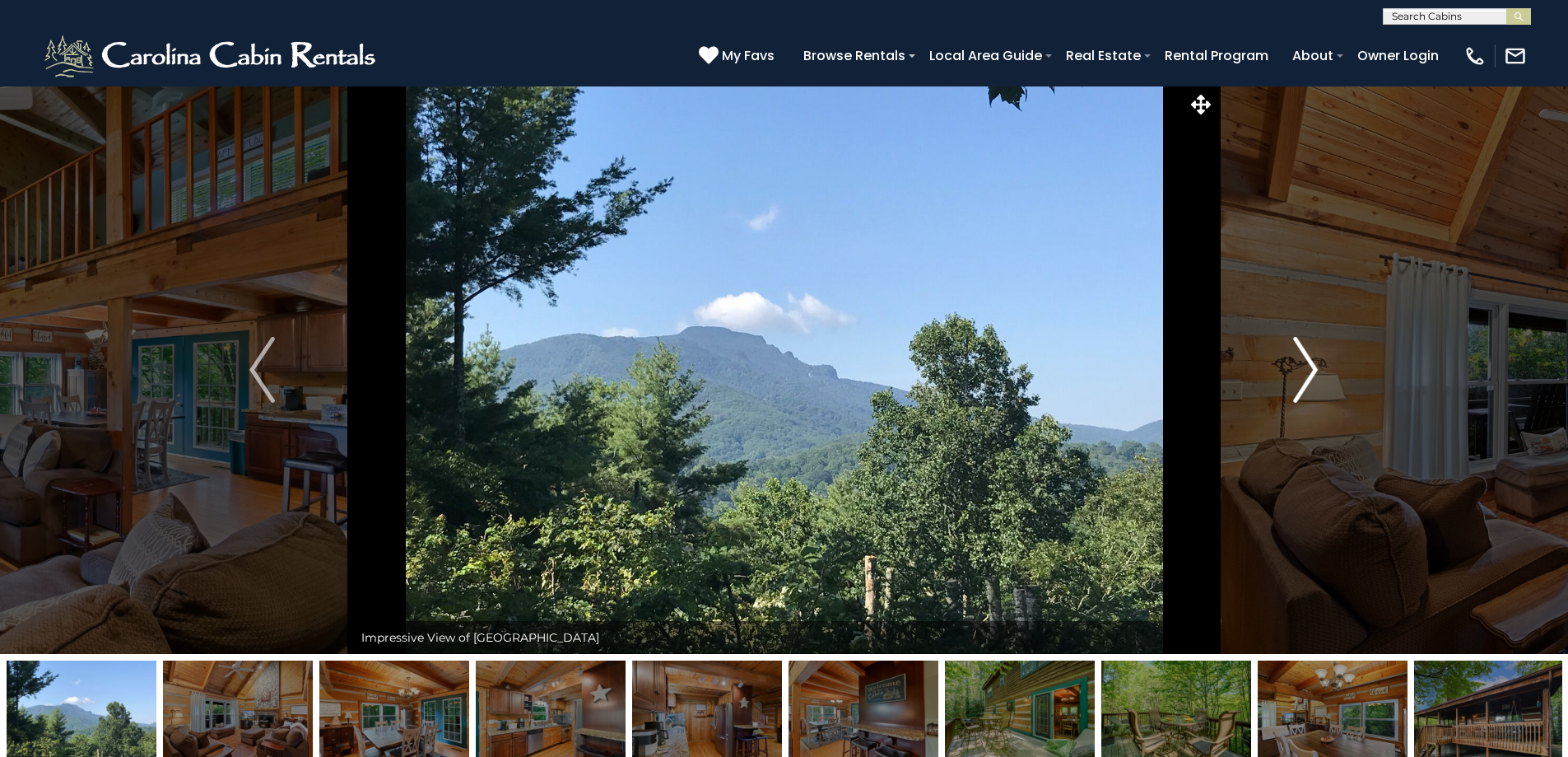
click at [1320, 375] on button "Next" at bounding box center [1305, 369] width 181 height 568
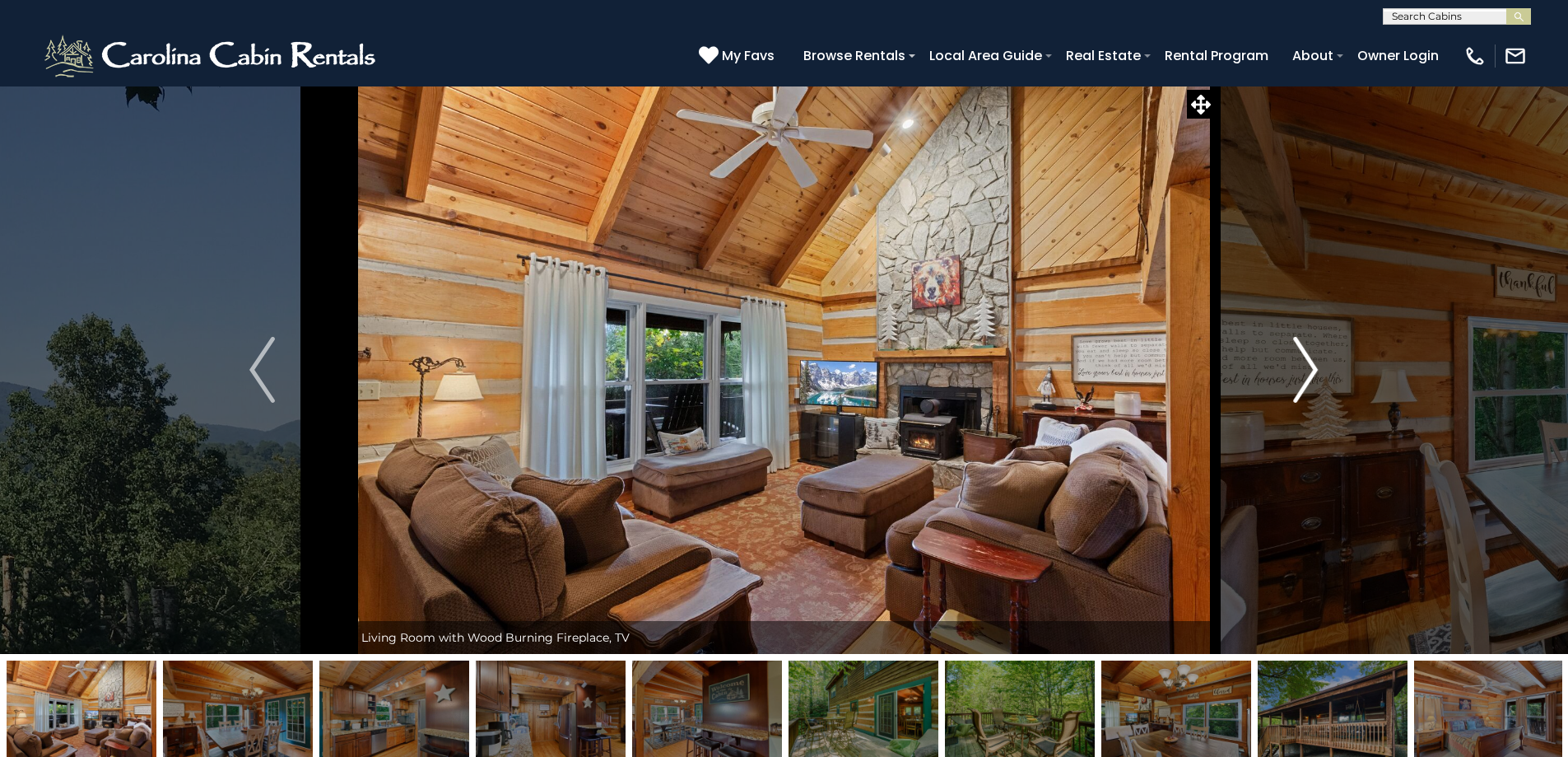
click at [1320, 375] on button "Next" at bounding box center [1305, 369] width 181 height 568
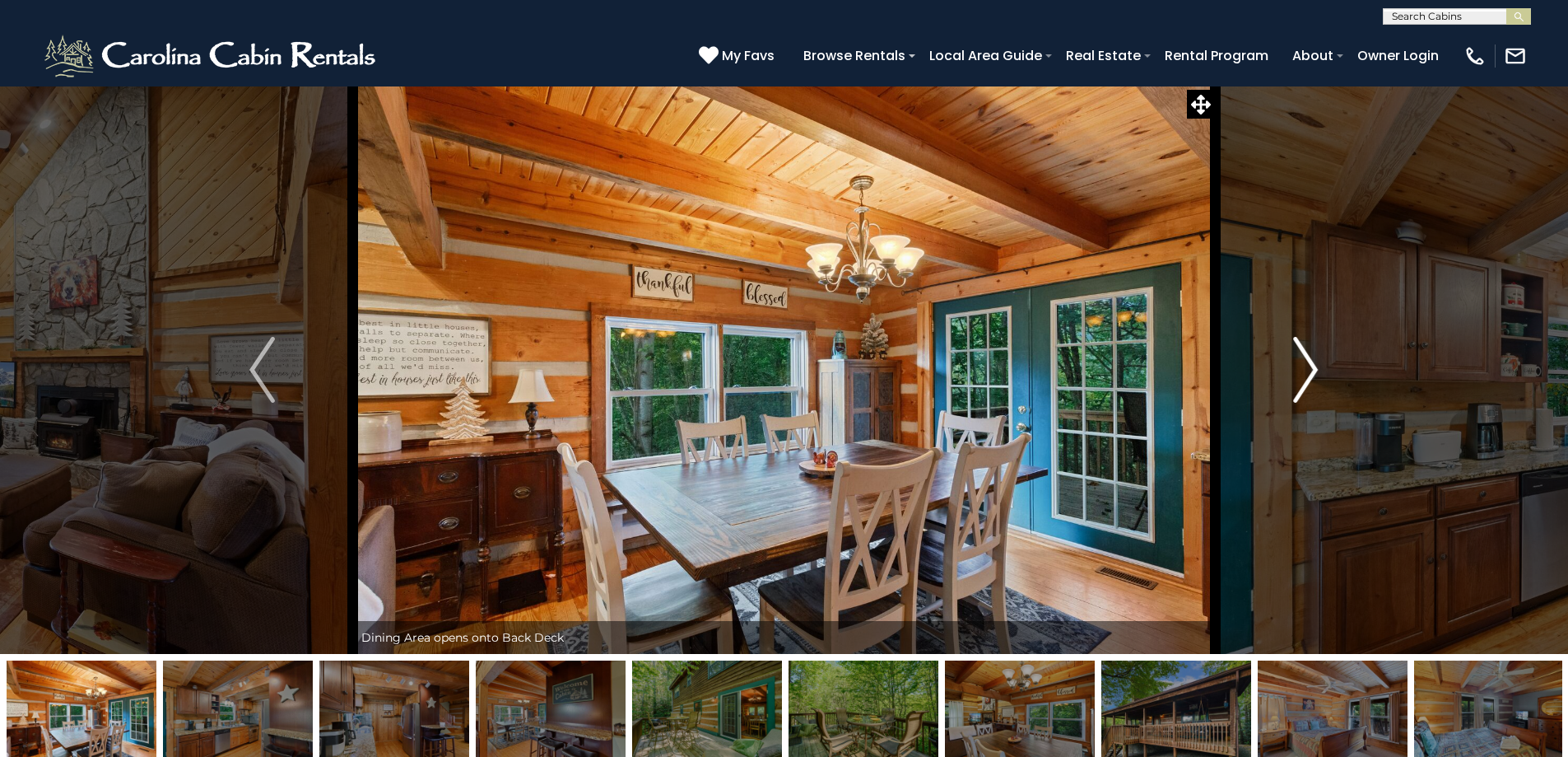
click at [1320, 375] on button "Next" at bounding box center [1305, 369] width 181 height 568
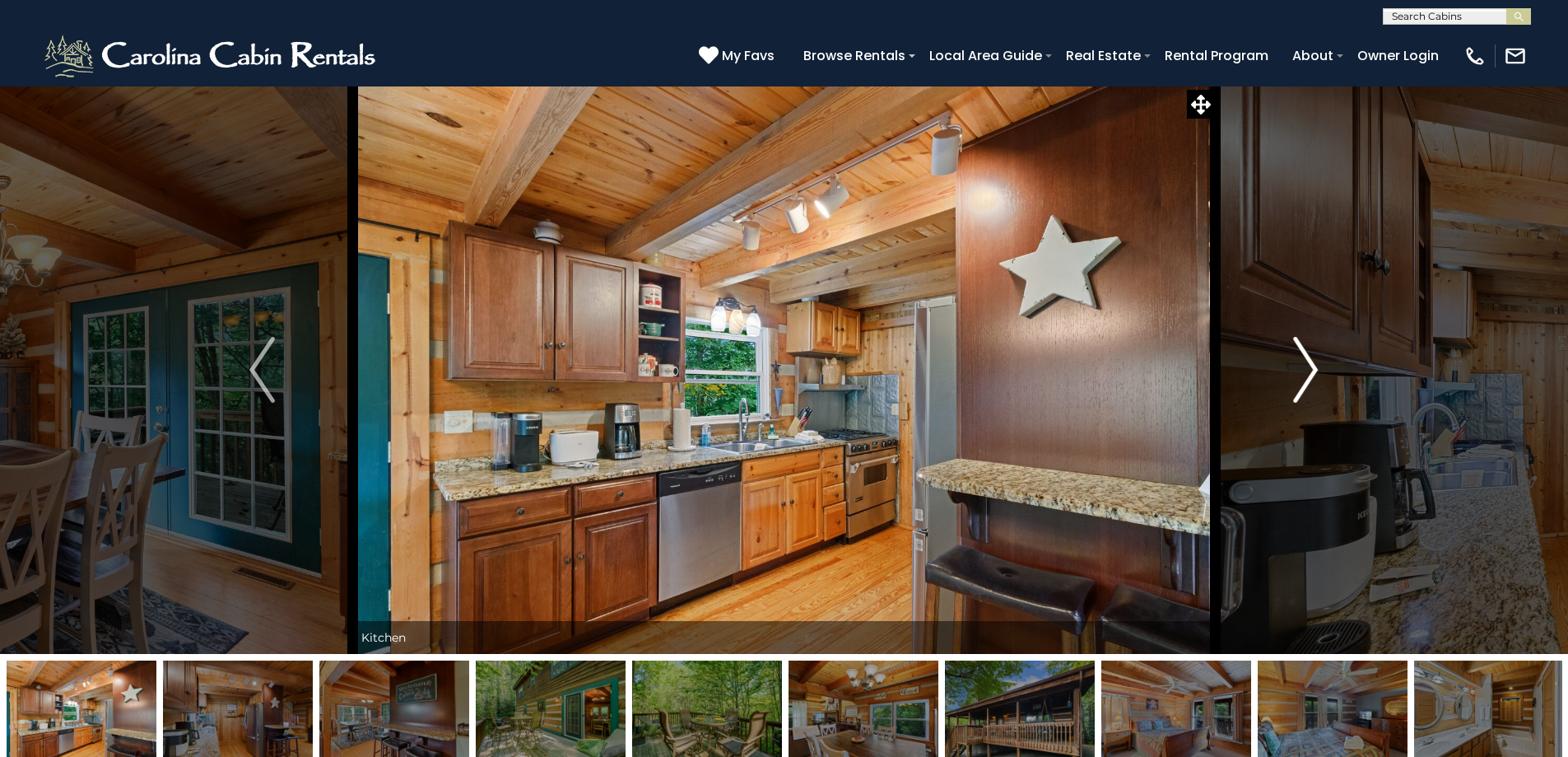
click at [1320, 375] on button "Next" at bounding box center [1305, 369] width 181 height 568
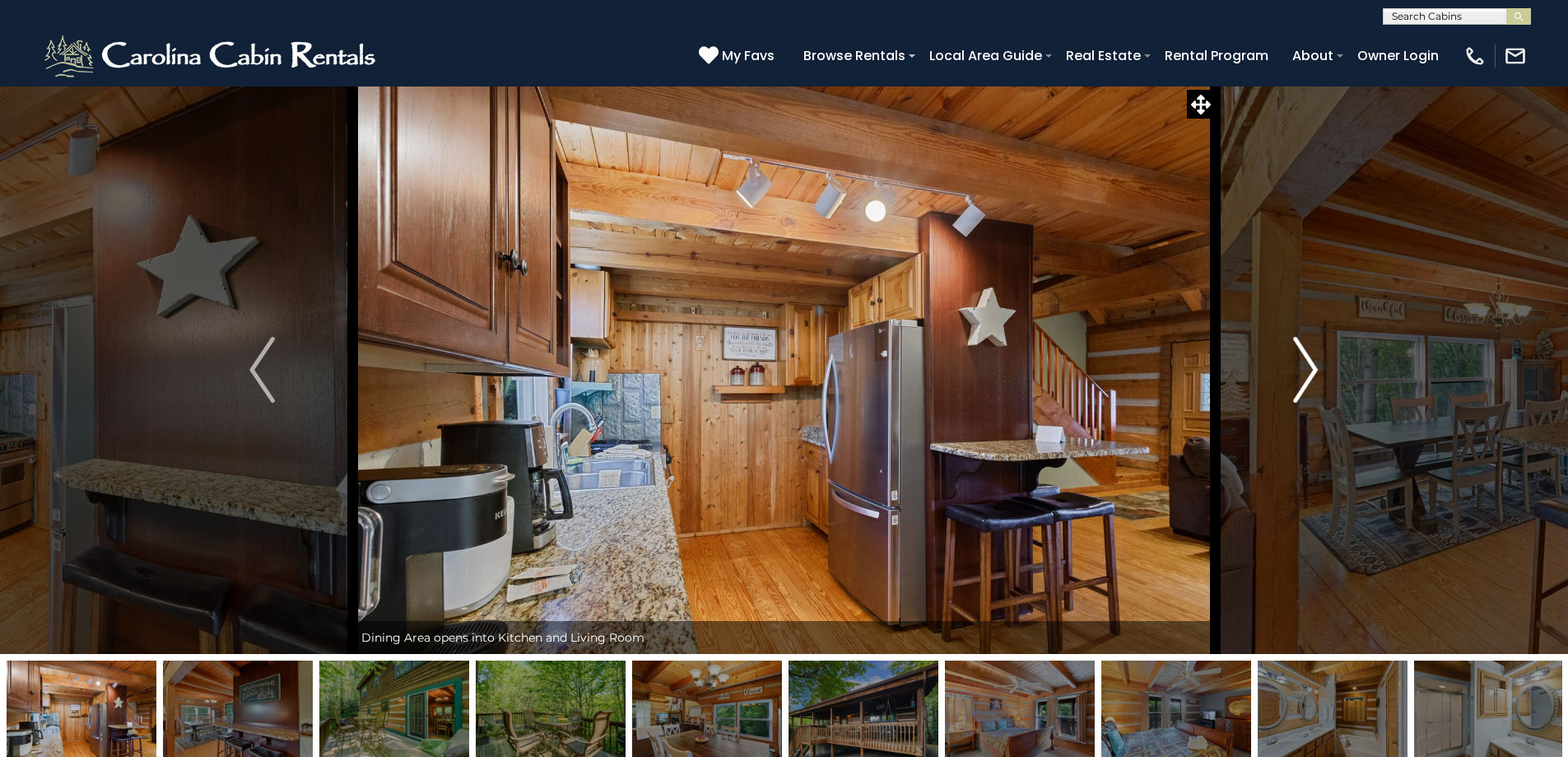
click at [1320, 375] on button "Next" at bounding box center [1305, 369] width 181 height 568
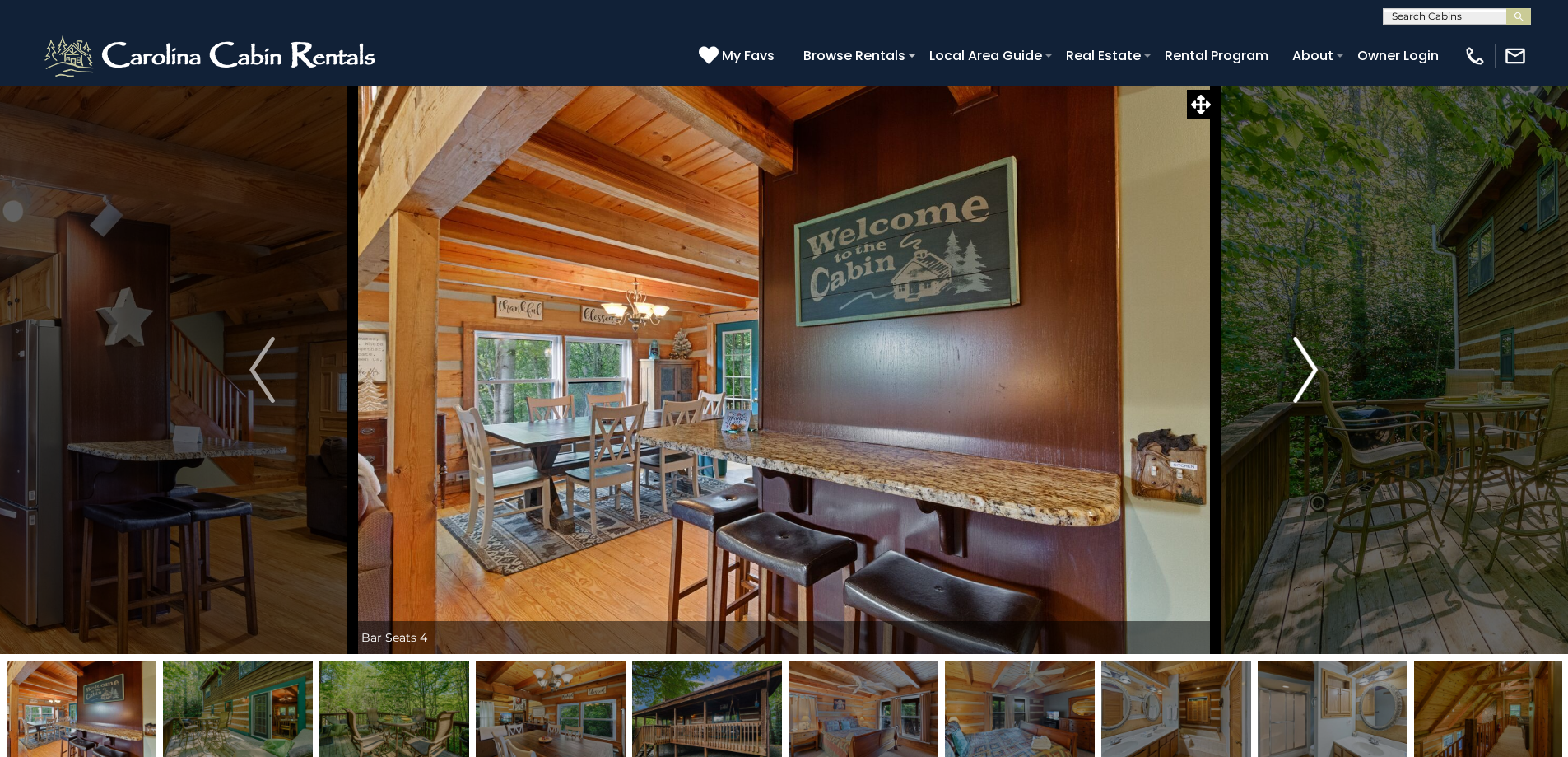
click at [1320, 375] on button "Next" at bounding box center [1305, 369] width 181 height 568
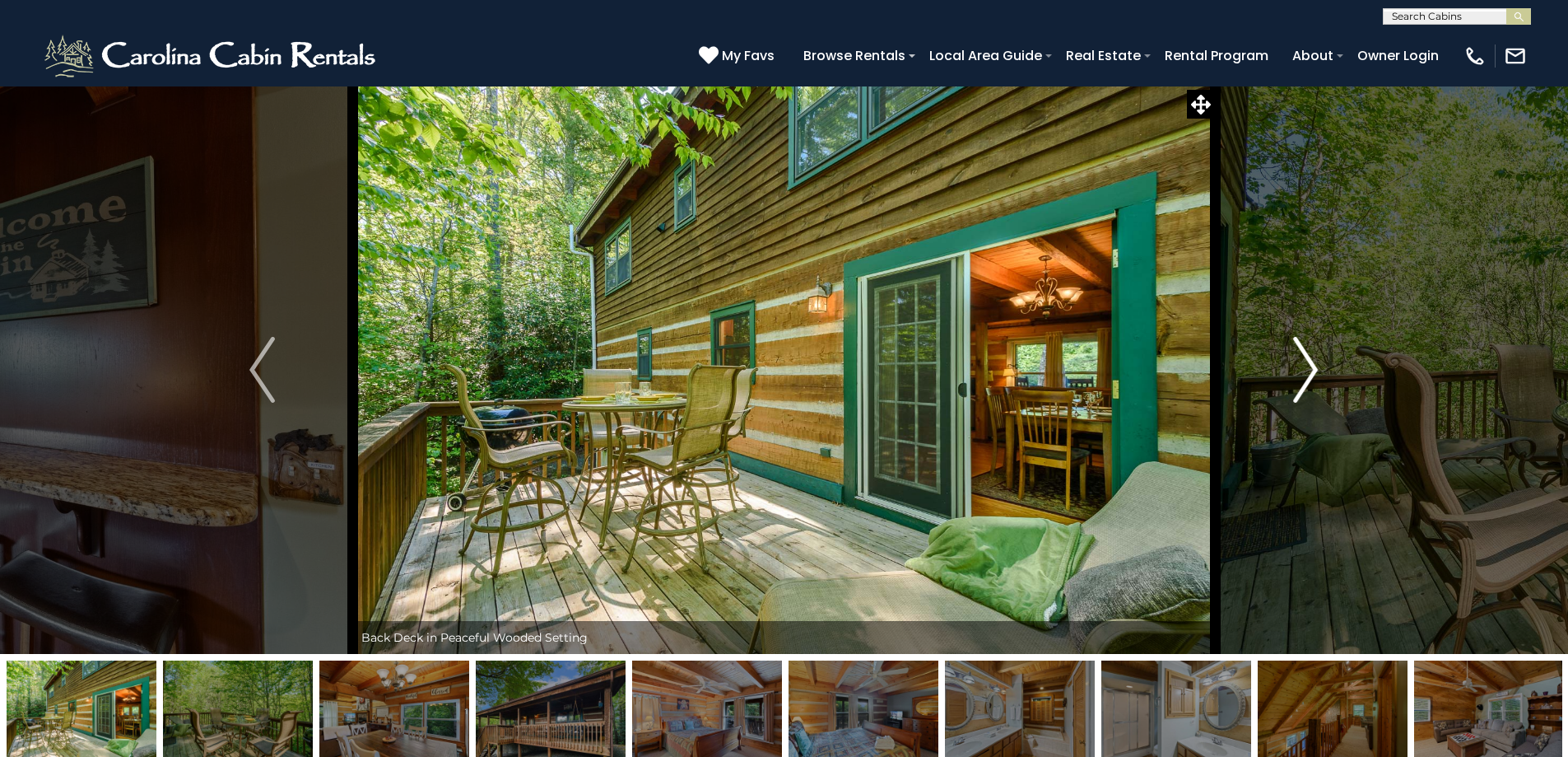
click at [1320, 375] on button "Next" at bounding box center [1305, 369] width 181 height 568
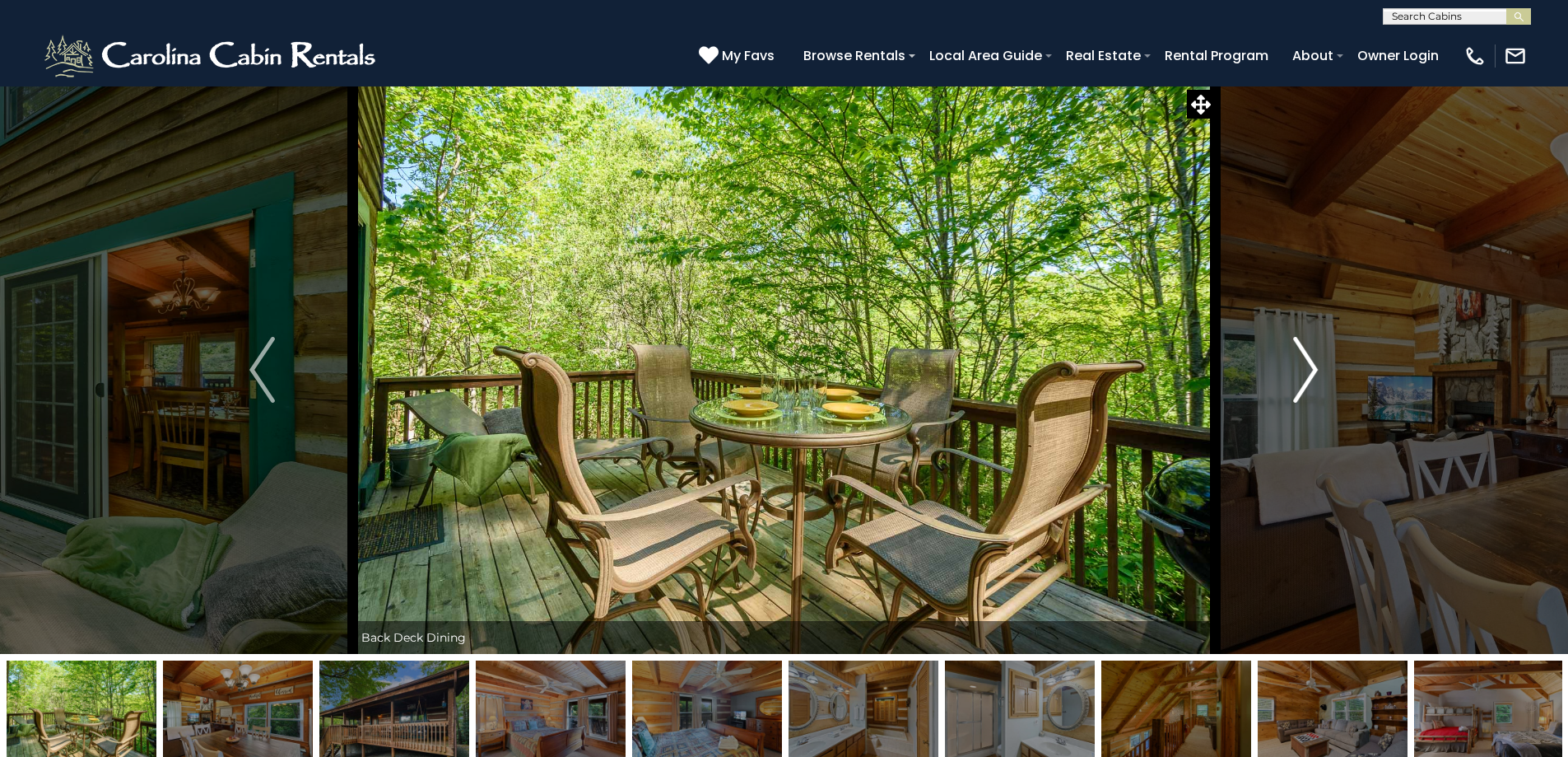
click at [1320, 375] on button "Next" at bounding box center [1305, 369] width 181 height 568
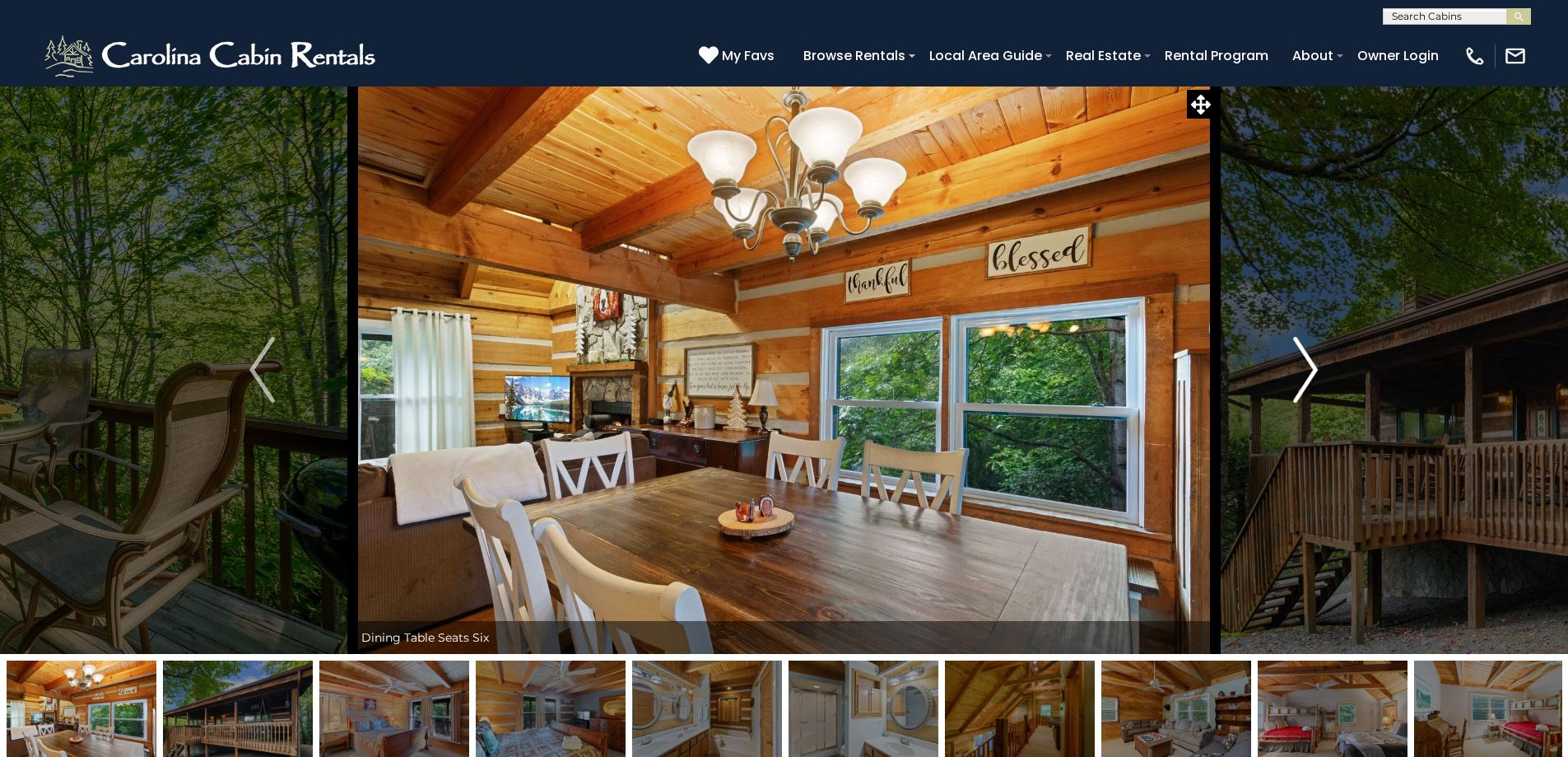
click at [1320, 375] on button "Next" at bounding box center [1305, 369] width 181 height 568
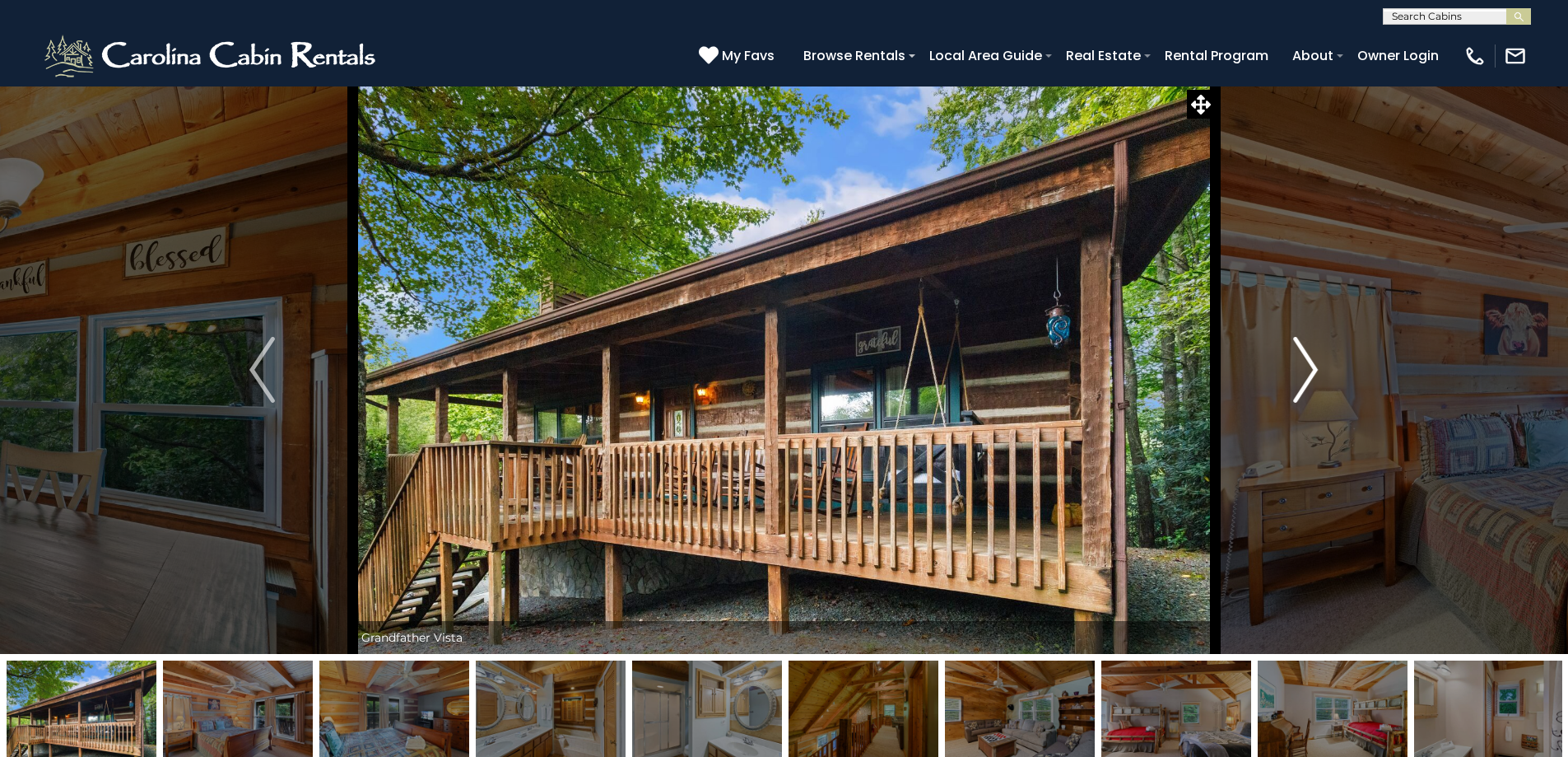
click at [1320, 375] on button "Next" at bounding box center [1305, 369] width 181 height 568
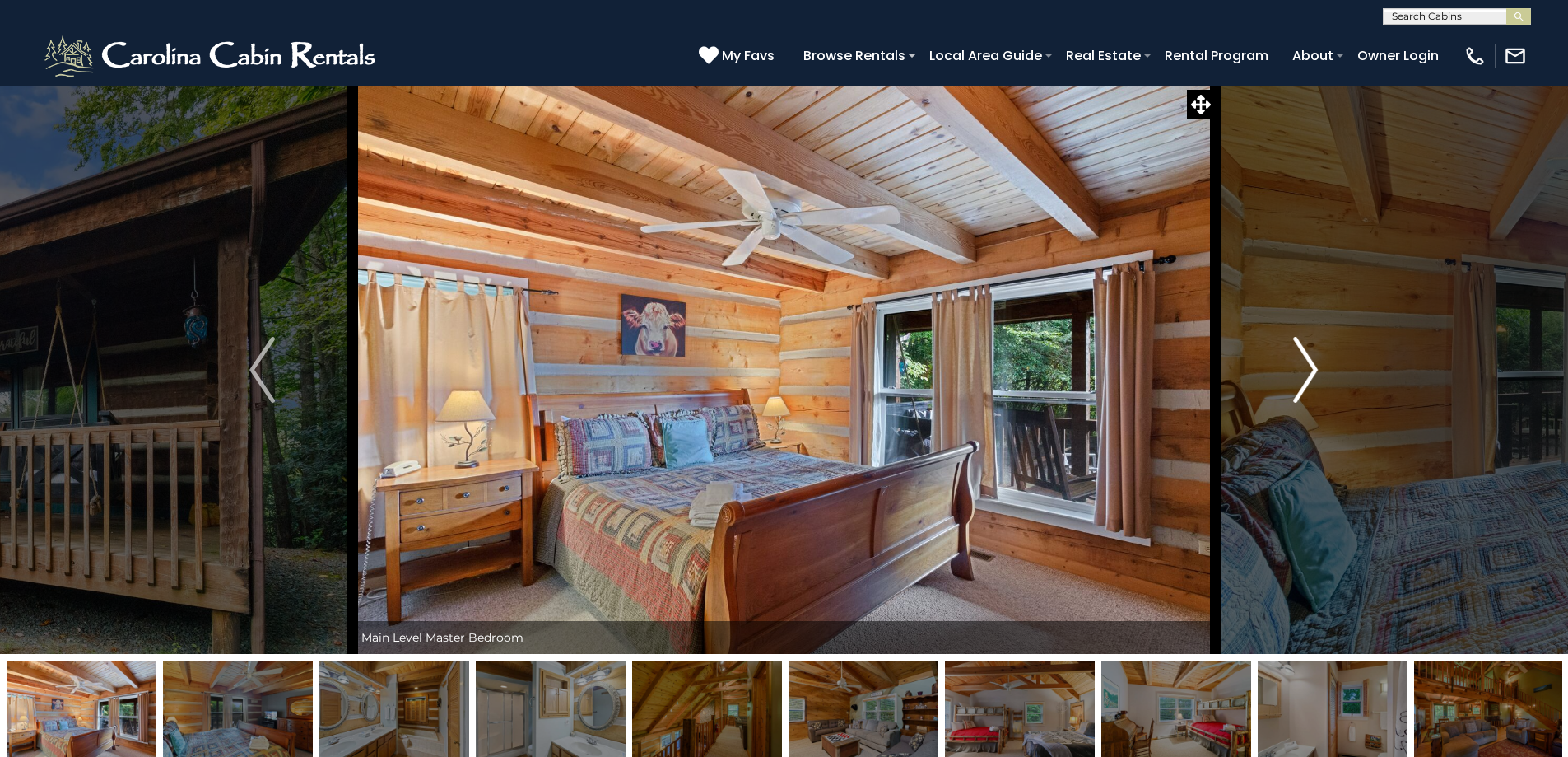
click at [1320, 375] on button "Next" at bounding box center [1305, 369] width 181 height 568
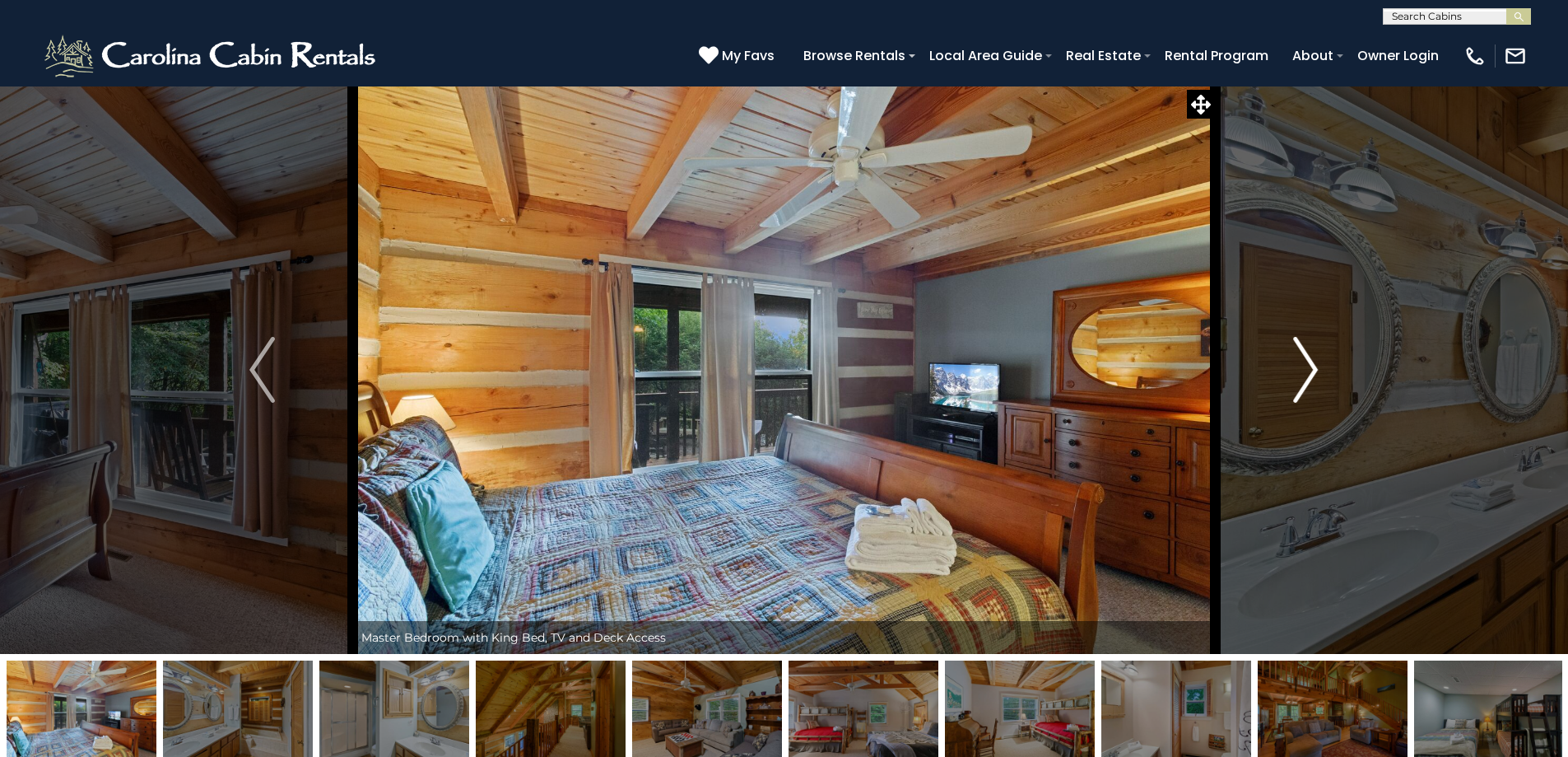
click at [1320, 375] on button "Next" at bounding box center [1305, 369] width 181 height 568
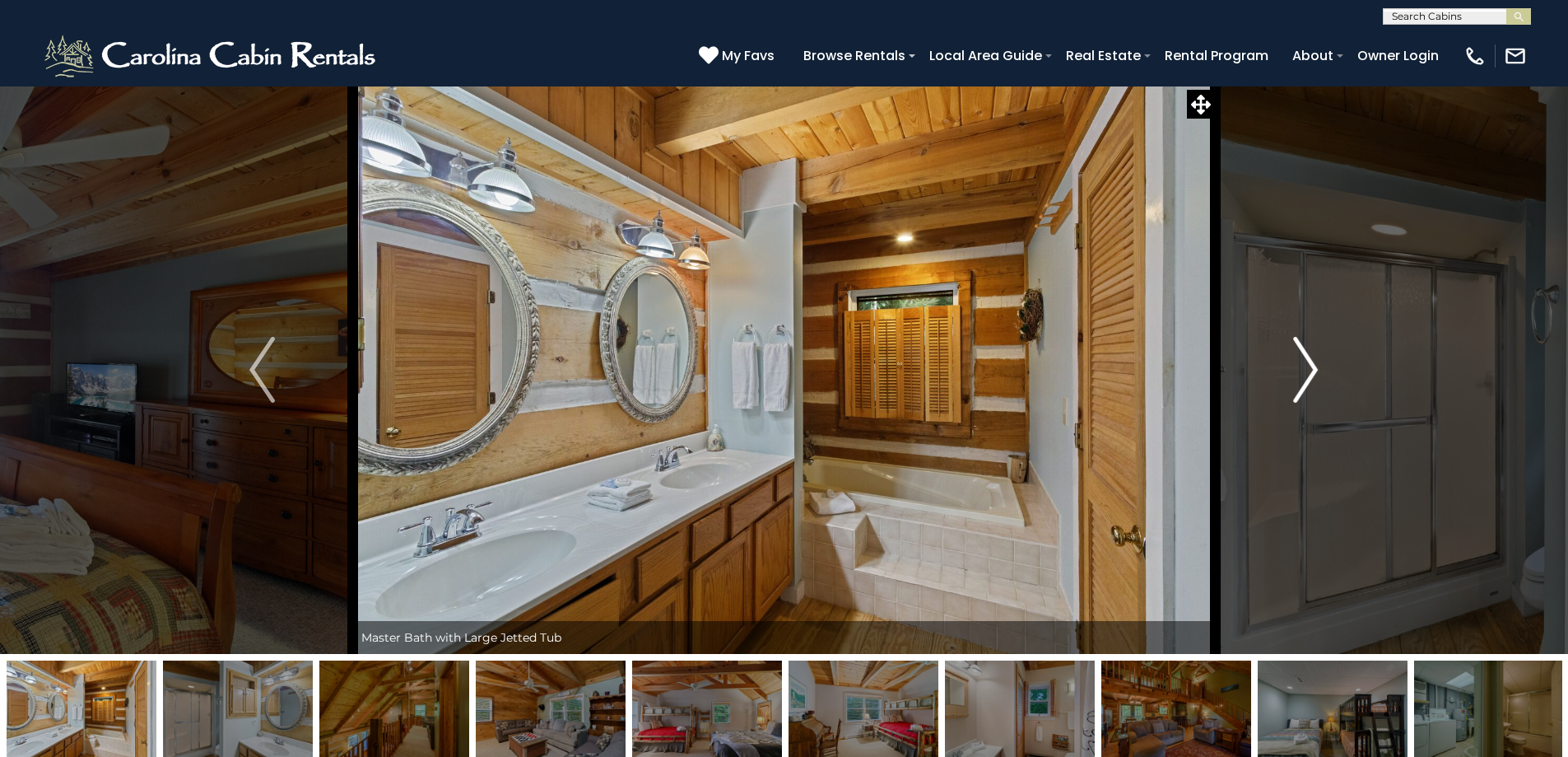
click at [1320, 375] on button "Next" at bounding box center [1305, 369] width 181 height 568
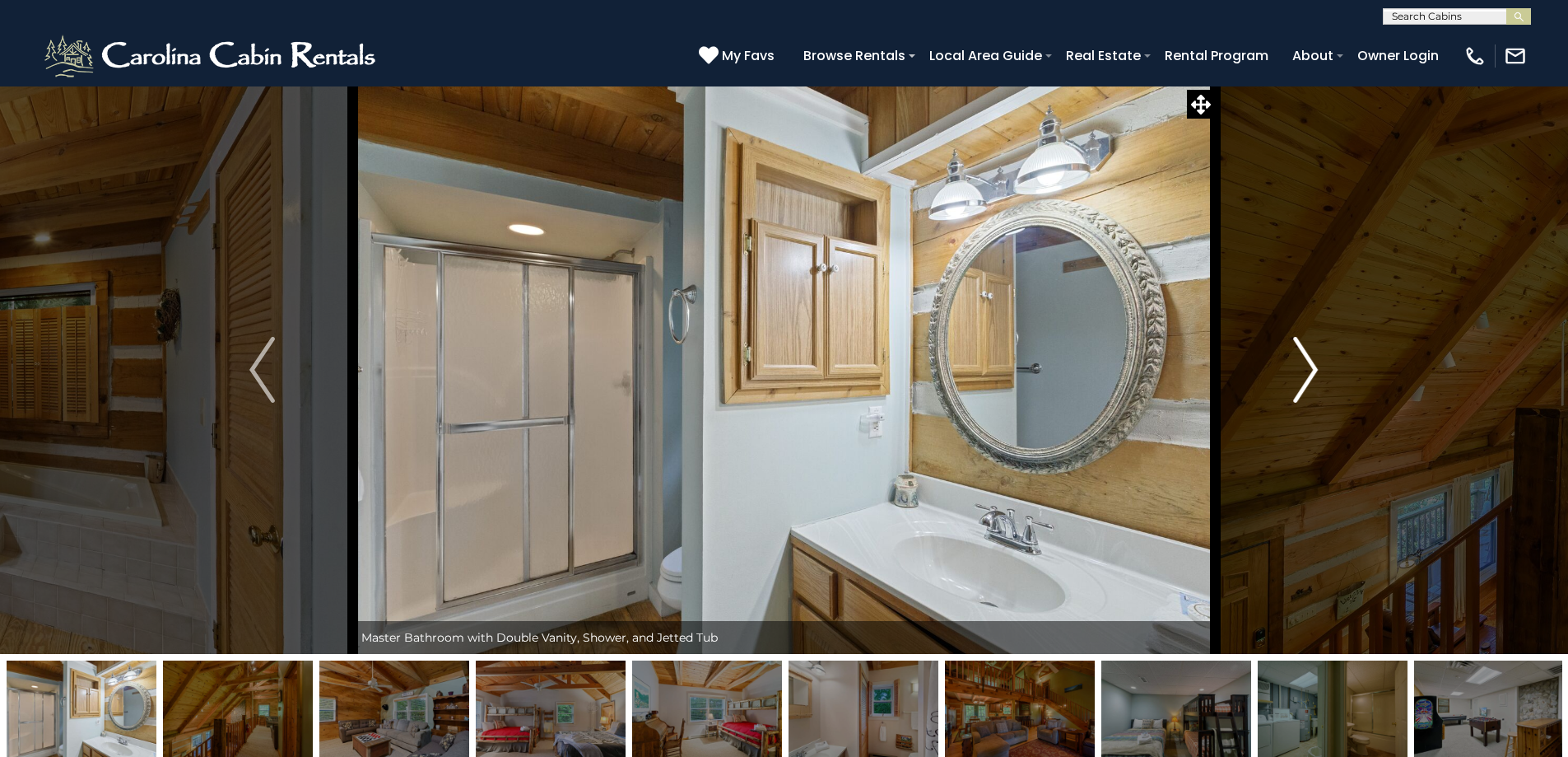
click at [1320, 375] on button "Next" at bounding box center [1305, 369] width 181 height 568
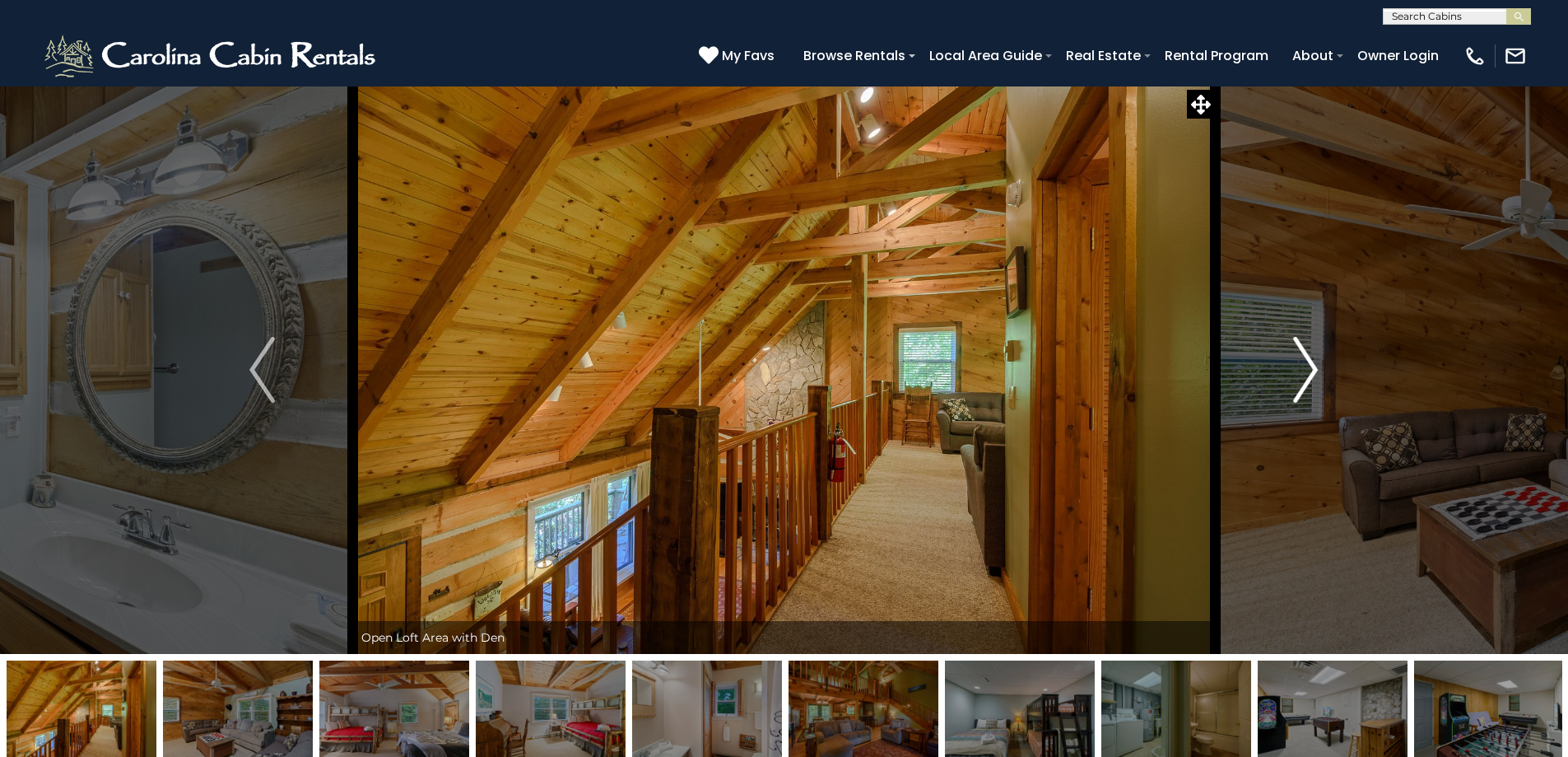
click at [1320, 375] on button "Next" at bounding box center [1305, 369] width 181 height 568
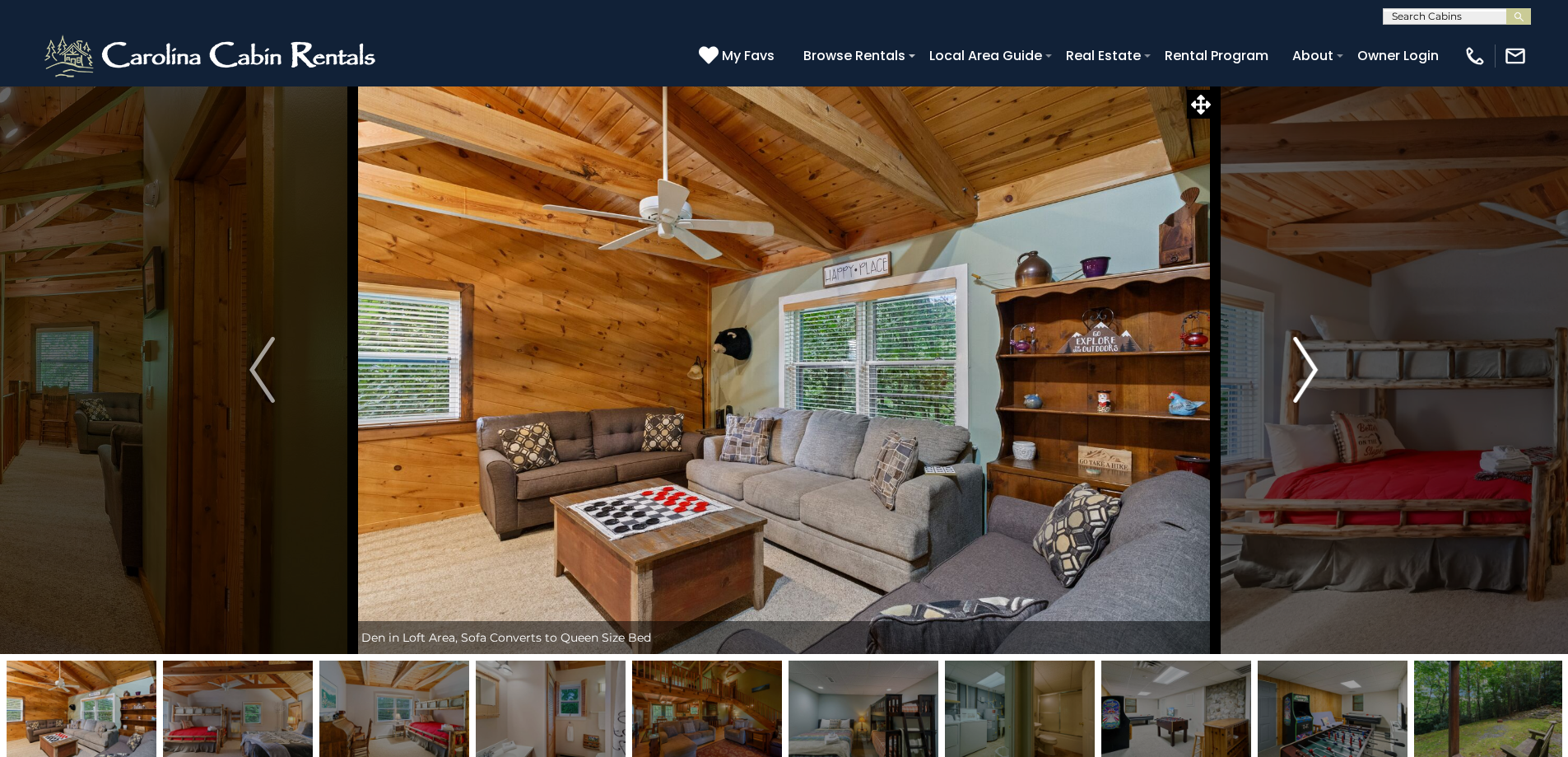
click at [1320, 375] on button "Next" at bounding box center [1305, 369] width 181 height 568
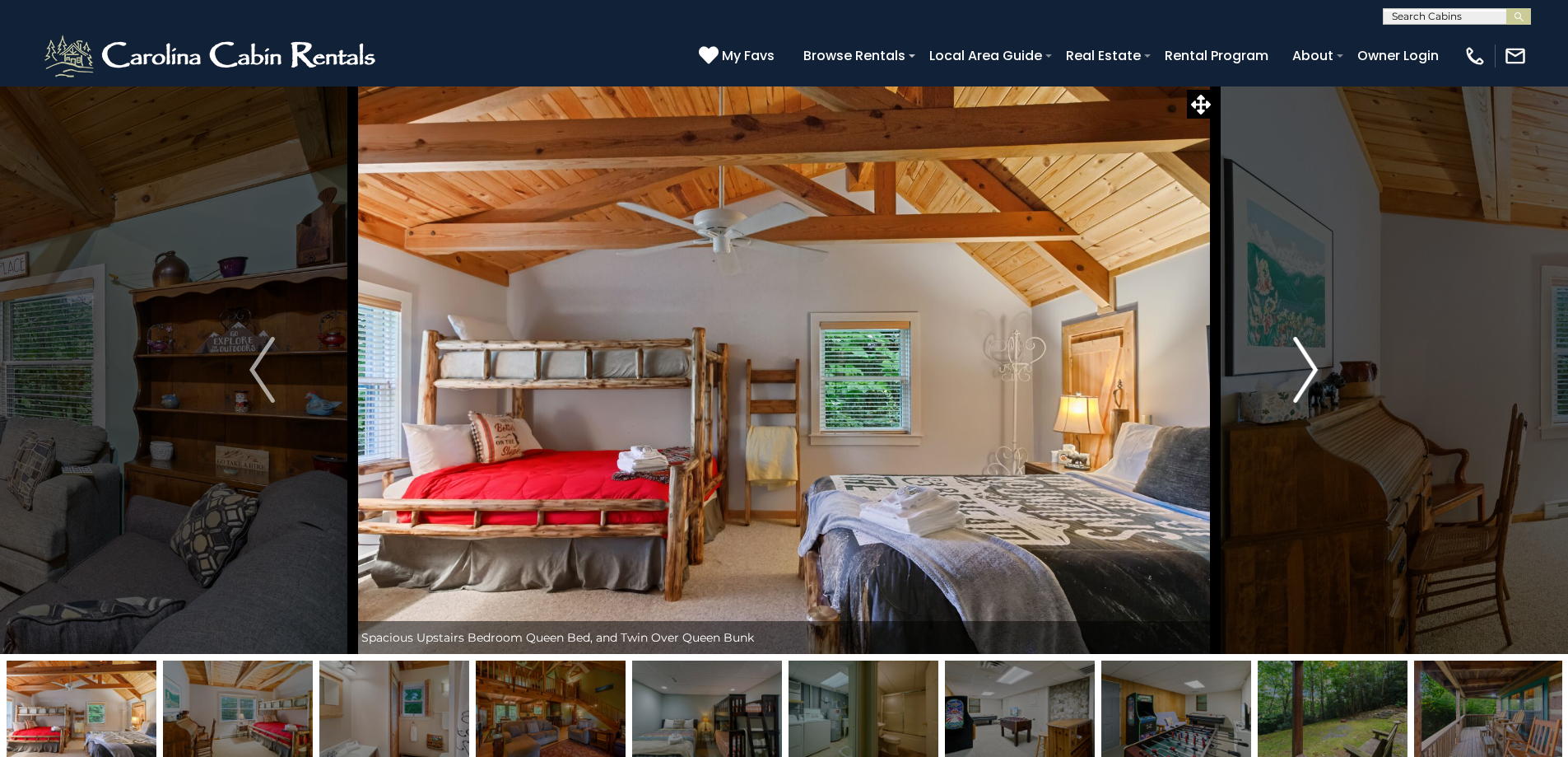
click at [1320, 375] on button "Next" at bounding box center [1305, 369] width 181 height 568
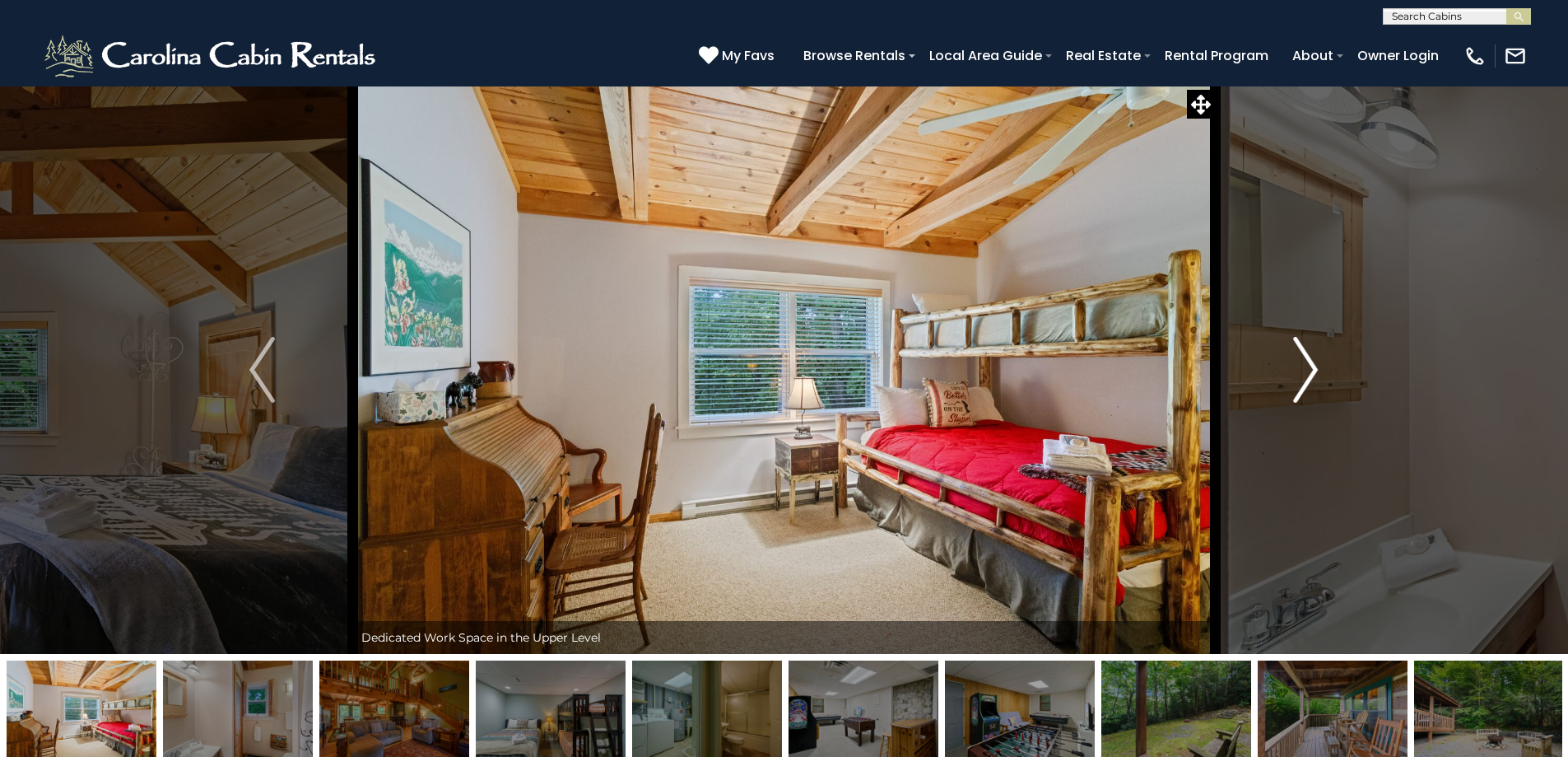
click at [1320, 375] on button "Next" at bounding box center [1305, 369] width 181 height 568
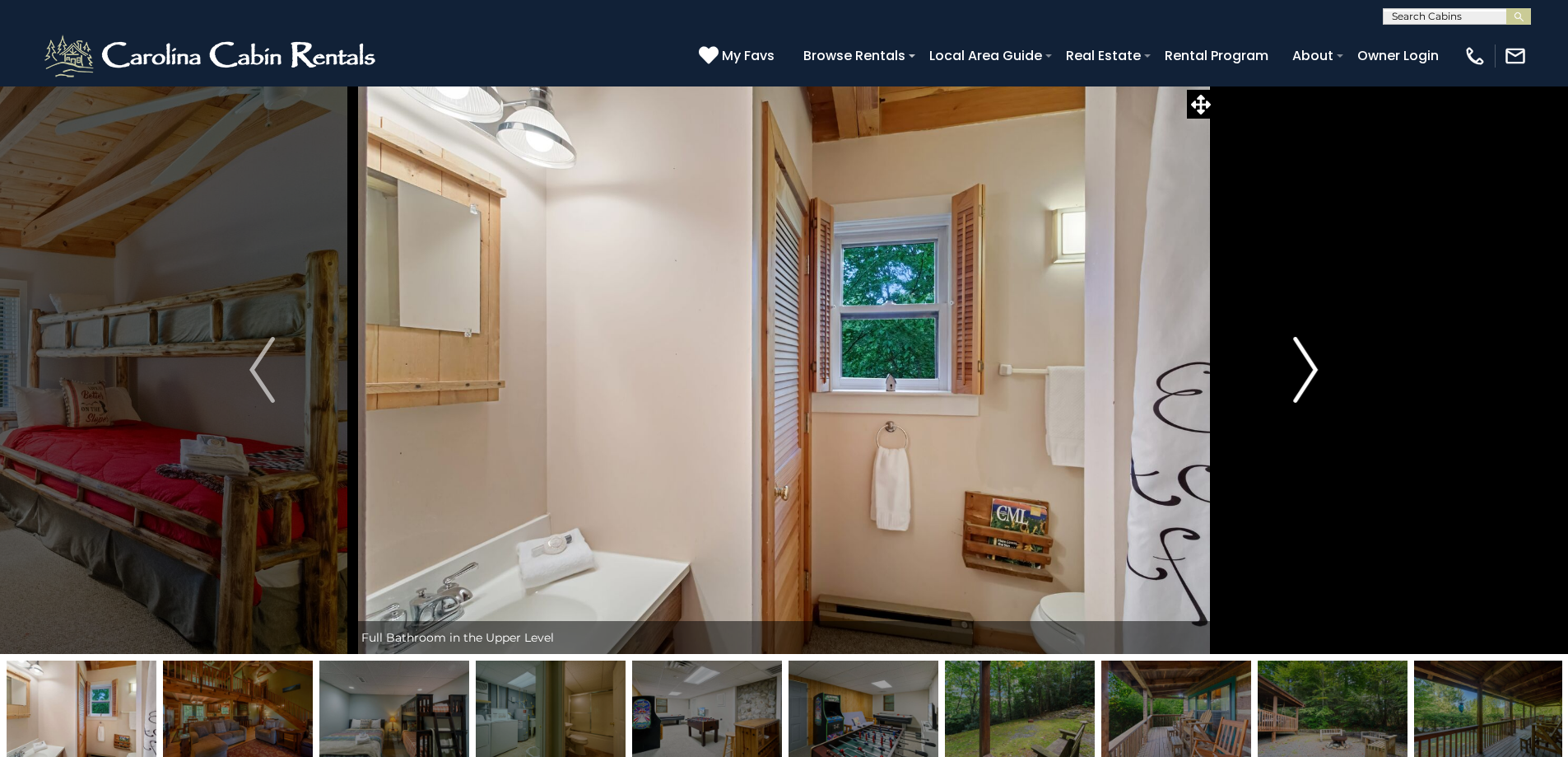
click at [1320, 375] on button "Next" at bounding box center [1305, 369] width 181 height 568
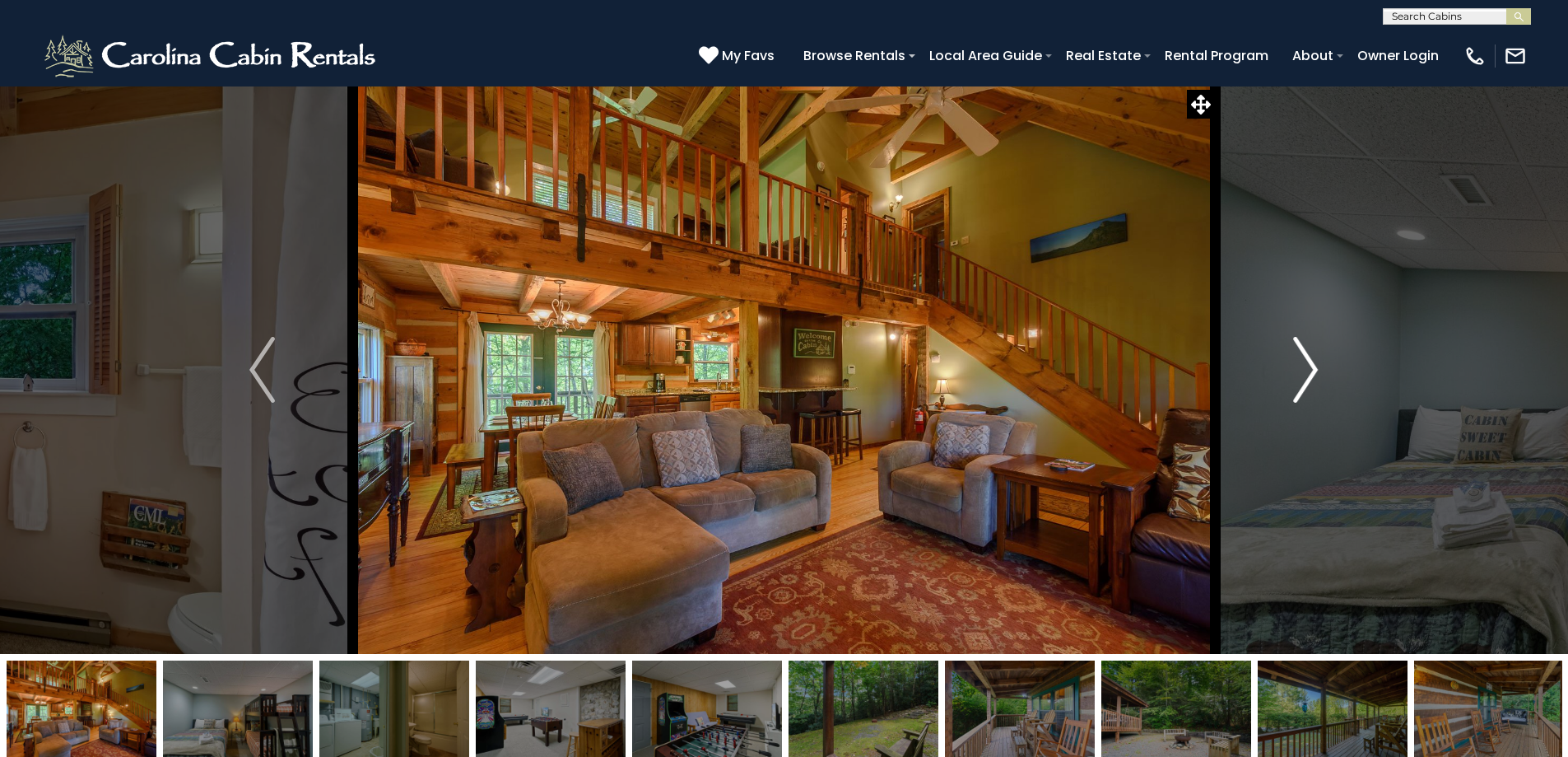
click at [1320, 375] on button "Next" at bounding box center [1305, 369] width 181 height 568
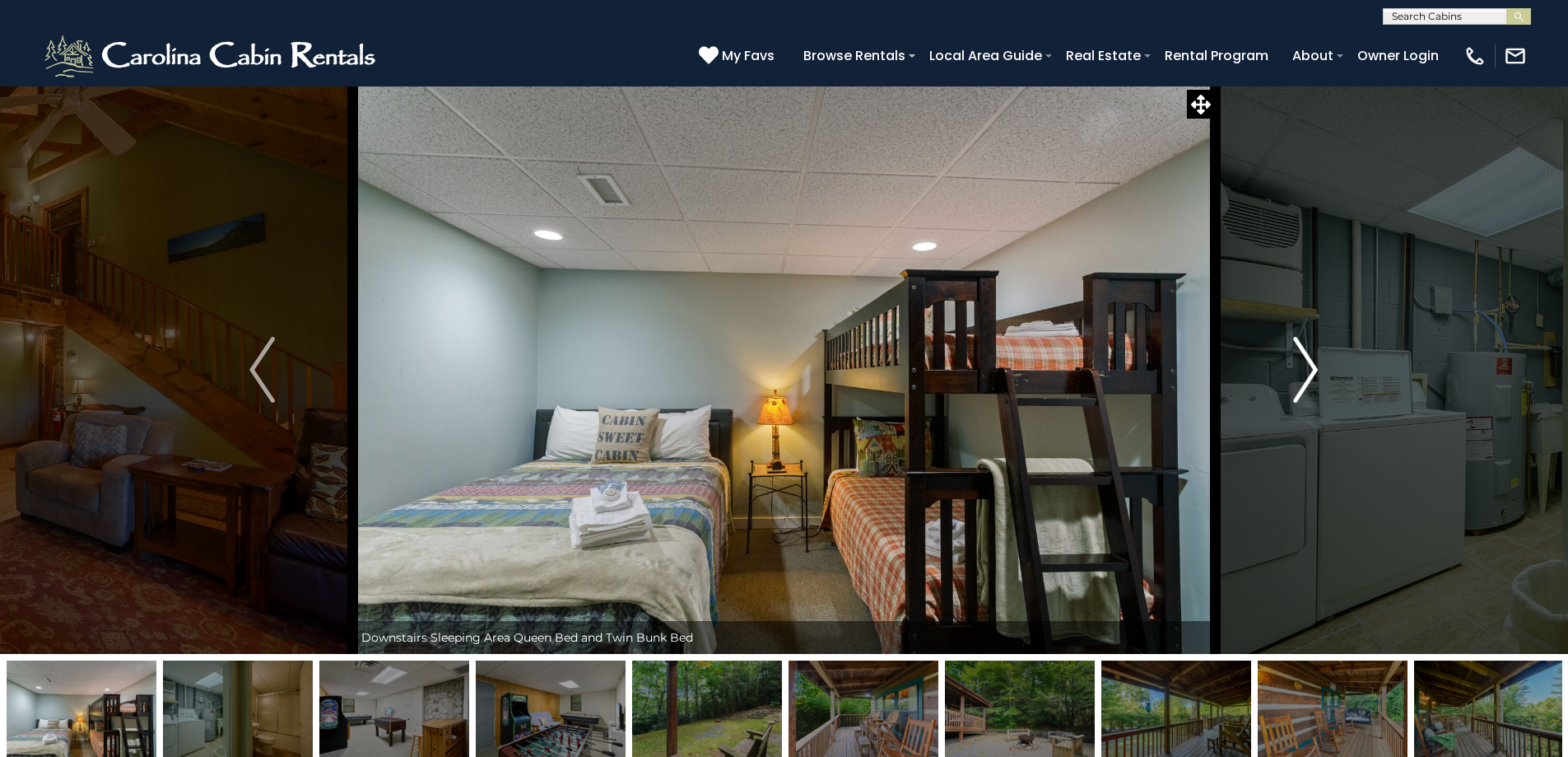
click at [1320, 375] on button "Next" at bounding box center [1305, 369] width 181 height 568
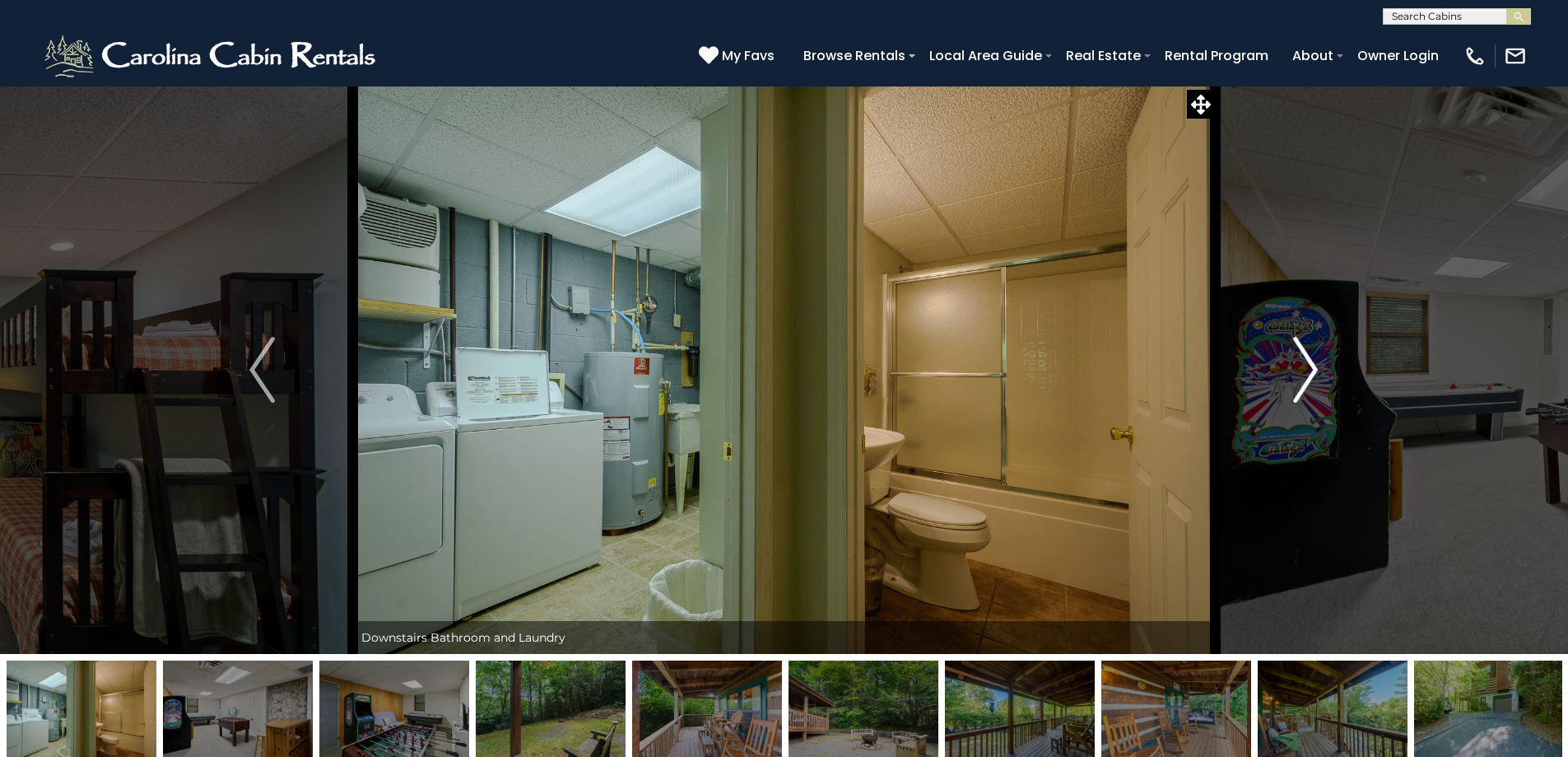
click at [1320, 375] on button "Next" at bounding box center [1305, 369] width 181 height 568
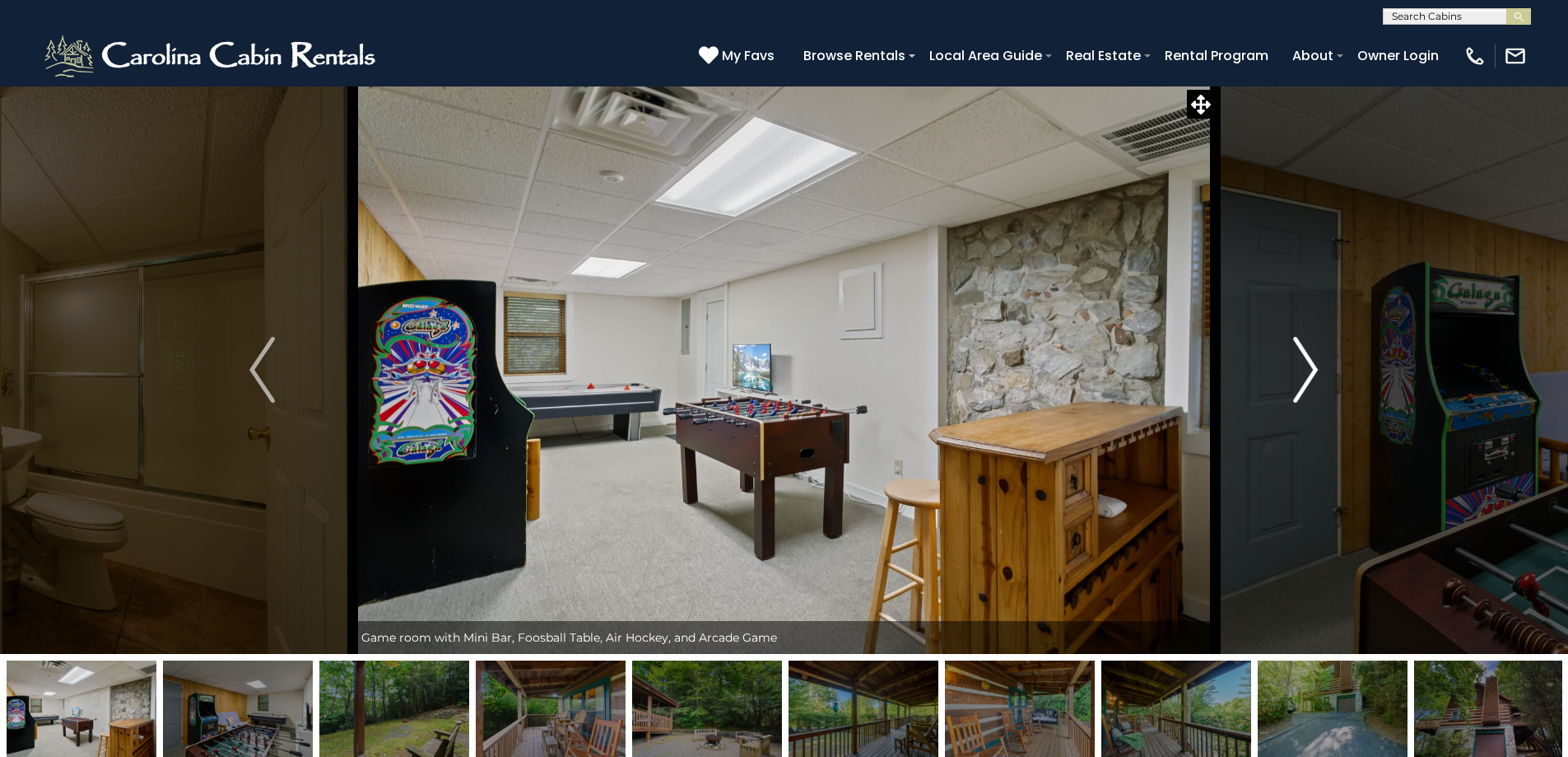
click at [1320, 375] on button "Next" at bounding box center [1305, 369] width 181 height 568
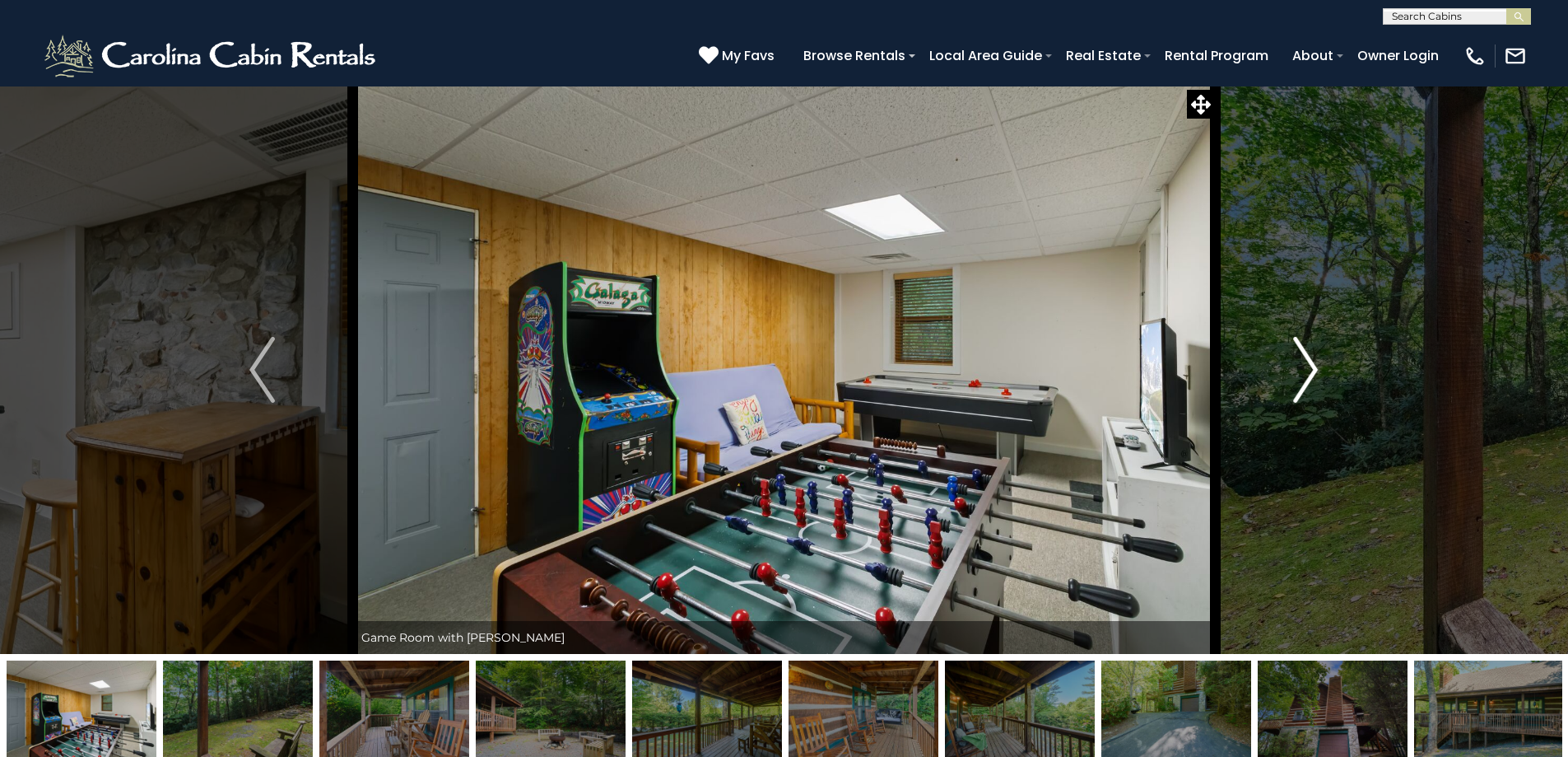
click at [1320, 375] on button "Next" at bounding box center [1305, 369] width 181 height 568
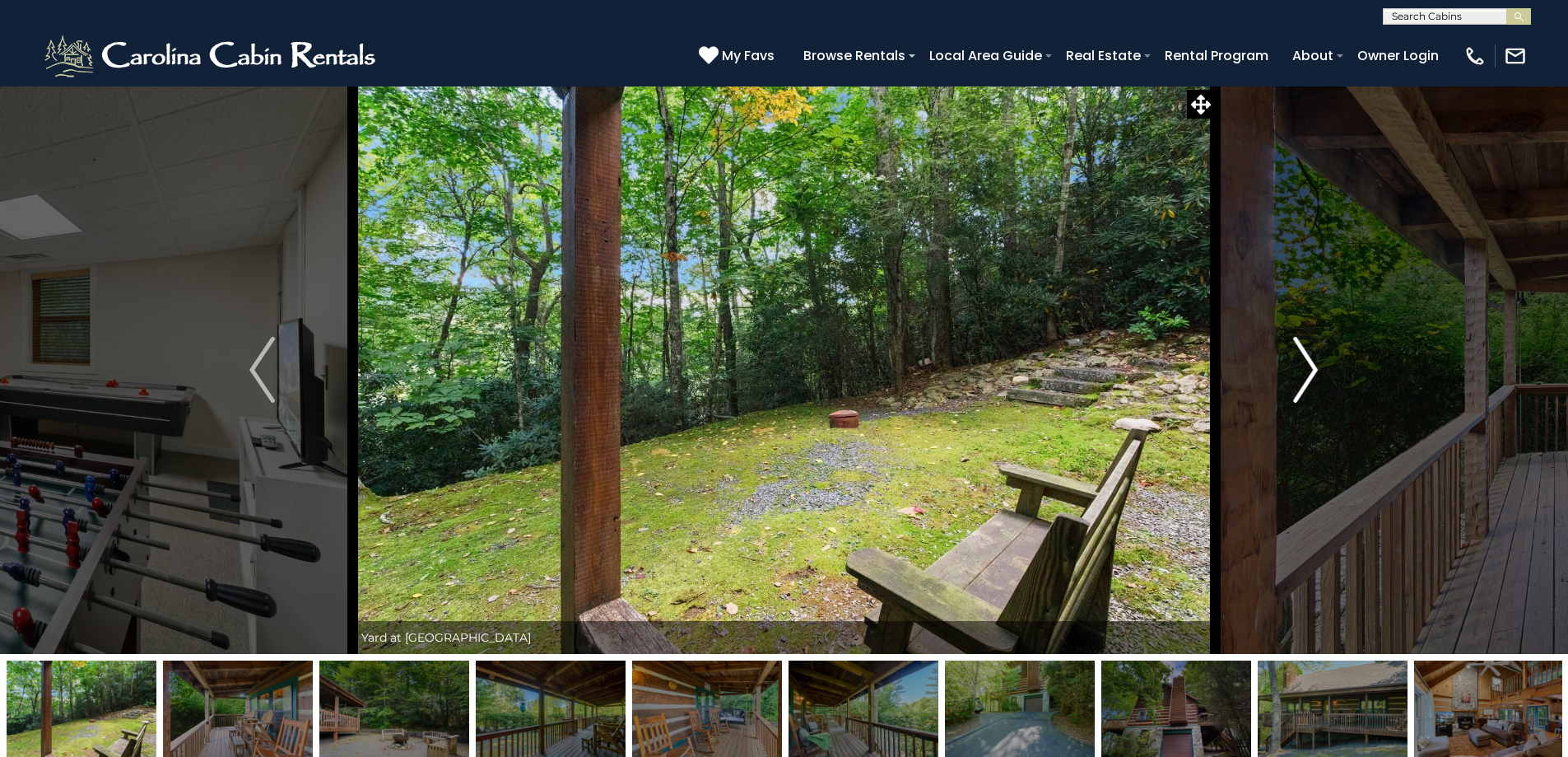
click at [1320, 375] on button "Next" at bounding box center [1305, 369] width 181 height 568
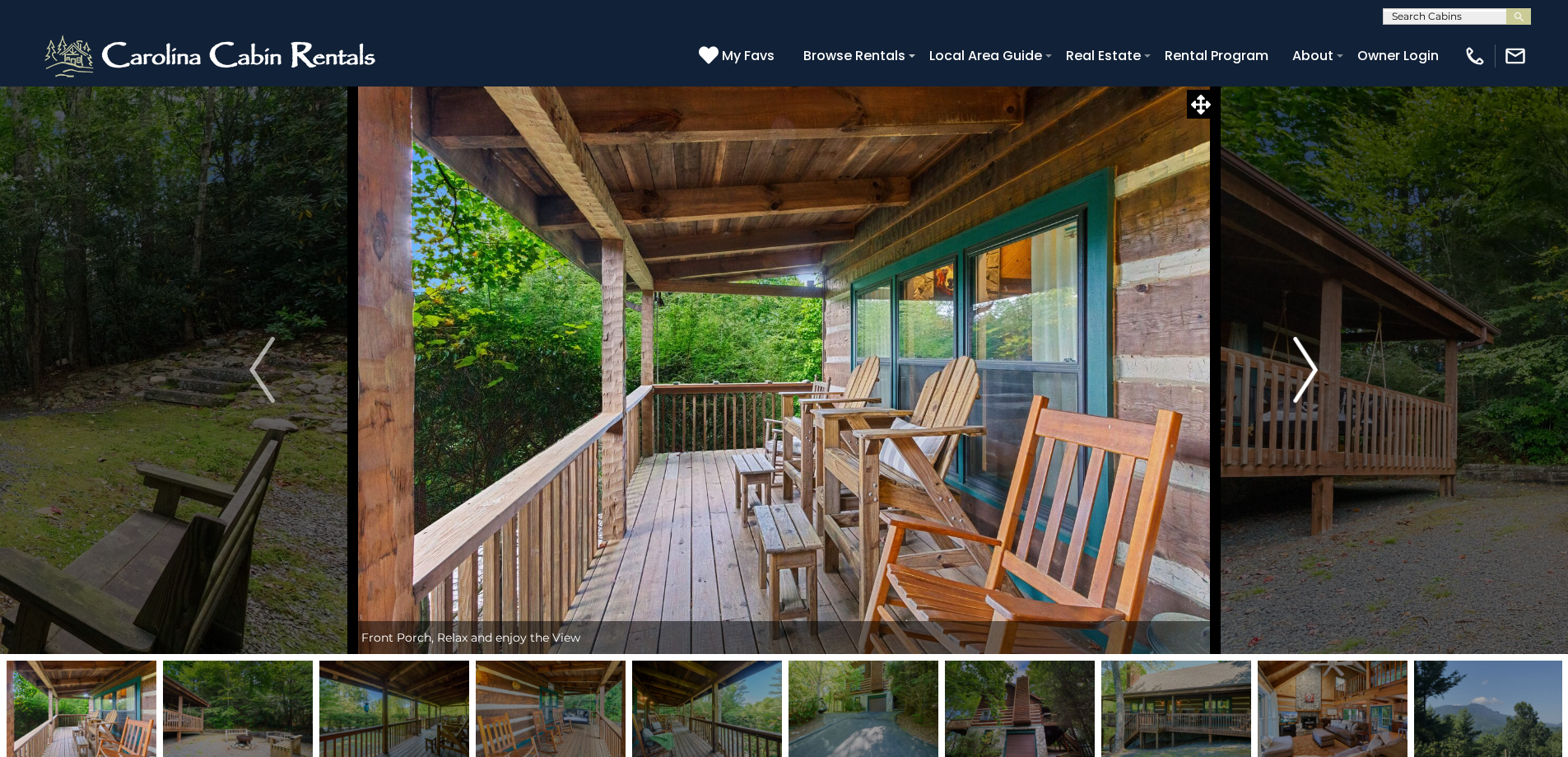
click at [1320, 375] on button "Next" at bounding box center [1305, 369] width 181 height 568
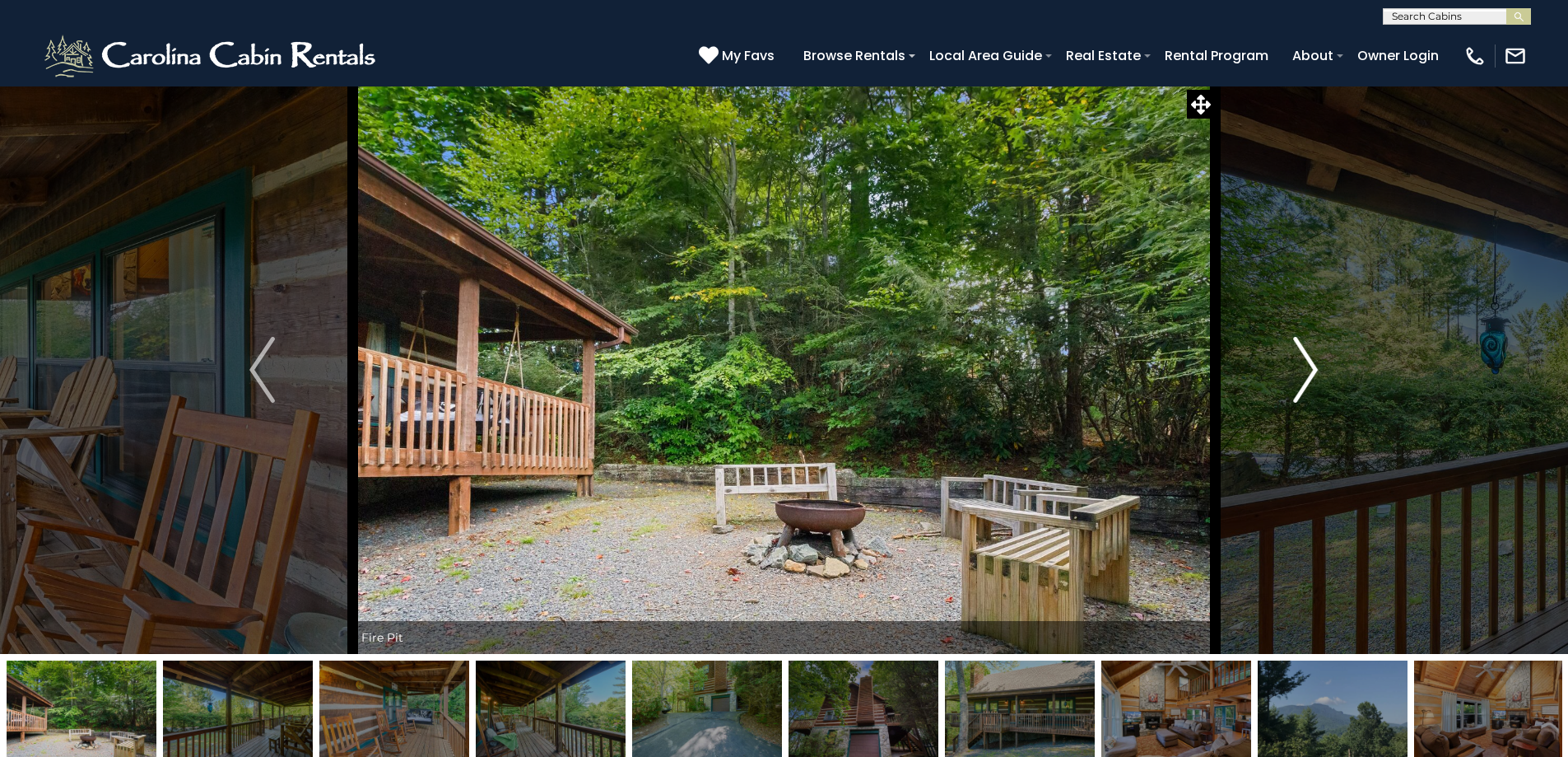
click at [1320, 375] on button "Next" at bounding box center [1305, 369] width 181 height 568
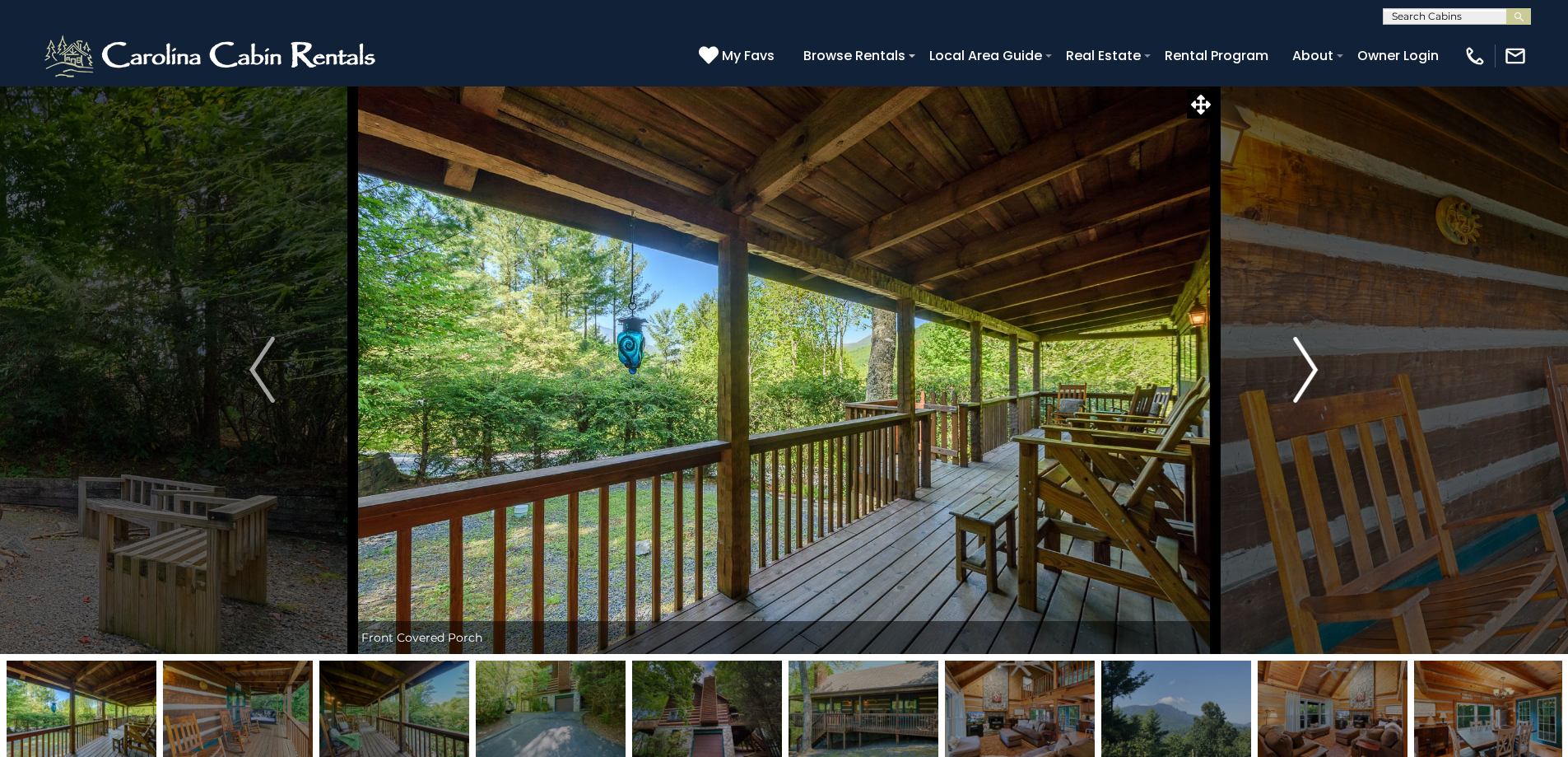
click at [1320, 375] on button "Next" at bounding box center [1305, 369] width 181 height 568
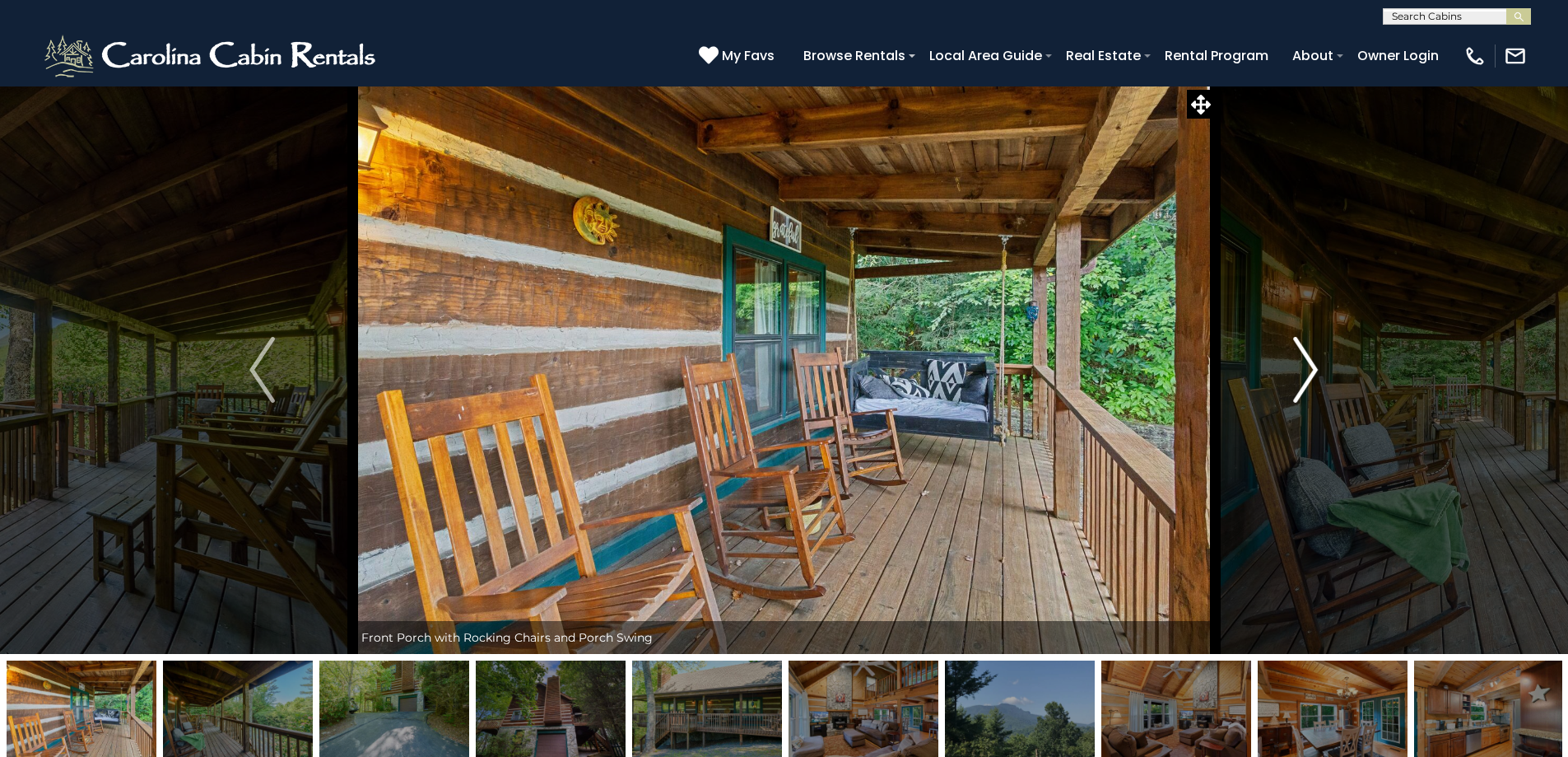
click at [1320, 375] on button "Next" at bounding box center [1305, 369] width 181 height 568
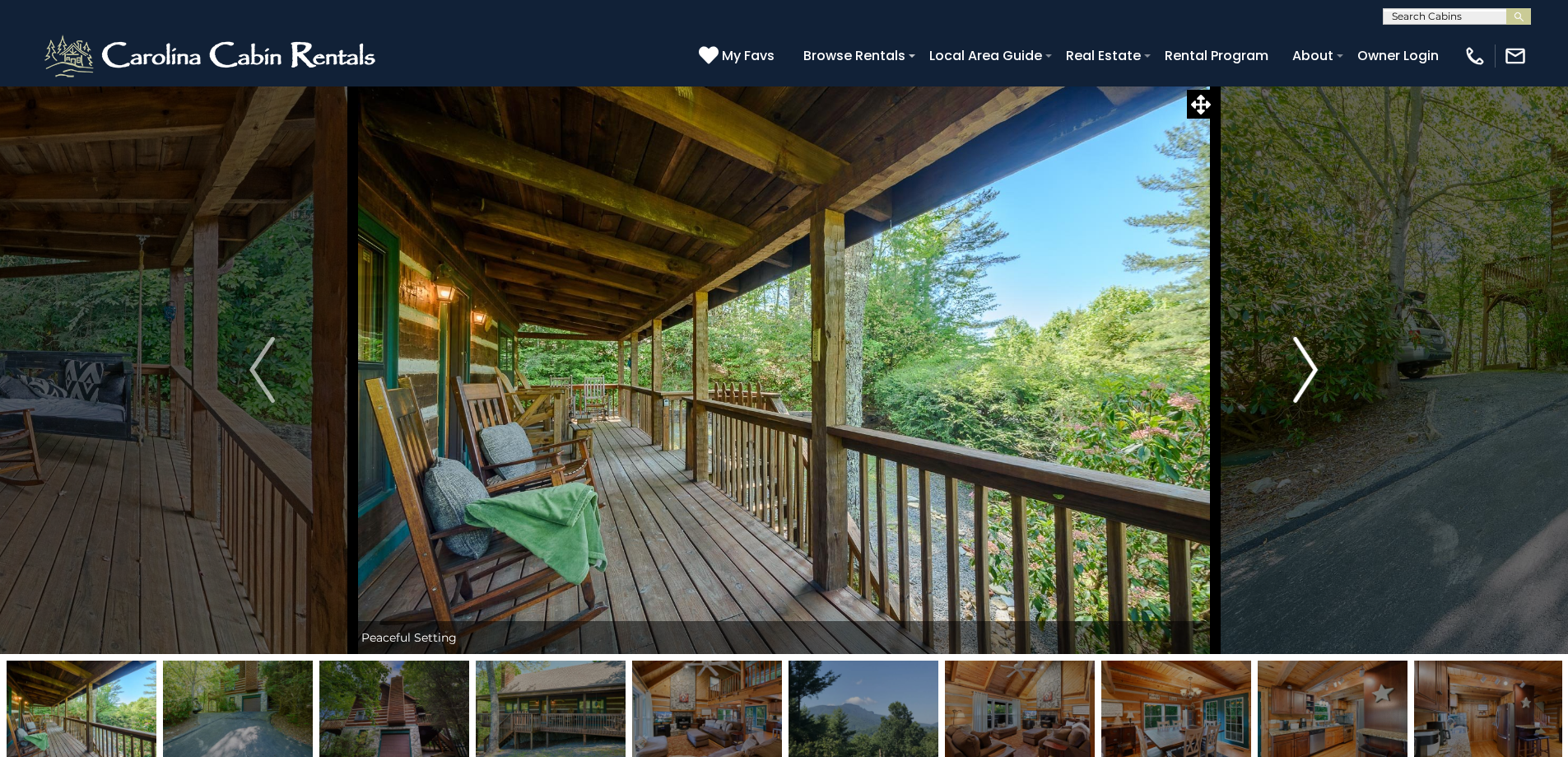
click at [1320, 375] on button "Next" at bounding box center [1305, 369] width 181 height 568
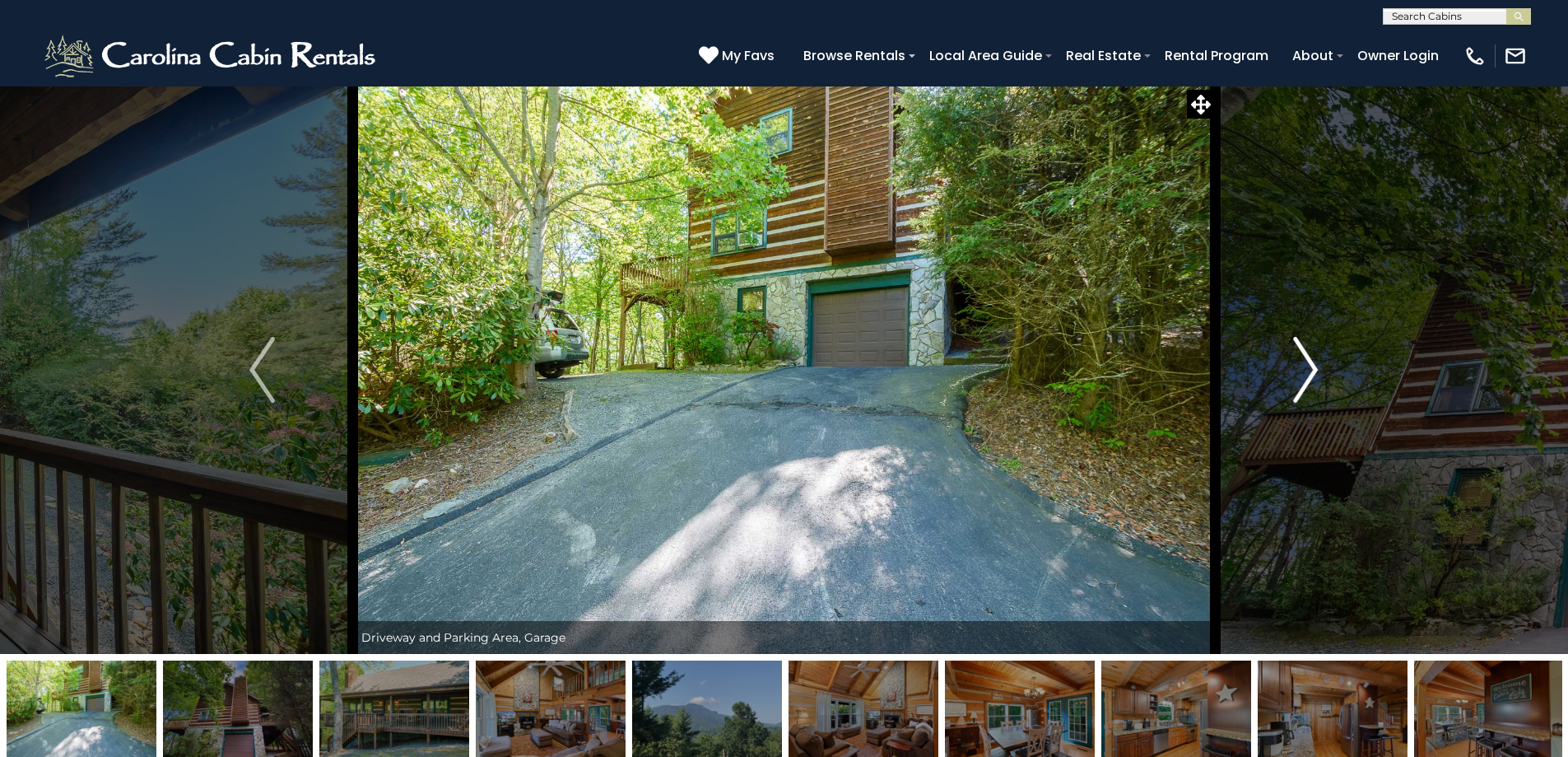
click at [1320, 375] on button "Next" at bounding box center [1305, 369] width 181 height 568
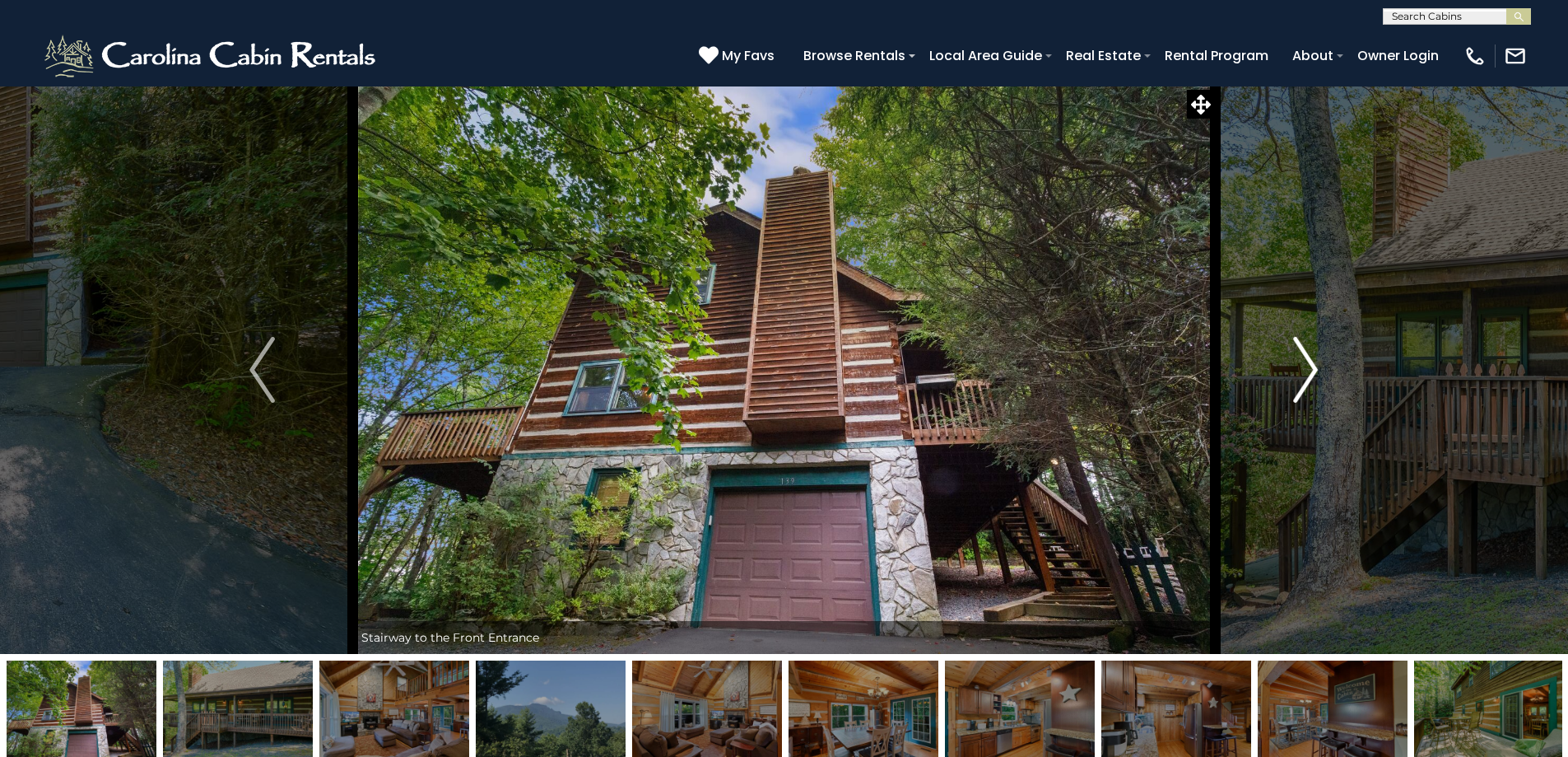
click at [1320, 375] on button "Next" at bounding box center [1305, 369] width 181 height 568
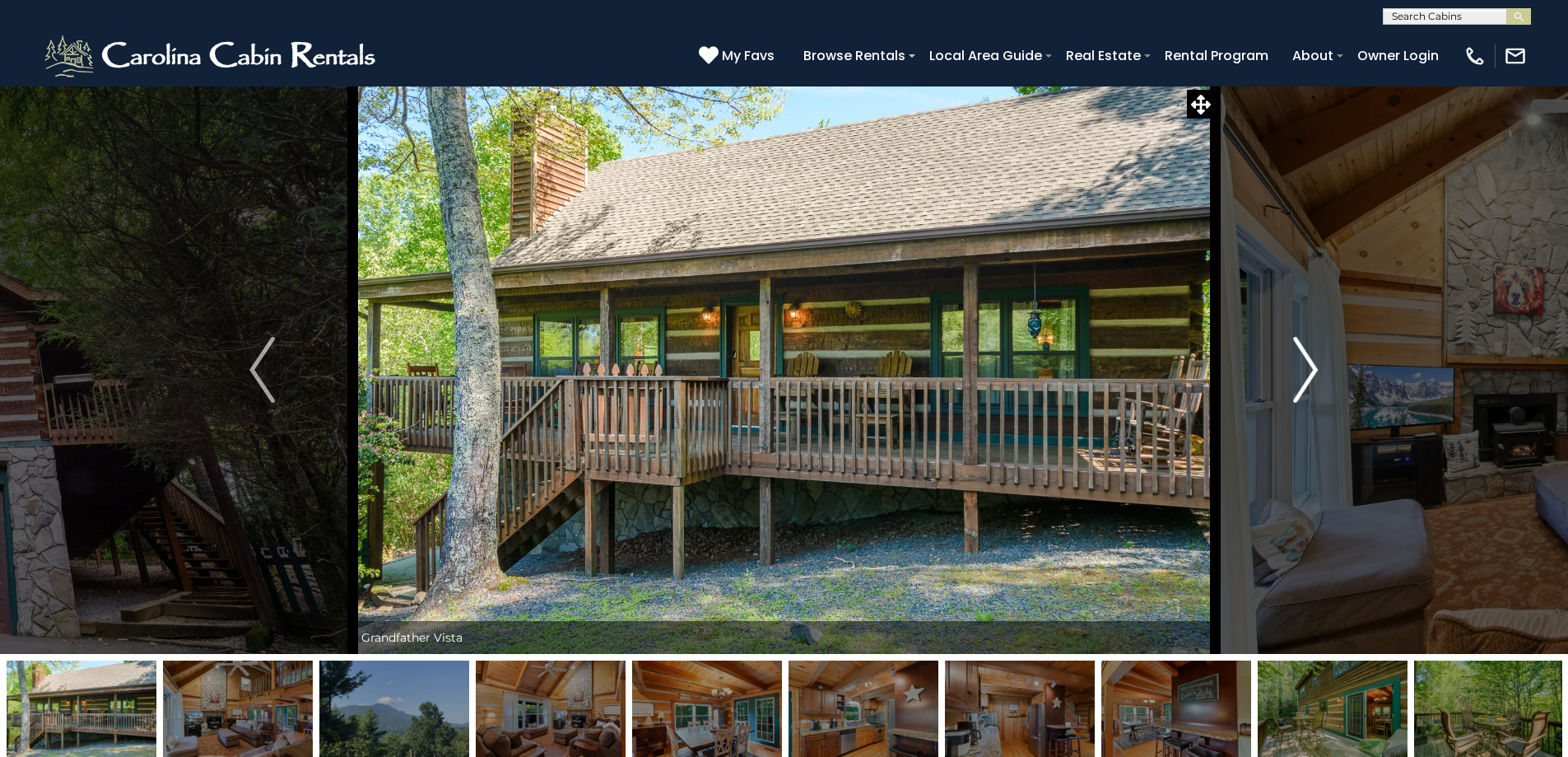
click at [1320, 375] on button "Next" at bounding box center [1305, 369] width 181 height 568
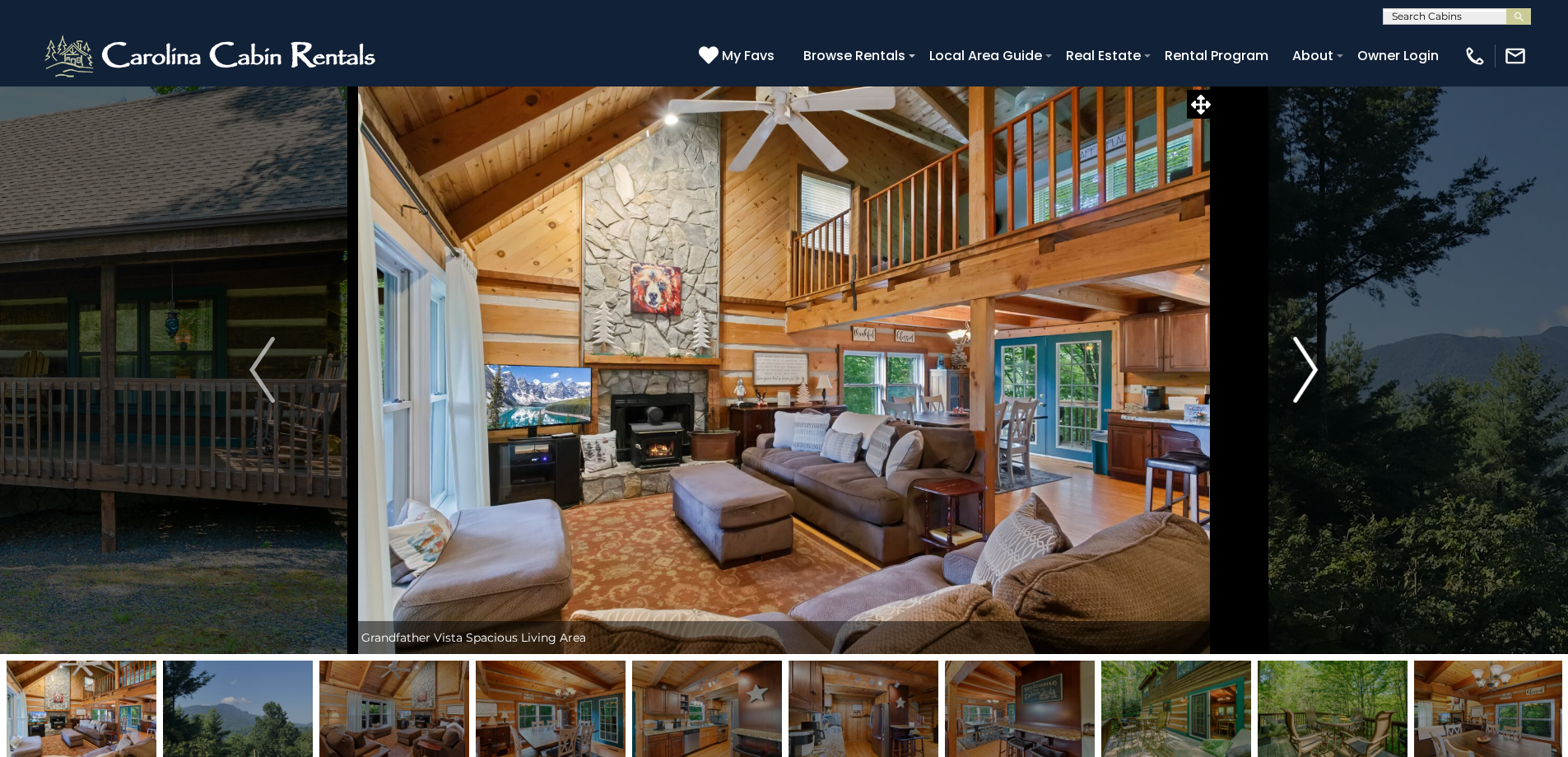
click at [1320, 375] on button "Next" at bounding box center [1305, 369] width 181 height 568
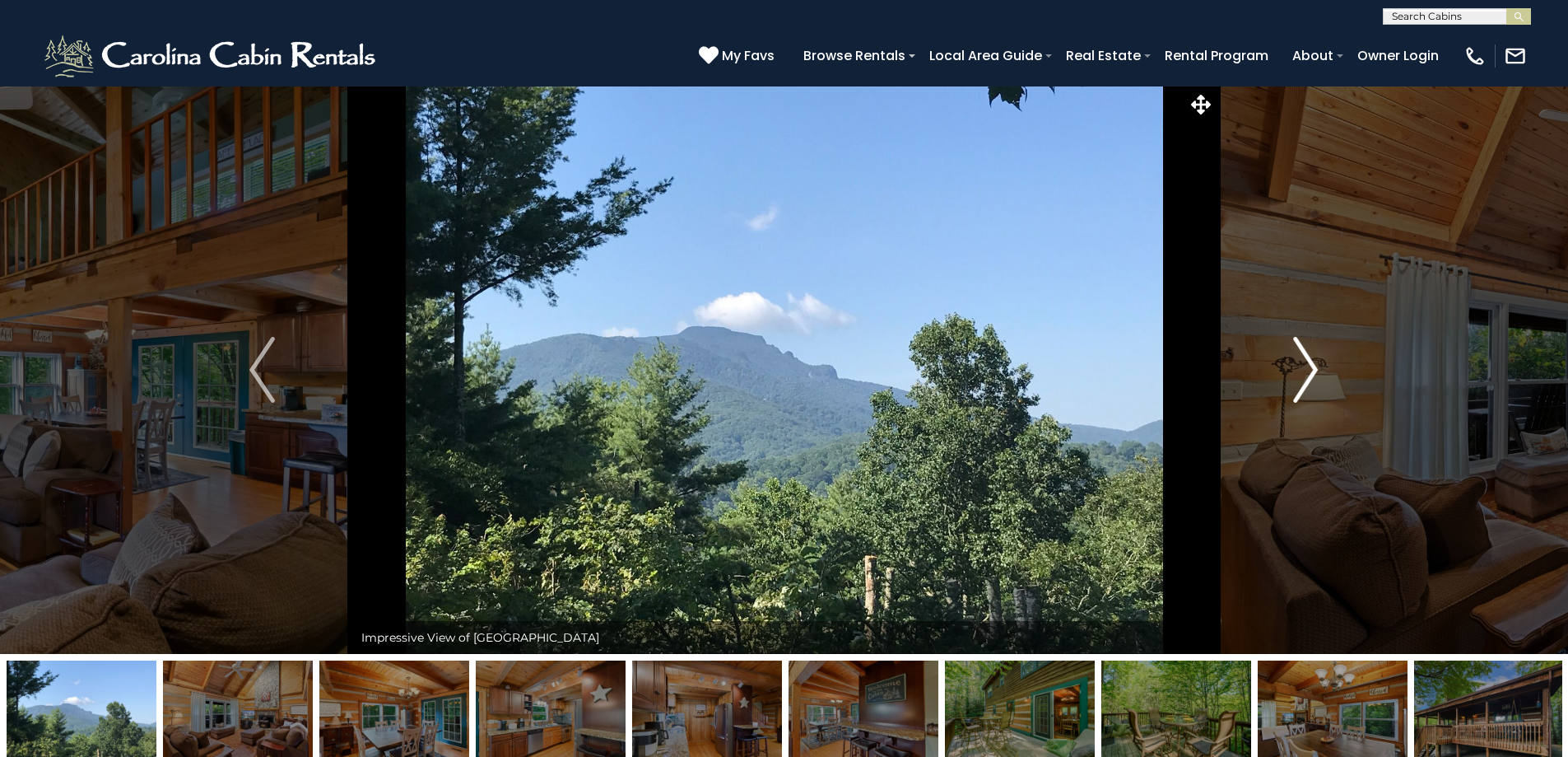
click at [1320, 375] on button "Next" at bounding box center [1305, 369] width 181 height 568
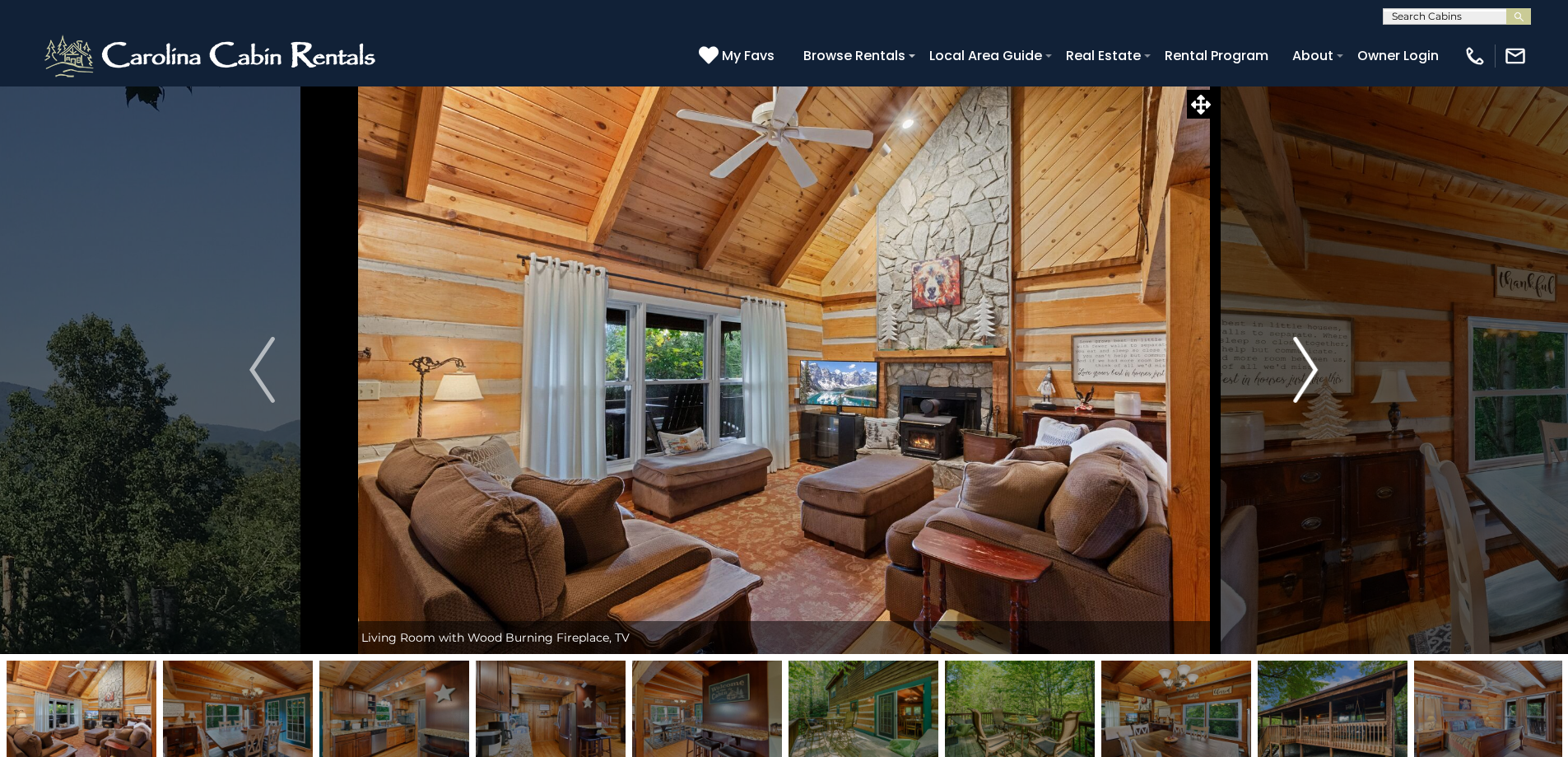
click at [1320, 375] on button "Next" at bounding box center [1305, 369] width 181 height 568
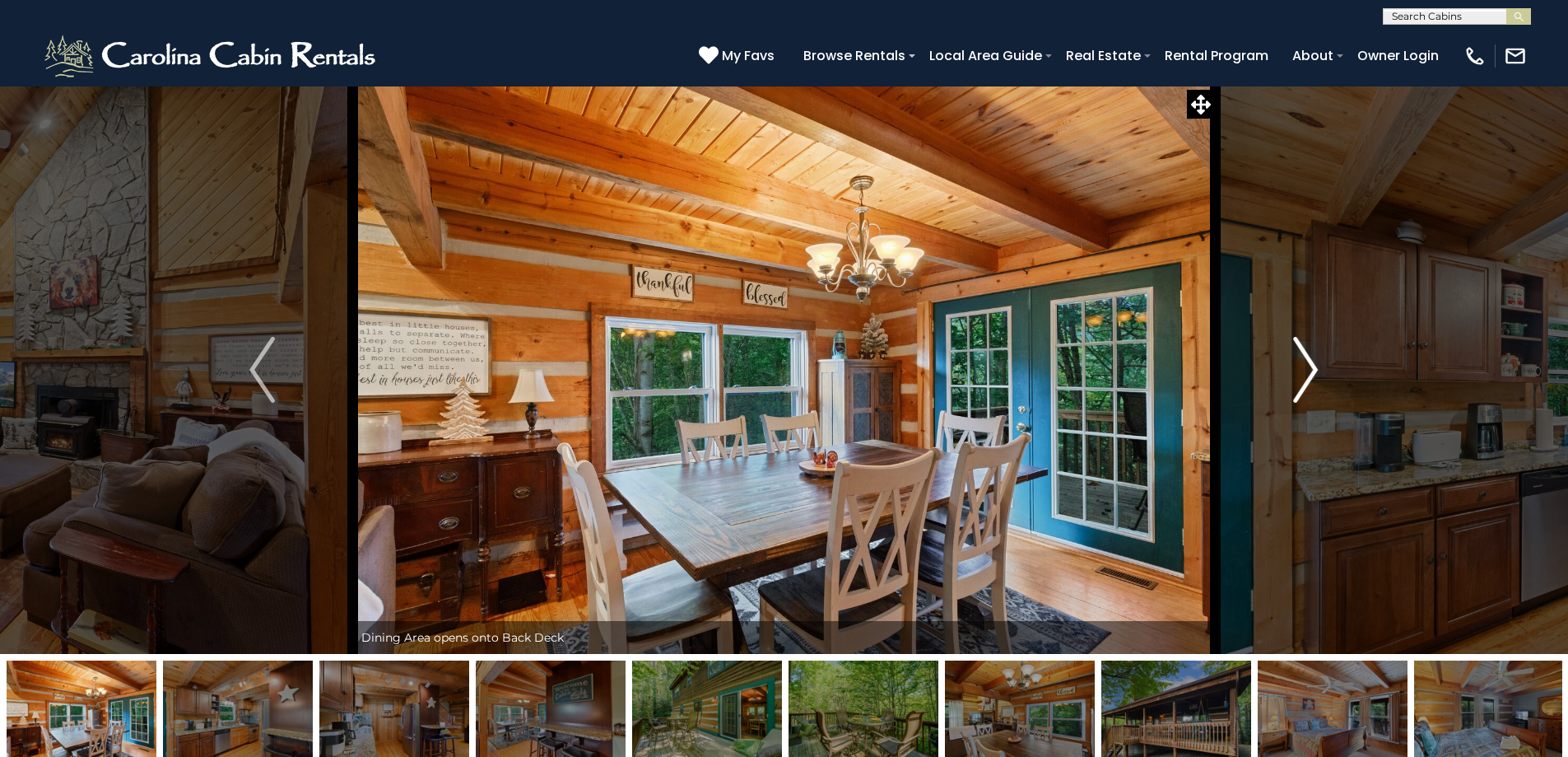
click at [1320, 375] on button "Next" at bounding box center [1305, 369] width 181 height 568
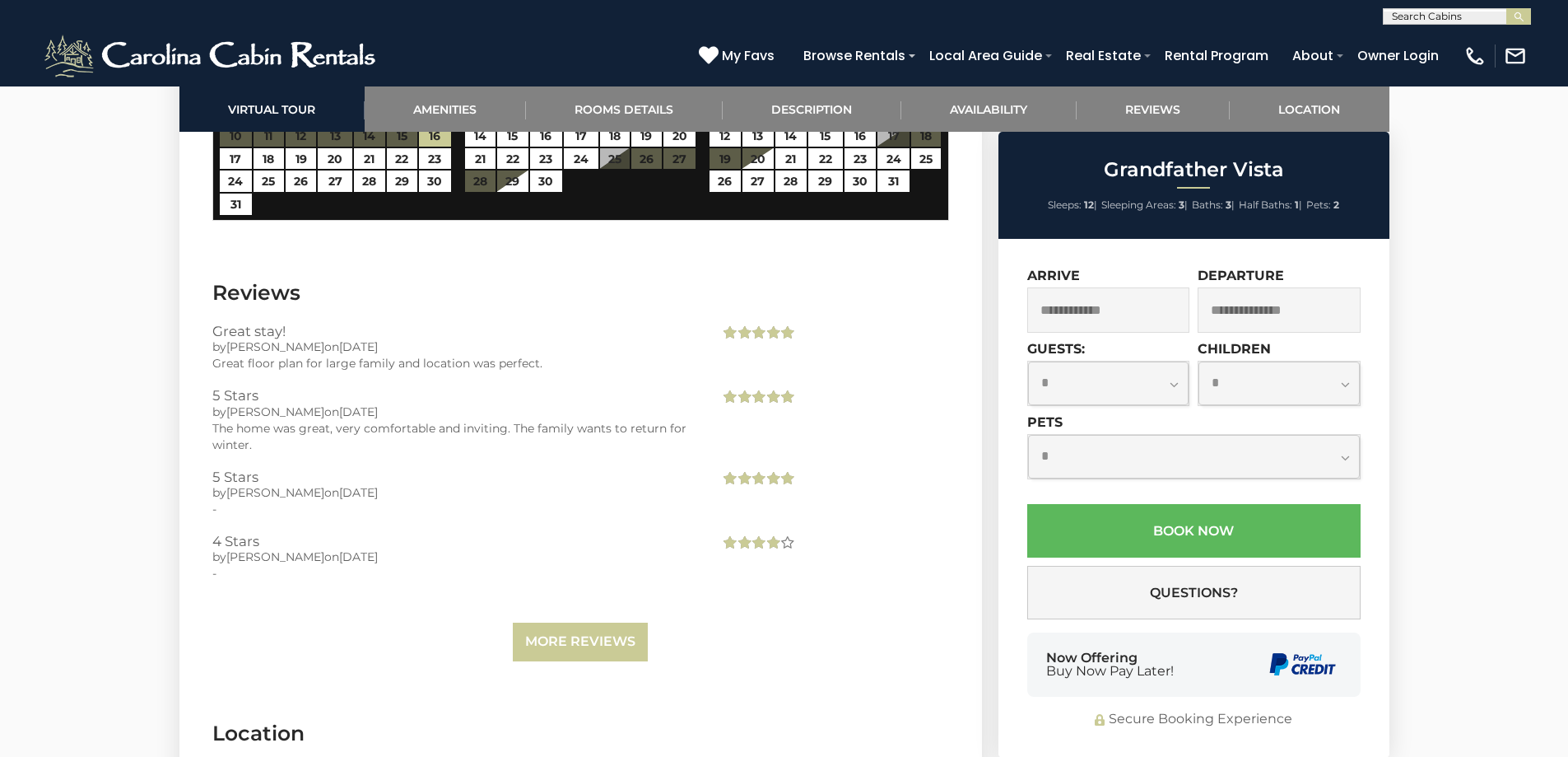
scroll to position [3789, 0]
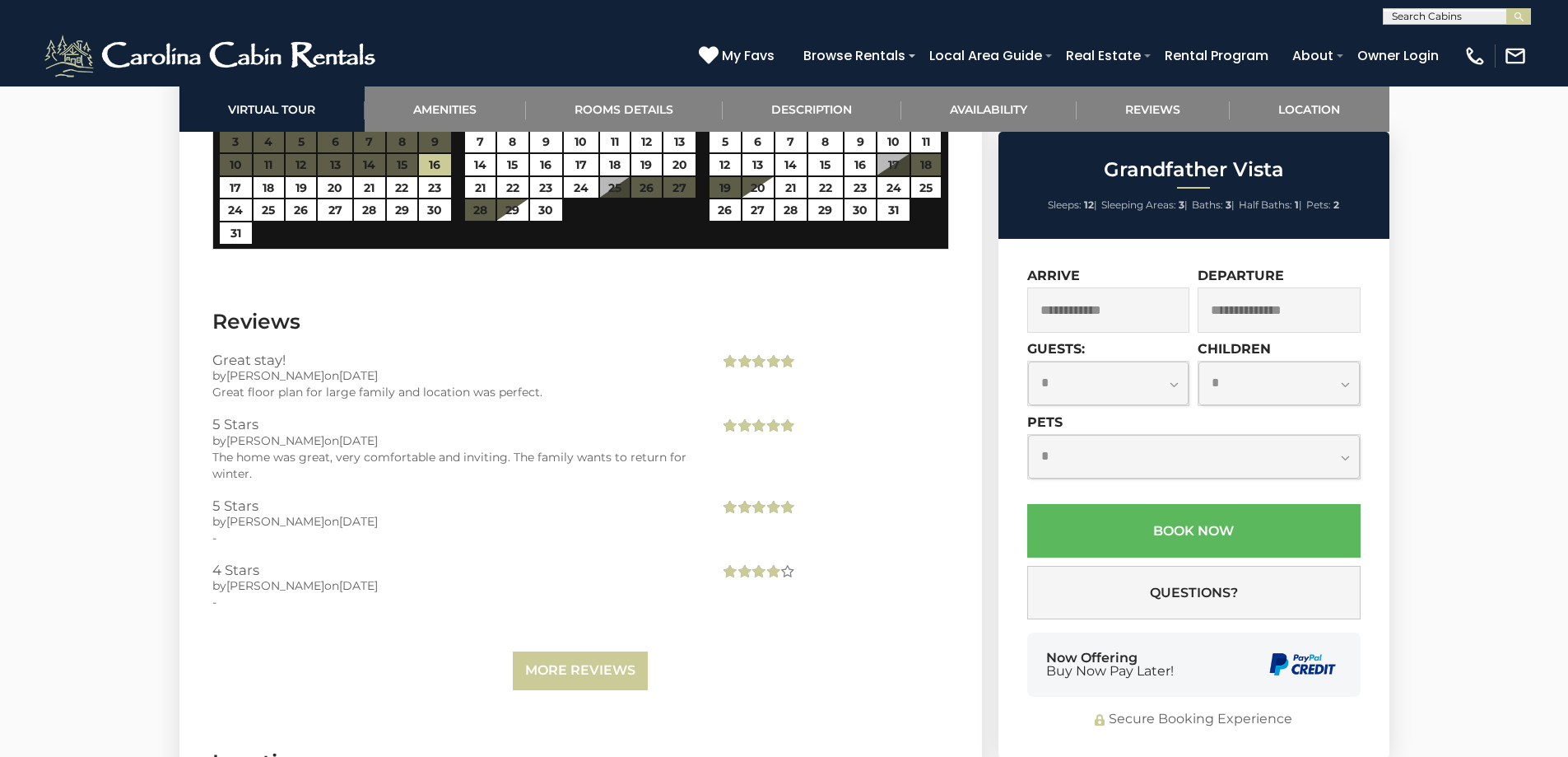
click at [1149, 317] on input "text" at bounding box center [1108, 309] width 163 height 45
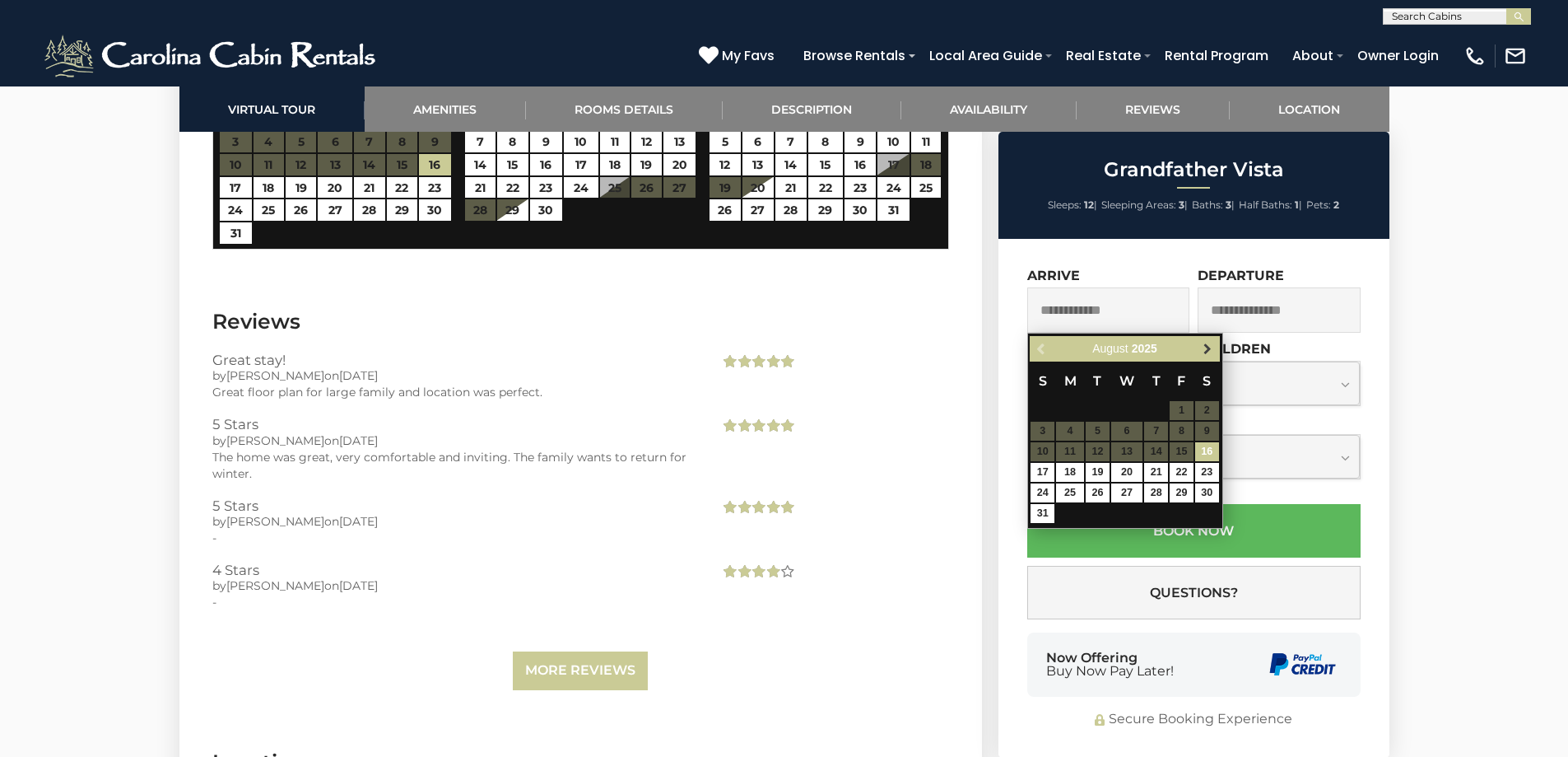
click at [1205, 343] on span "Next" at bounding box center [1208, 349] width 13 height 13
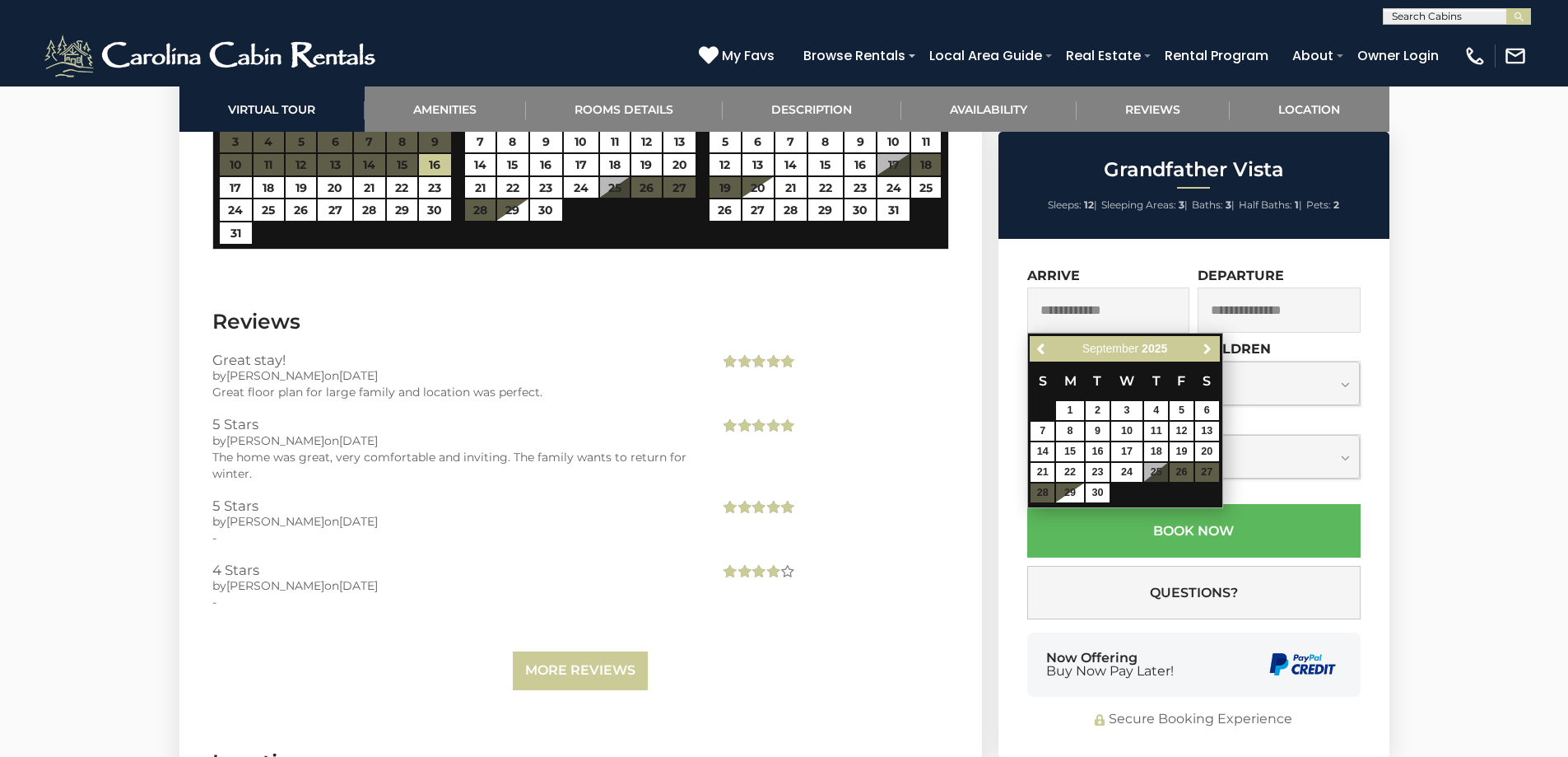
click at [1205, 343] on span "Next" at bounding box center [1208, 349] width 13 height 13
click at [1038, 491] on link "26" at bounding box center [1042, 493] width 24 height 19
type input "**********"
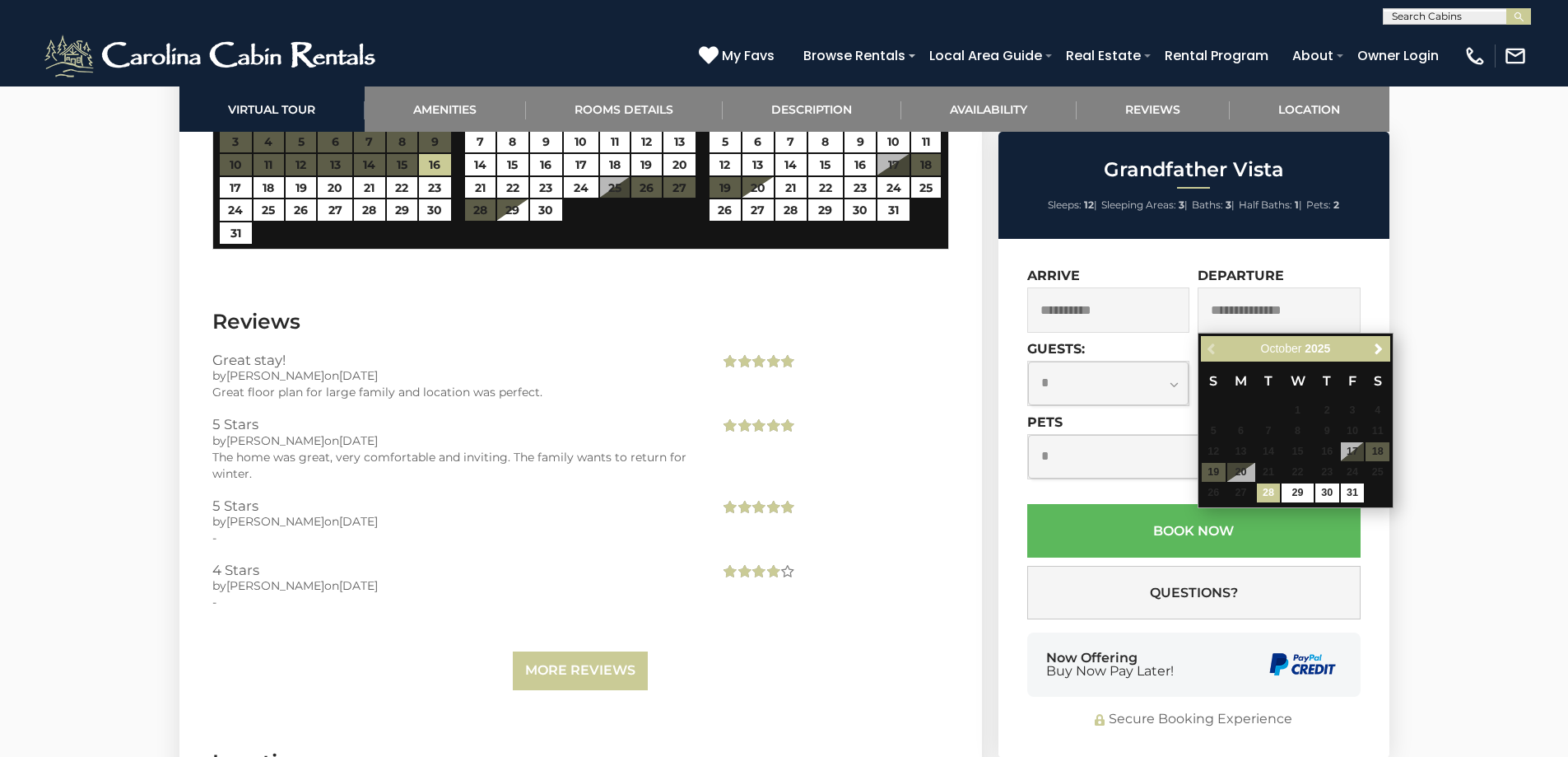
click at [1268, 311] on input "text" at bounding box center [1279, 309] width 163 height 45
click at [1354, 489] on link "31" at bounding box center [1352, 493] width 24 height 19
type input "**********"
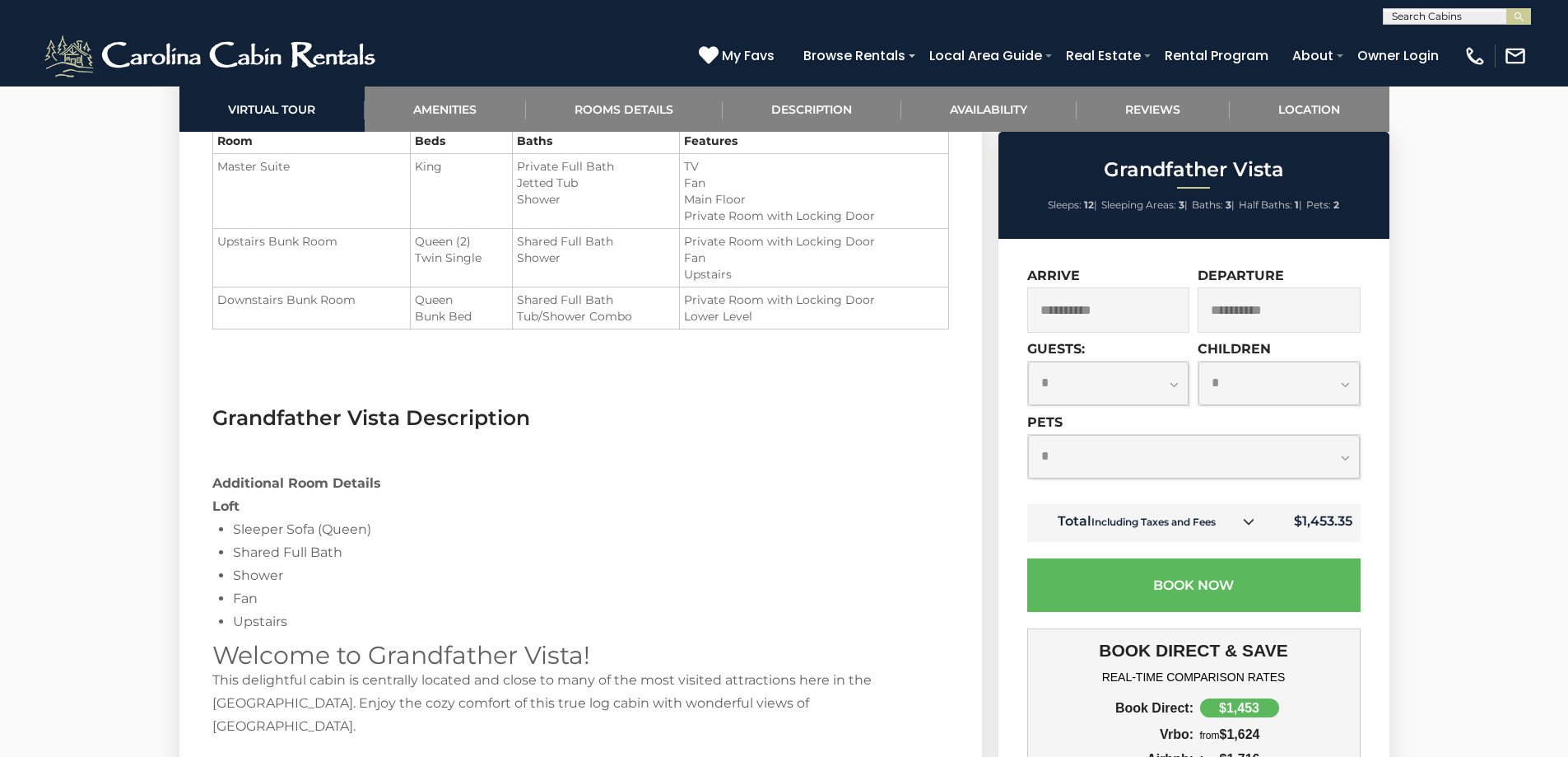
scroll to position [2059, 0]
